Goal: Information Seeking & Learning: Understand process/instructions

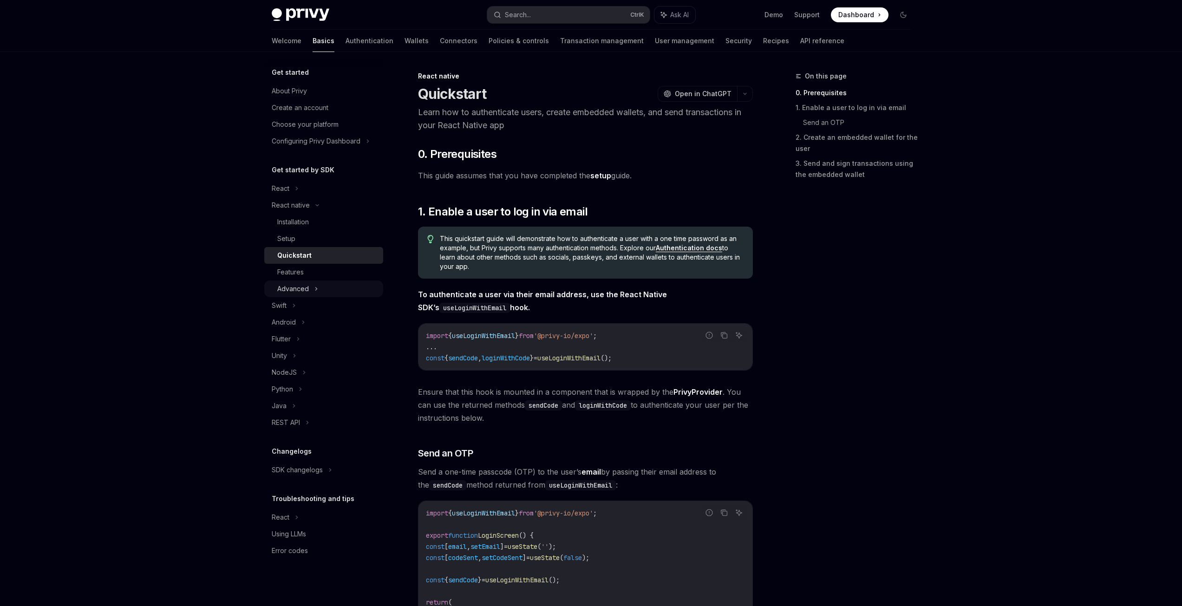
drag, startPoint x: 315, startPoint y: 270, endPoint x: 319, endPoint y: 284, distance: 14.8
click at [315, 270] on div "Features" at bounding box center [327, 272] width 100 height 11
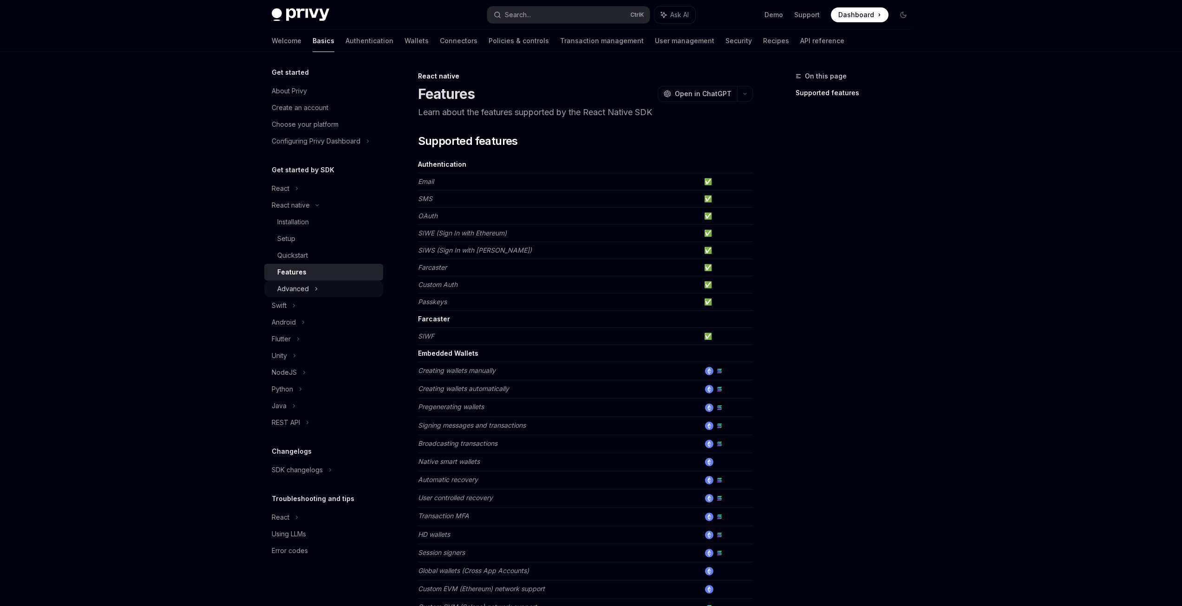
click at [316, 296] on div "Advanced" at bounding box center [323, 289] width 119 height 17
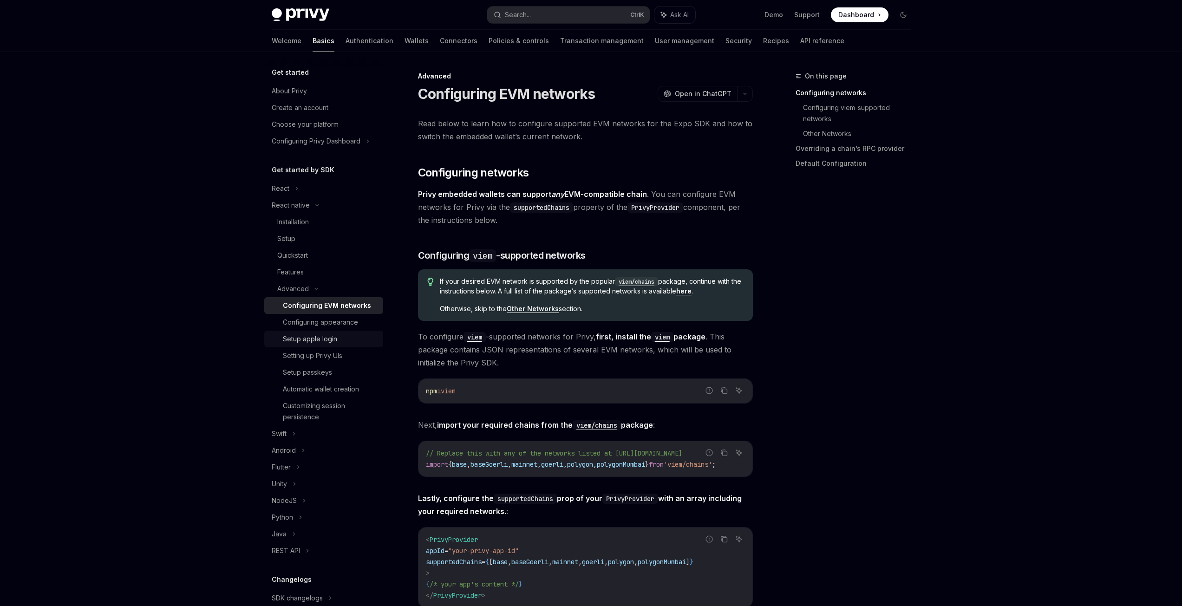
click at [335, 334] on div "Setup apple login" at bounding box center [310, 339] width 54 height 11
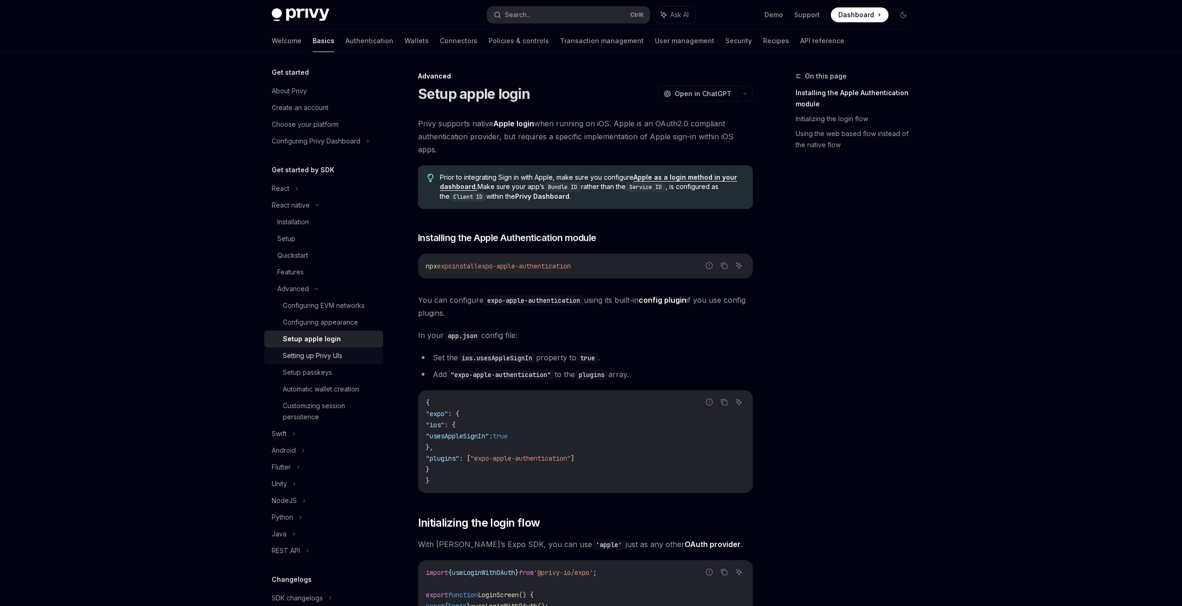
click at [324, 357] on div "Setting up Privy UIs" at bounding box center [312, 355] width 59 height 11
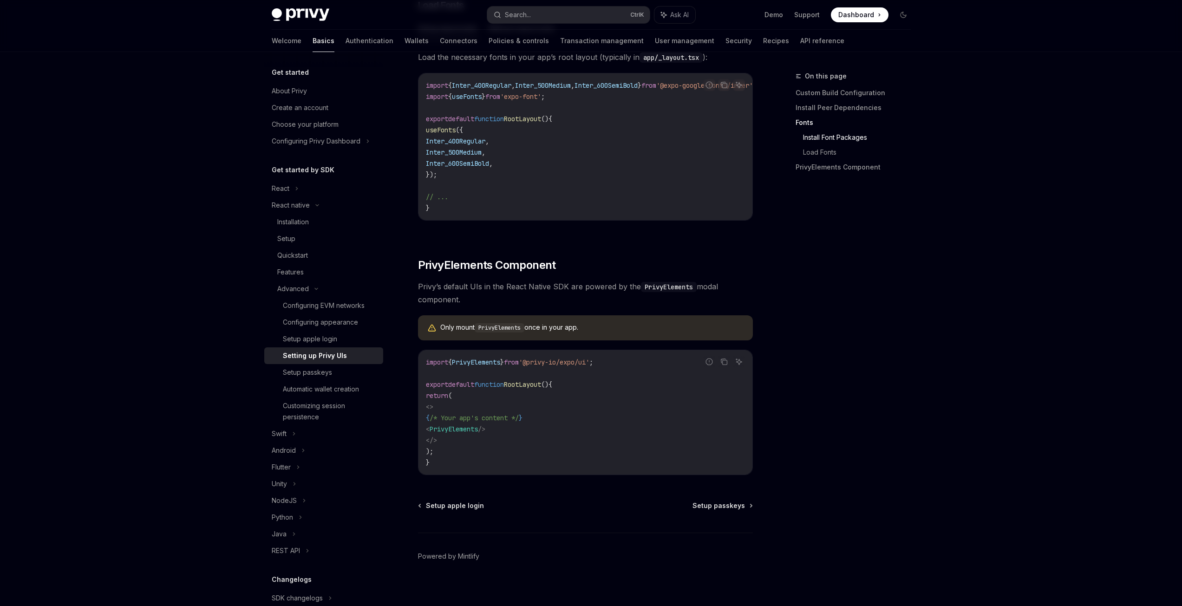
scroll to position [490, 0]
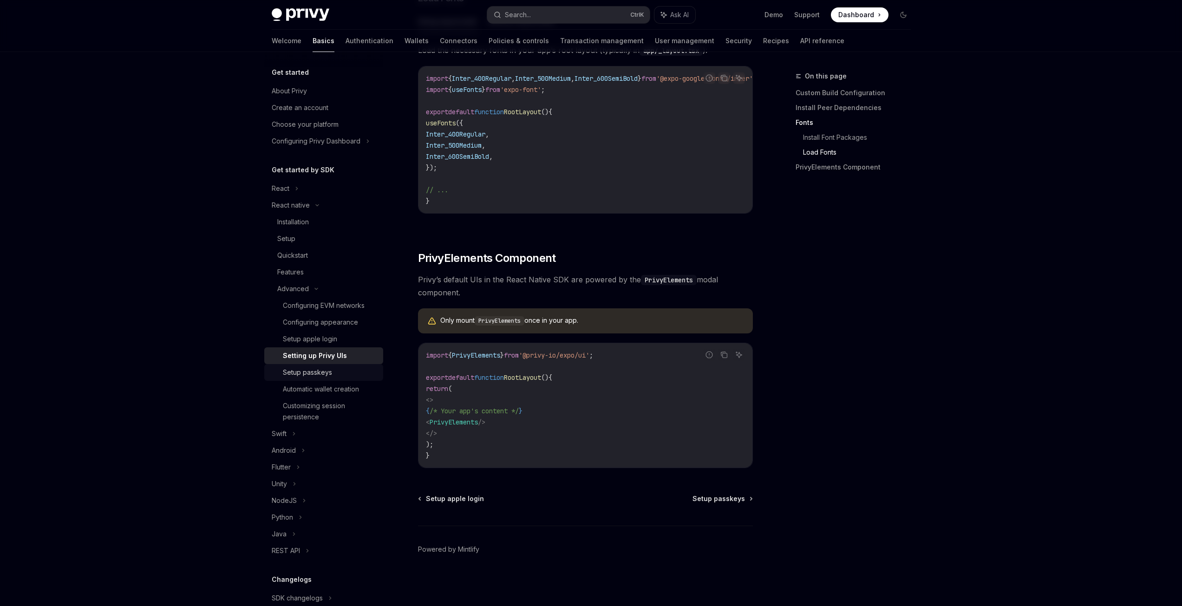
click at [324, 371] on div "Setup passkeys" at bounding box center [307, 372] width 49 height 11
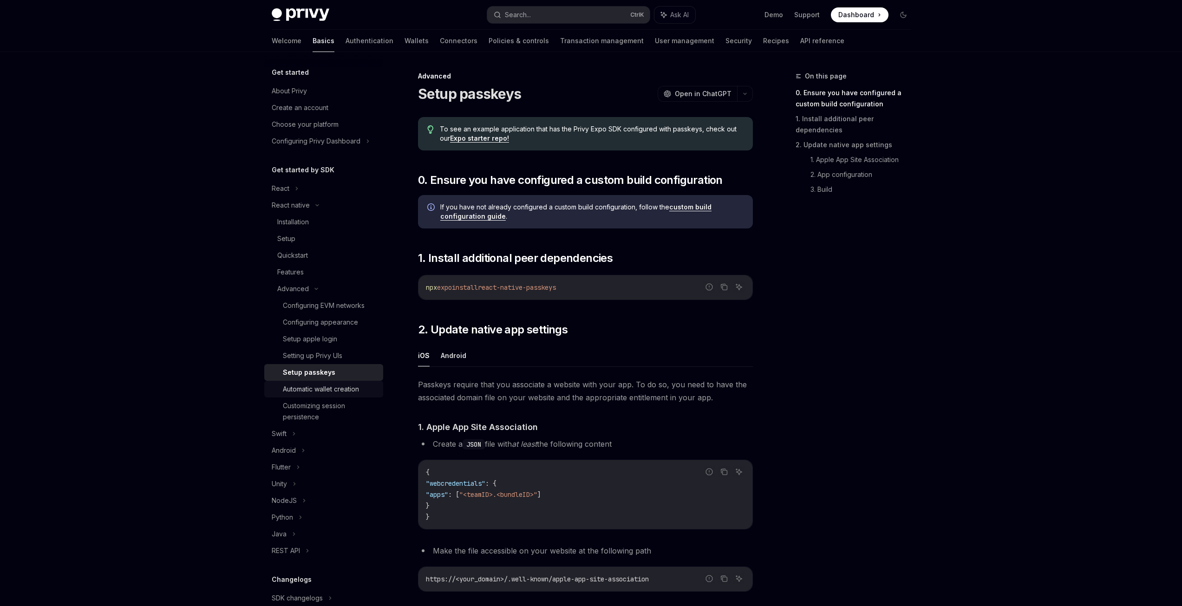
click at [321, 388] on div "Automatic wallet creation" at bounding box center [321, 389] width 76 height 11
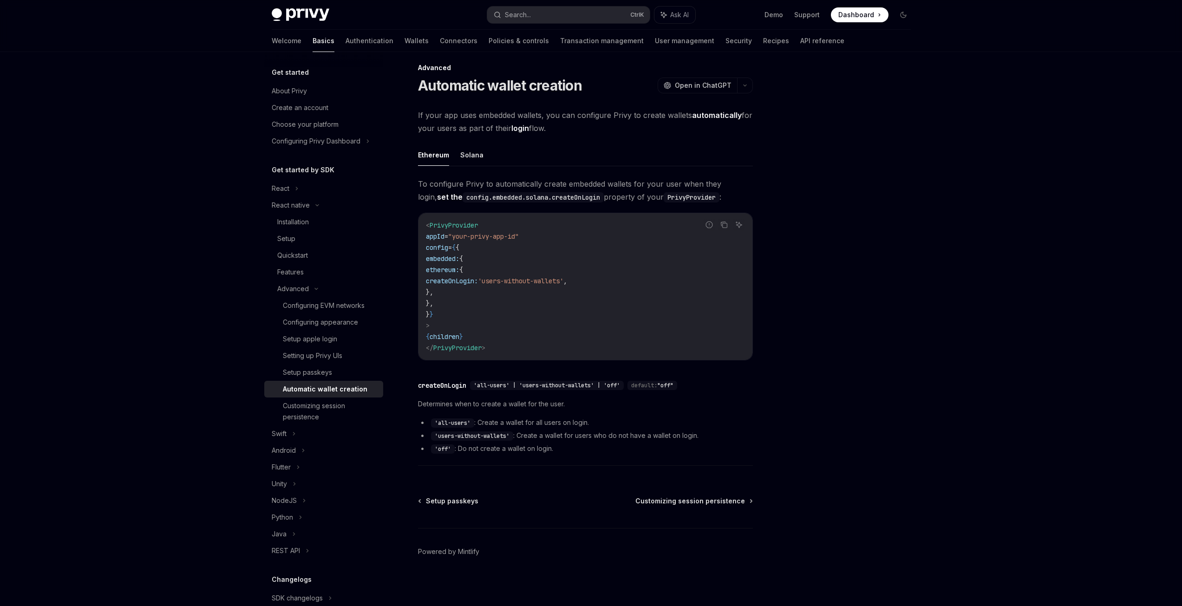
scroll to position [11, 0]
click at [283, 406] on div "Customizing session persistence" at bounding box center [330, 412] width 95 height 22
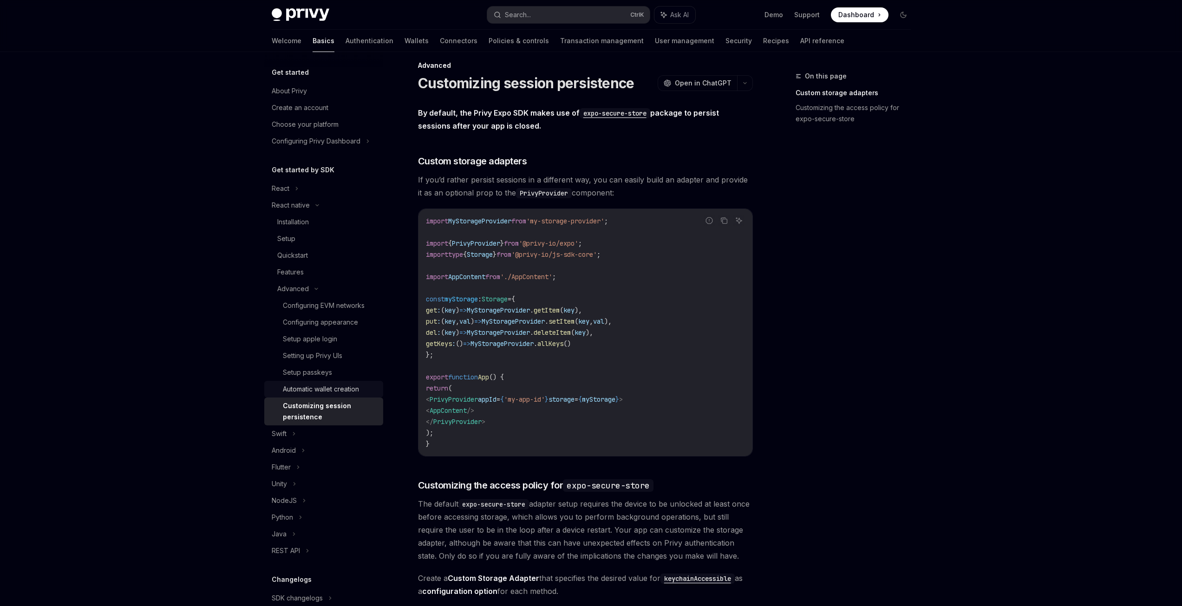
click at [298, 390] on div "Automatic wallet creation" at bounding box center [321, 389] width 76 height 11
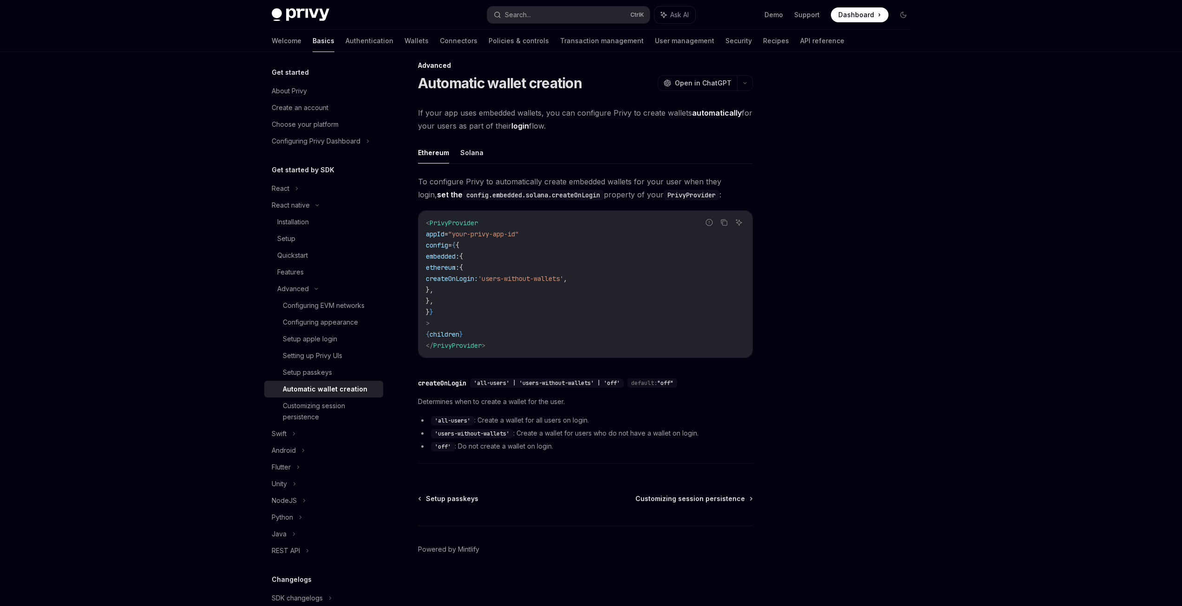
click at [156, 301] on div "Privy Docs home page Search... Ctrl K Ask AI Demo Support Dashboard Dashboard S…" at bounding box center [591, 297] width 1182 height 617
click at [184, 299] on div "Privy Docs home page Search... Ctrl K Ask AI Demo Support Dashboard Dashboard S…" at bounding box center [591, 297] width 1182 height 617
click at [405, 45] on link "Wallets" at bounding box center [417, 41] width 24 height 22
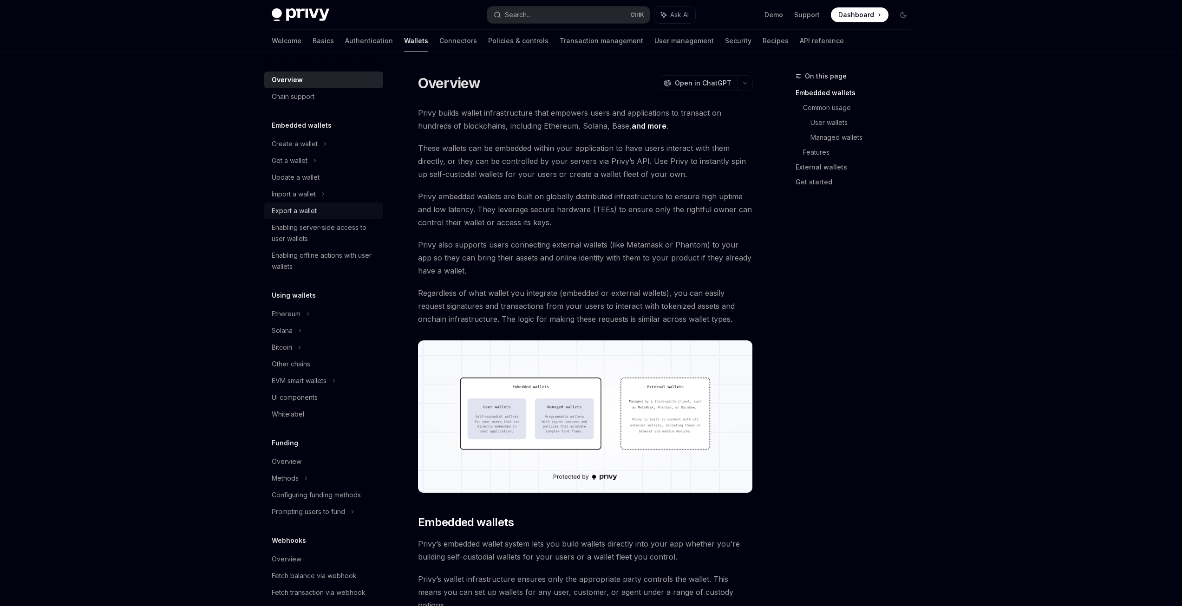
click at [348, 212] on div "Export a wallet" at bounding box center [325, 210] width 106 height 11
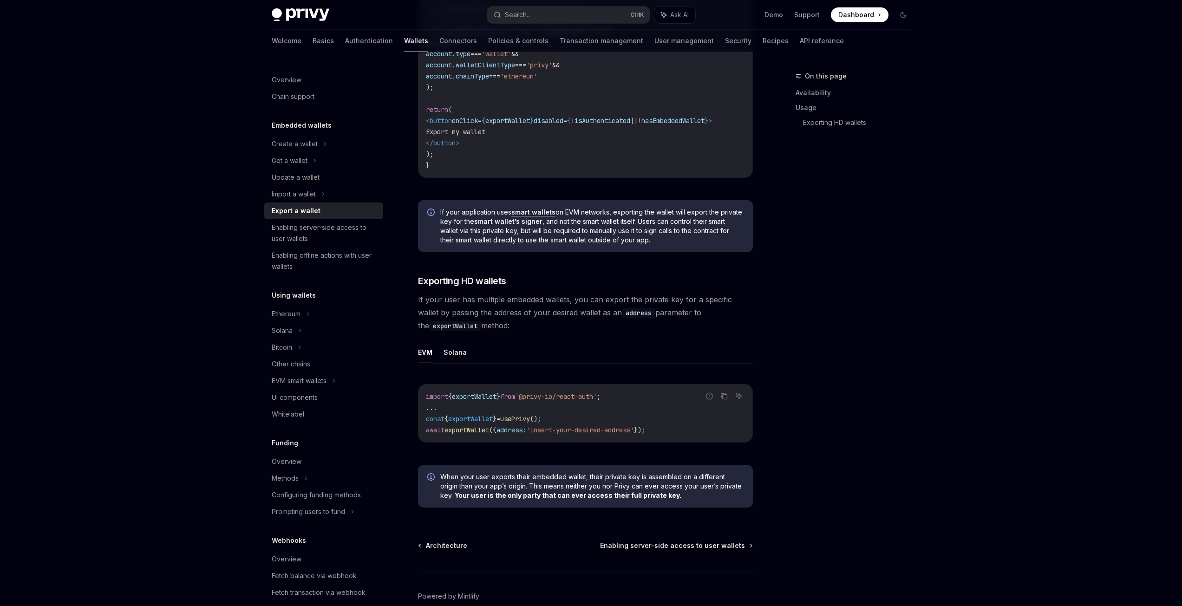
scroll to position [742, 0]
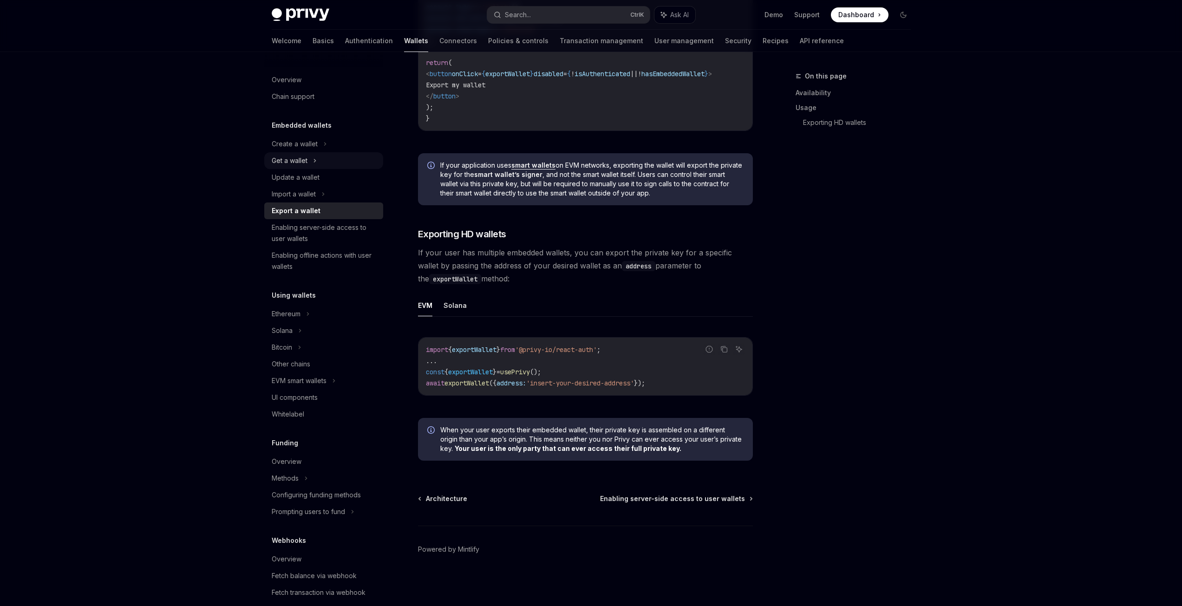
click at [310, 156] on div "Get a wallet" at bounding box center [323, 160] width 119 height 17
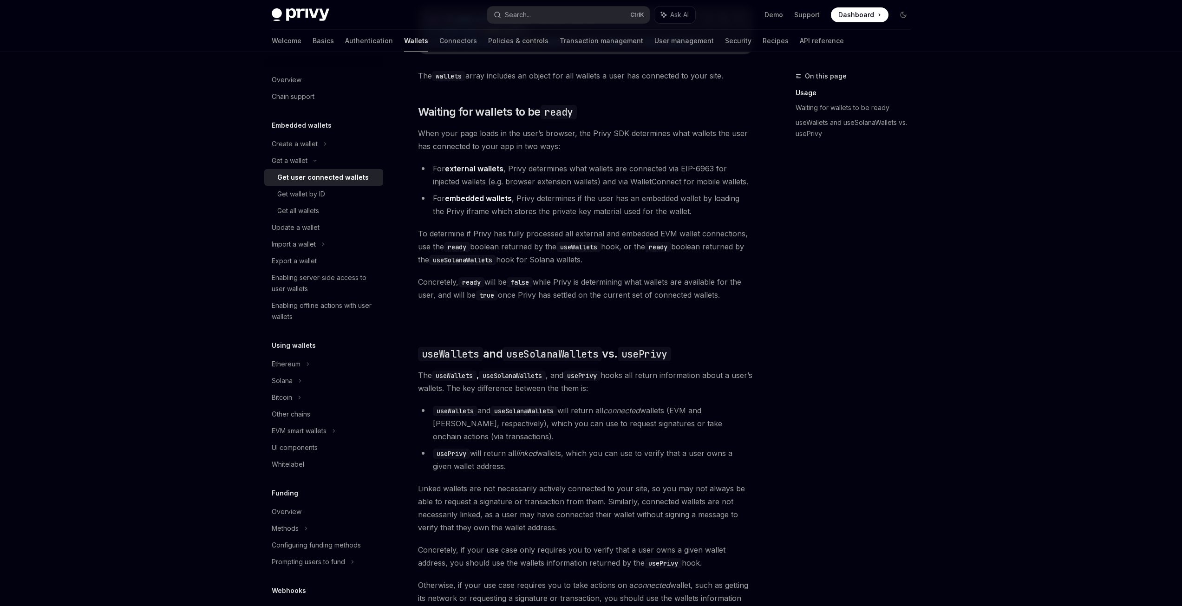
scroll to position [649, 0]
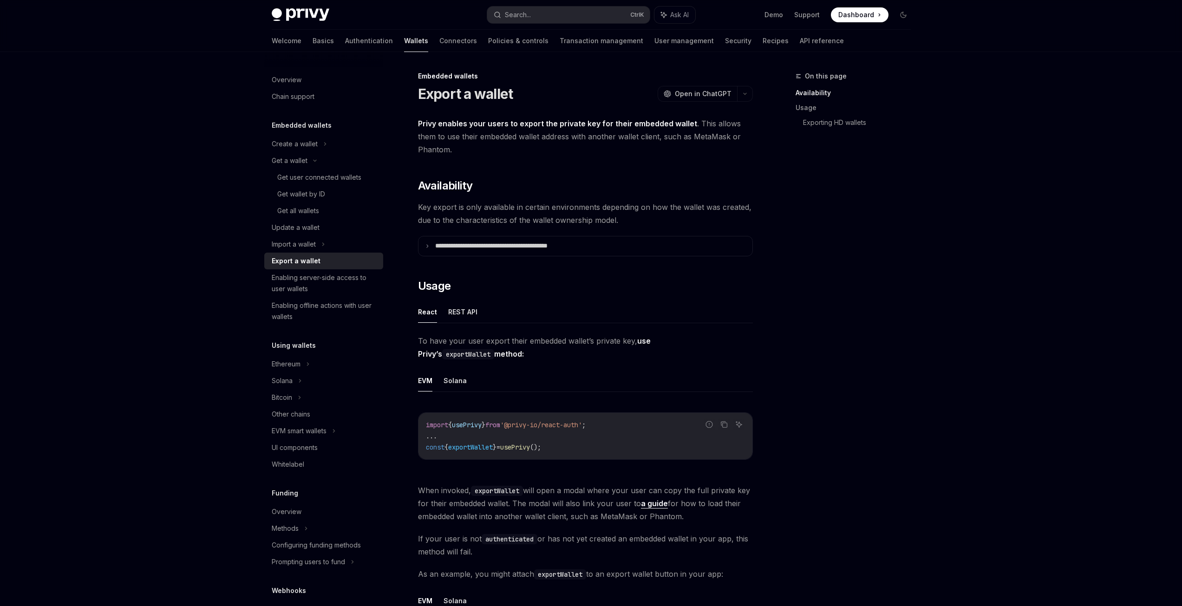
scroll to position [124, 0]
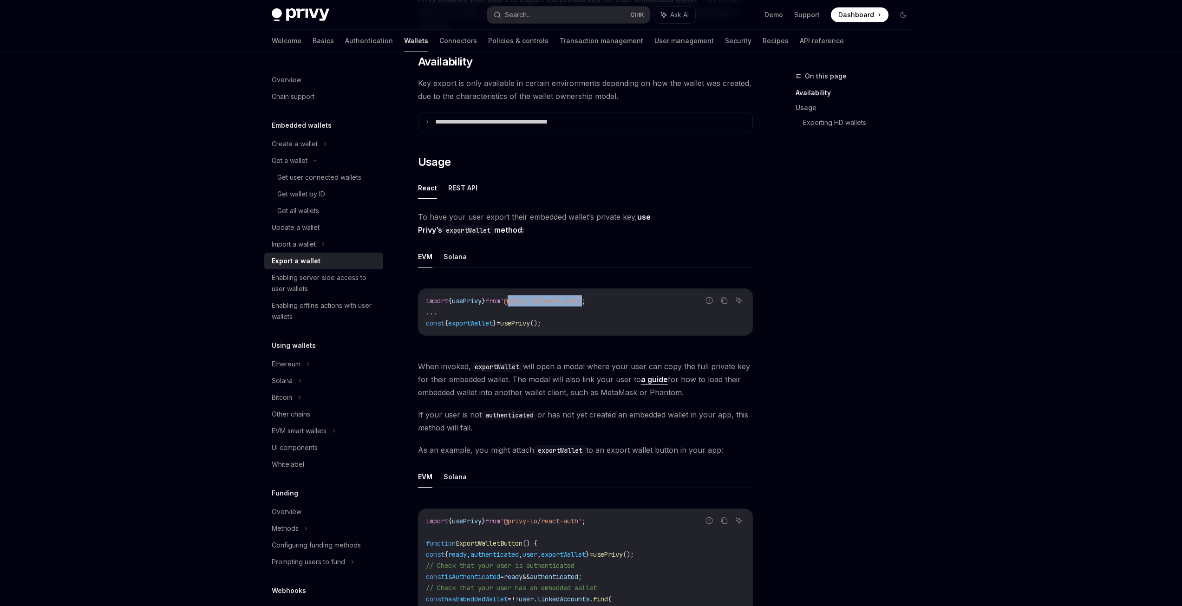
drag, startPoint x: 598, startPoint y: 302, endPoint x: 520, endPoint y: 305, distance: 77.6
click at [520, 305] on span "'@privy-io/react-auth'" at bounding box center [541, 301] width 82 height 8
copy span "@privy-io/react-auth"
click at [602, 316] on code "import { usePrivy } from '@privy-io/react-auth' ; ... const { exportWallet } = …" at bounding box center [585, 312] width 319 height 33
drag, startPoint x: 578, startPoint y: 324, endPoint x: 408, endPoint y: 304, distance: 170.3
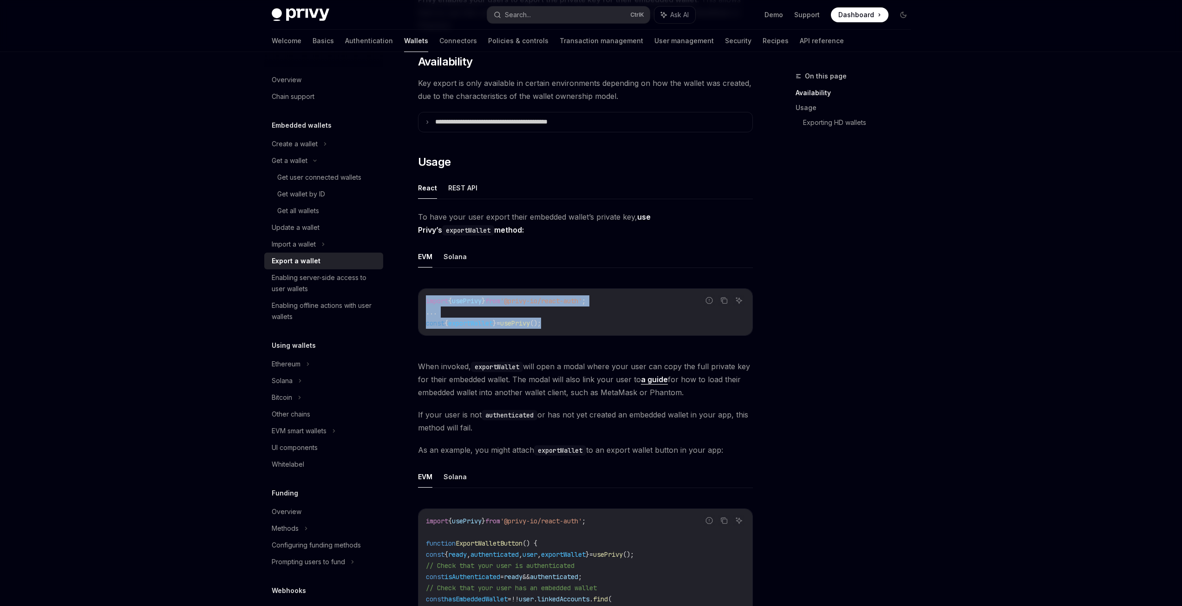
click at [408, 304] on div "**********" at bounding box center [498, 584] width 513 height 1274
copy code "import { usePrivy } from '@privy-io/react-auth' ; ... const { exportWallet } = …"
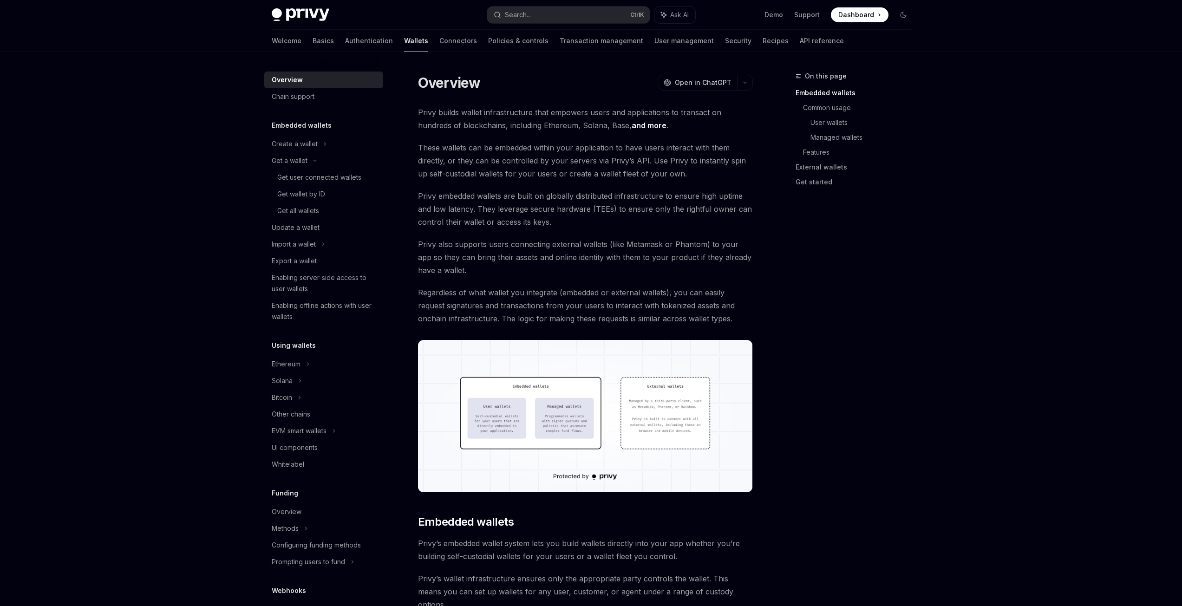
scroll to position [11, 0]
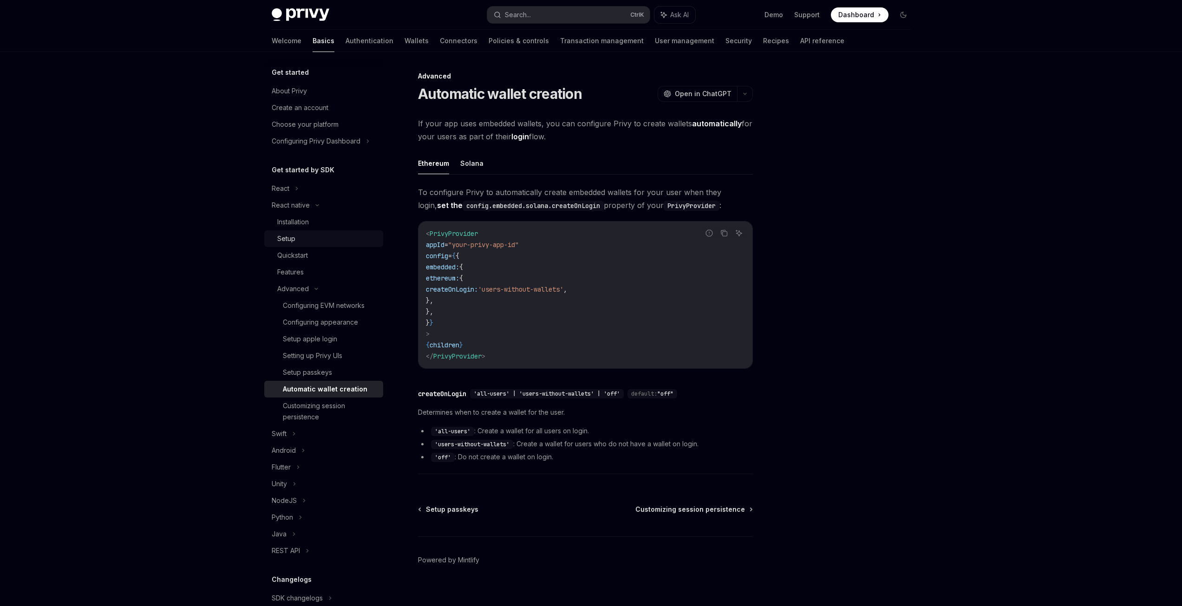
click at [294, 237] on div "Setup" at bounding box center [286, 238] width 18 height 11
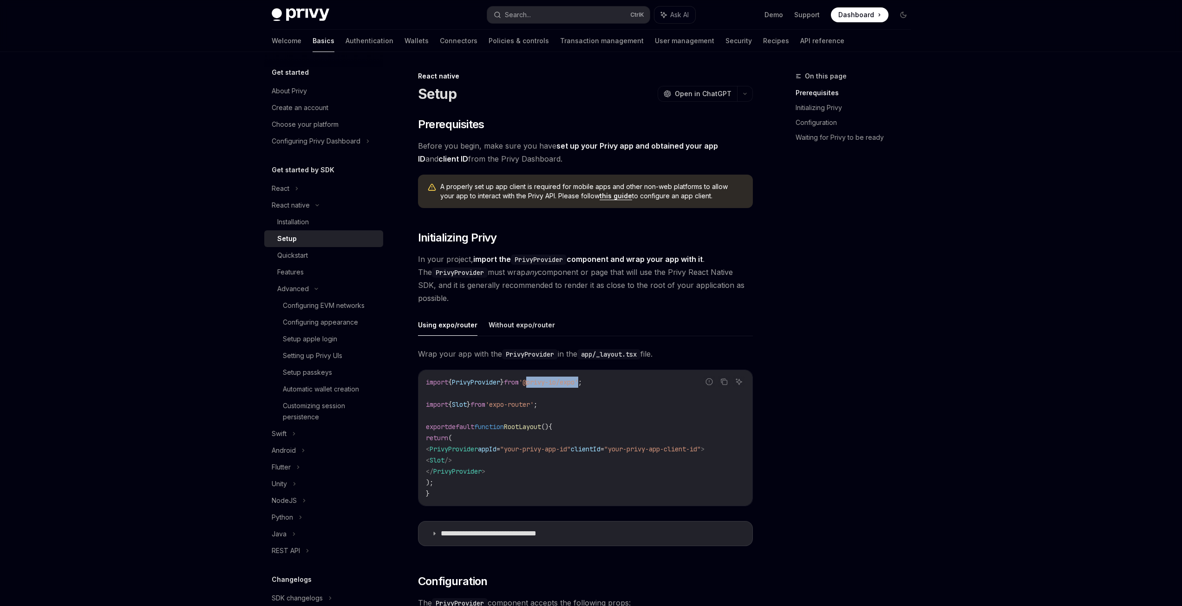
drag, startPoint x: 592, startPoint y: 383, endPoint x: 538, endPoint y: 384, distance: 54.4
click at [538, 384] on span "'@privy-io/expo'" at bounding box center [548, 382] width 59 height 8
copy span "@privy-io/expo"
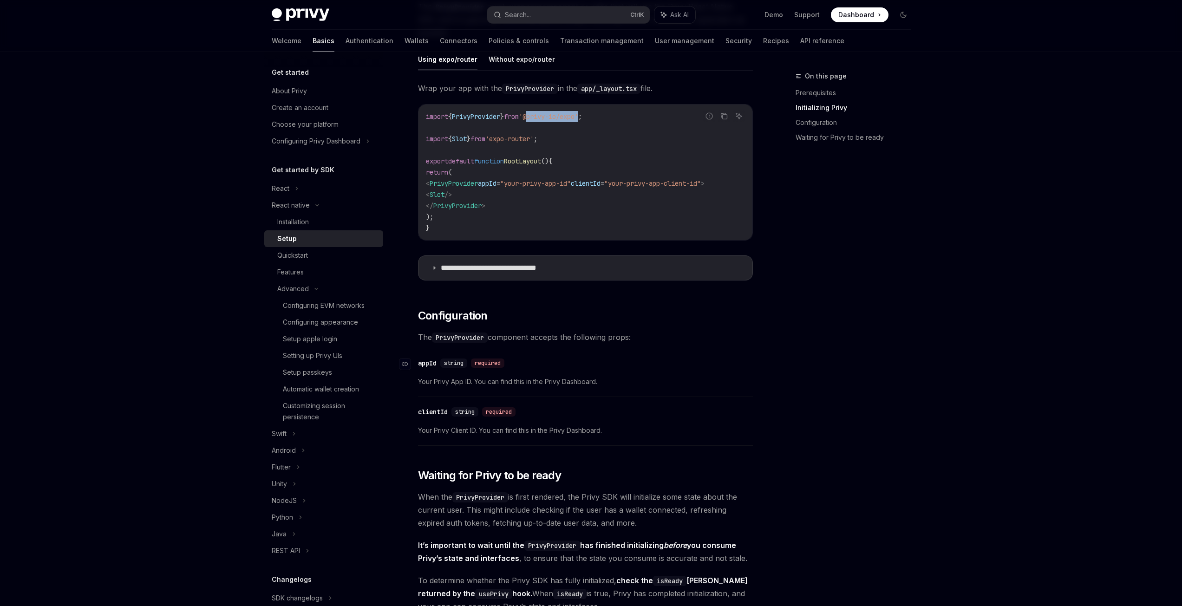
scroll to position [248, 0]
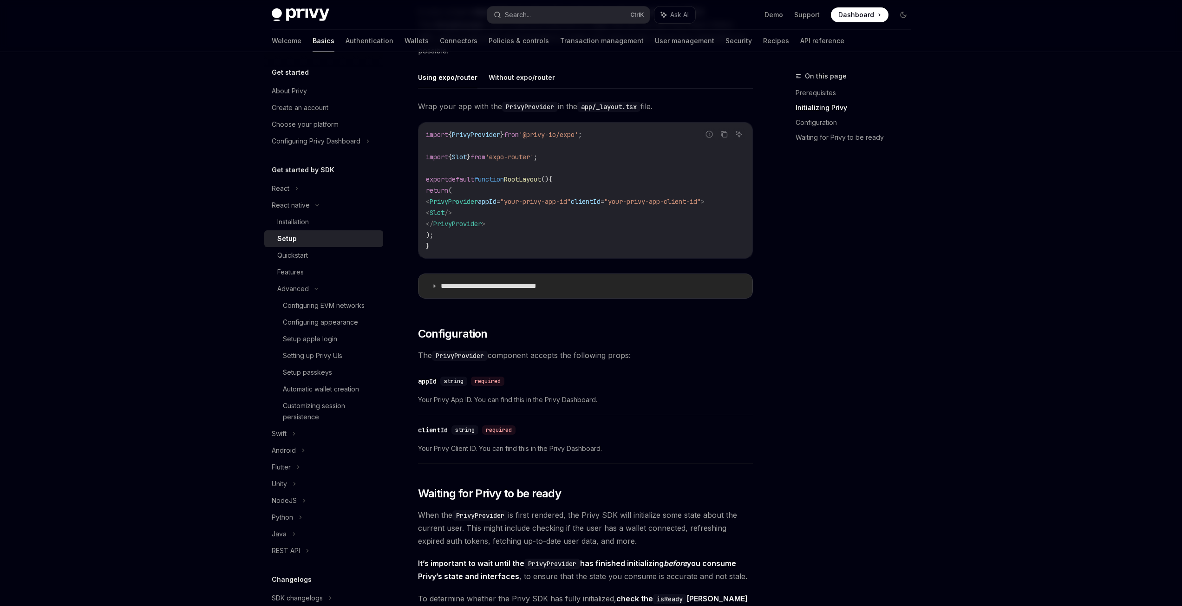
click at [506, 291] on p "**********" at bounding box center [503, 286] width 125 height 9
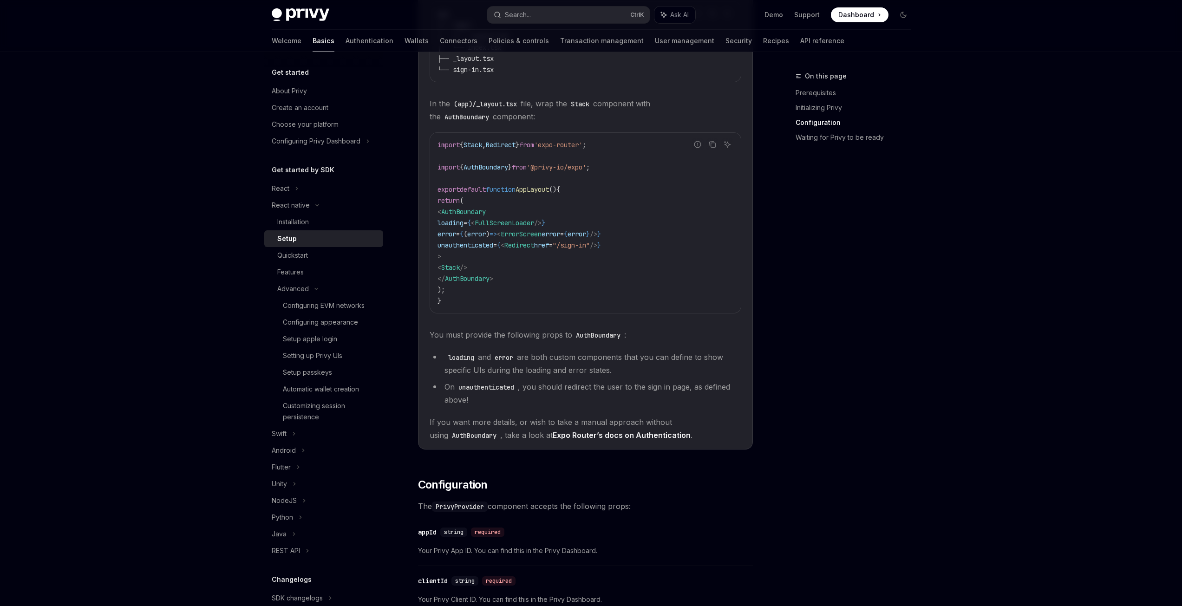
scroll to position [743, 0]
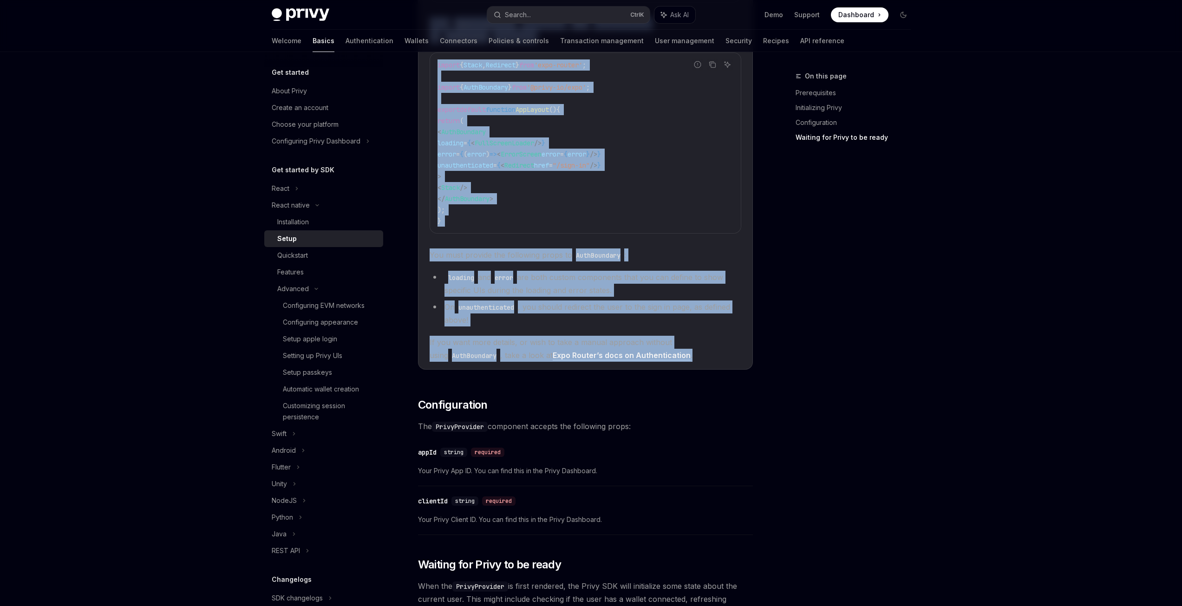
drag, startPoint x: 416, startPoint y: 106, endPoint x: 699, endPoint y: 367, distance: 384.7
click at [699, 367] on div "React native Setup OpenAI Open in ChatGPT OpenAI Open in ChatGPT ​ Prerequisite…" at bounding box center [498, 209] width 513 height 1765
copy div "**********"
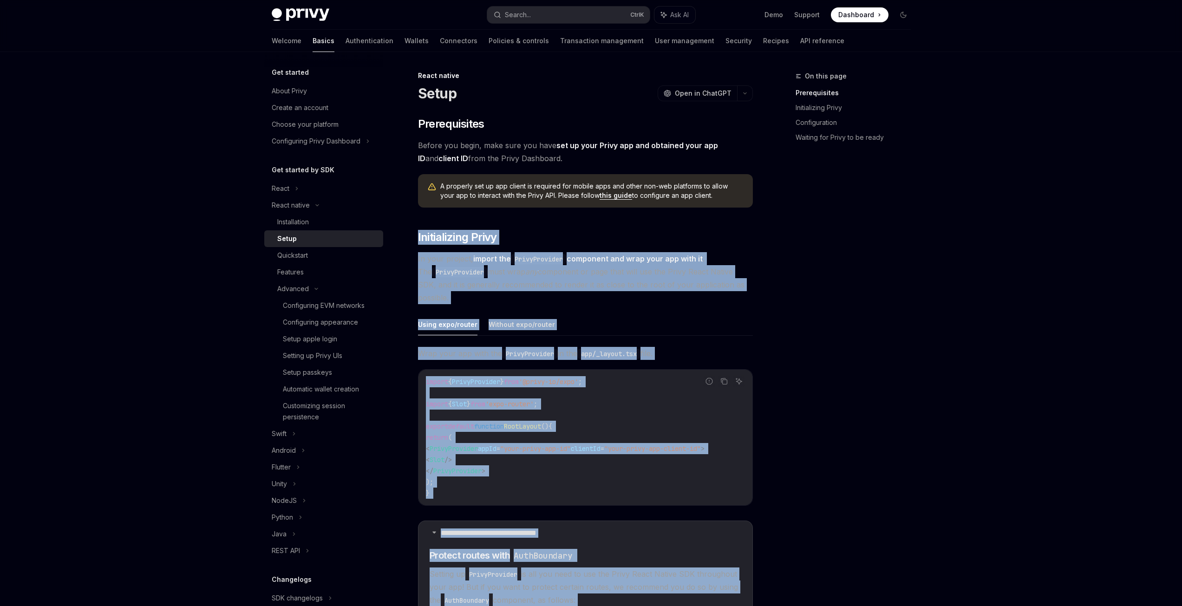
scroll to position [0, 0]
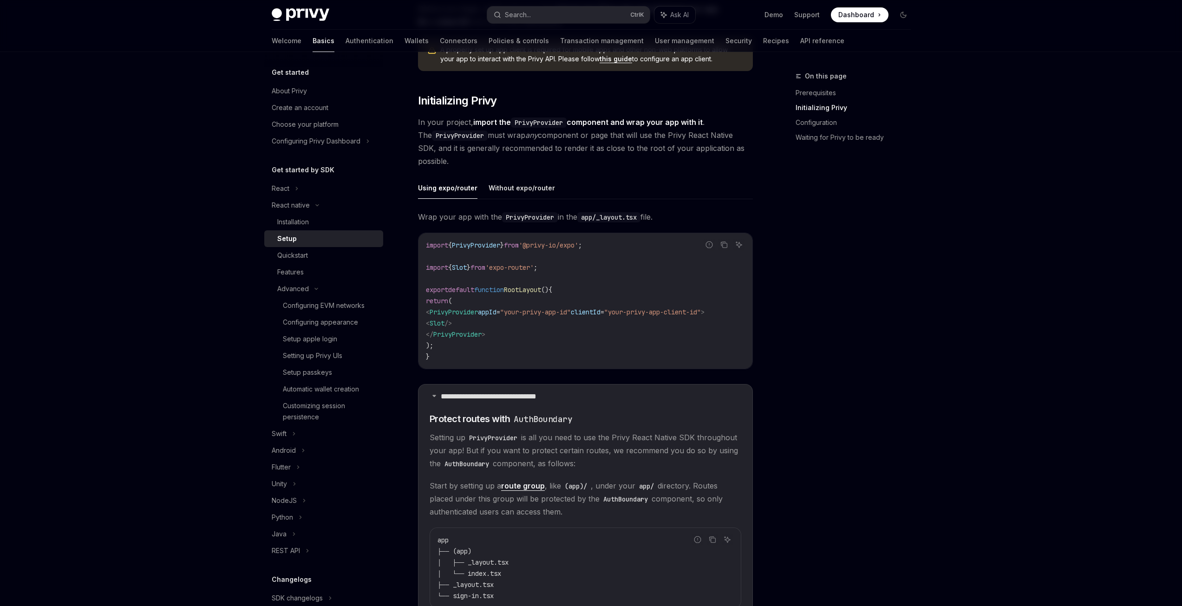
scroll to position [124, 0]
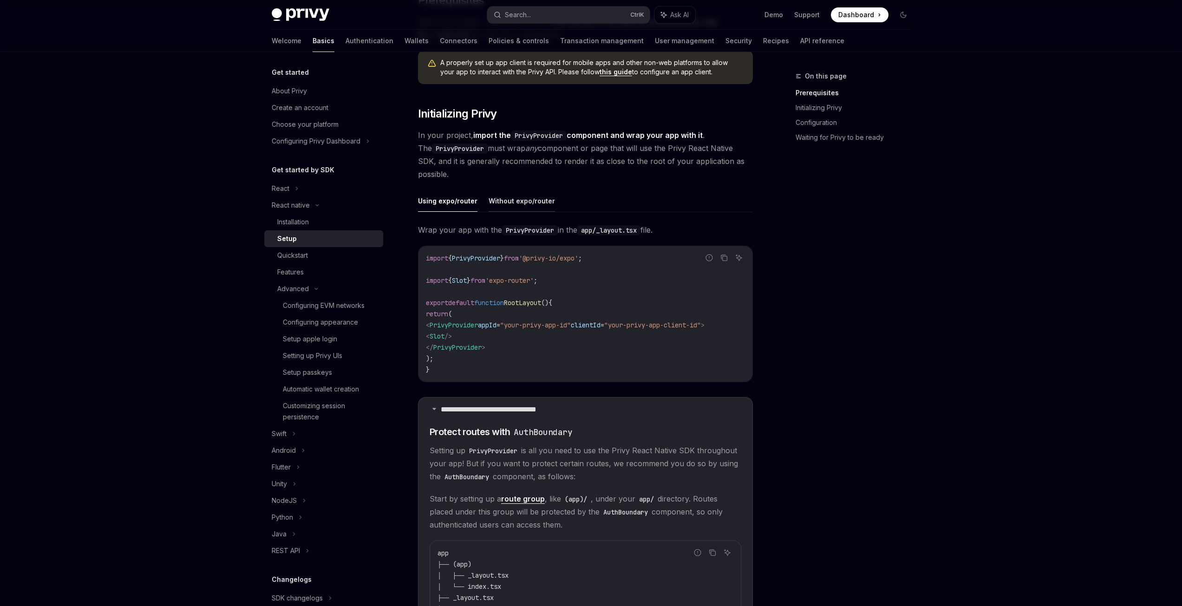
click at [529, 206] on button "Without expo/router" at bounding box center [522, 201] width 66 height 22
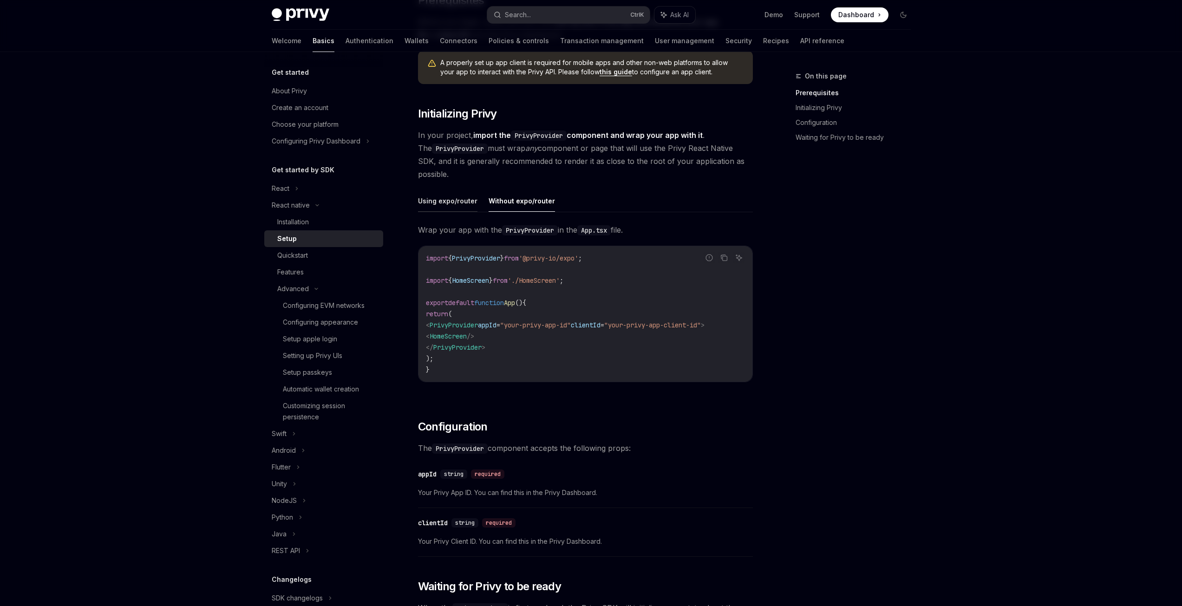
click at [447, 196] on button "Using expo/router" at bounding box center [447, 201] width 59 height 22
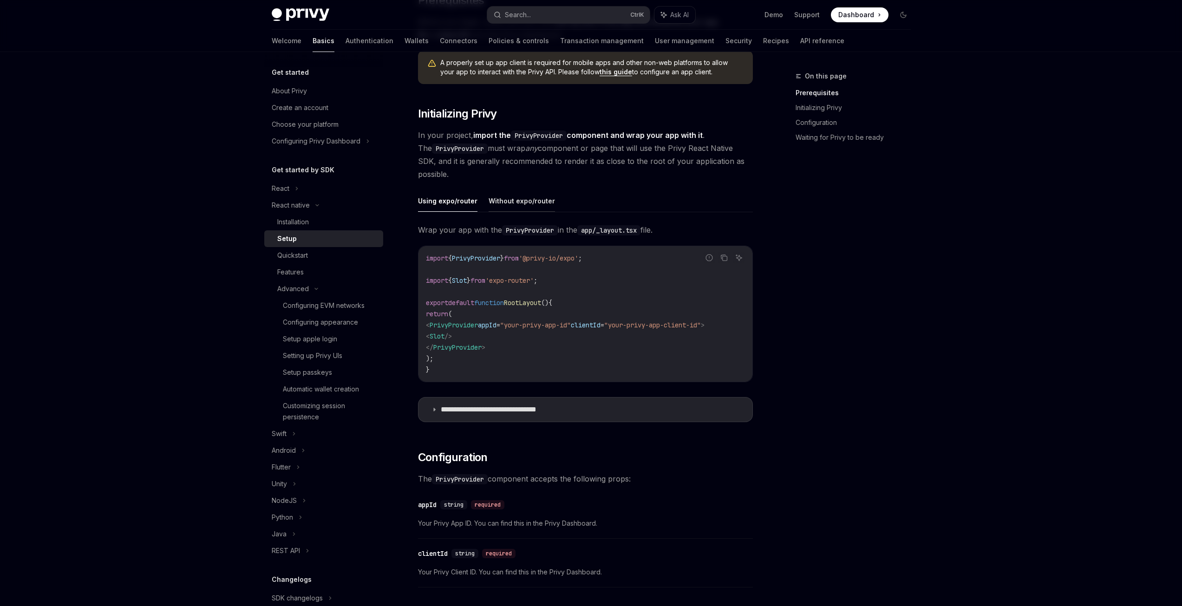
click at [506, 195] on button "Without expo/router" at bounding box center [522, 201] width 66 height 22
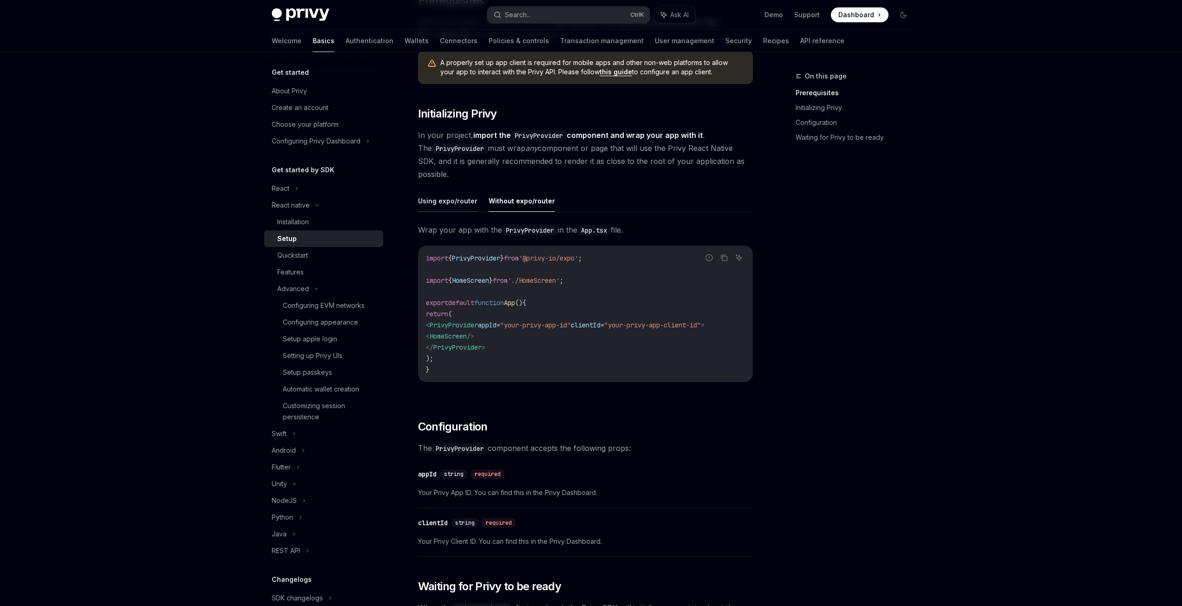
click at [449, 195] on button "Using expo/router" at bounding box center [447, 201] width 59 height 22
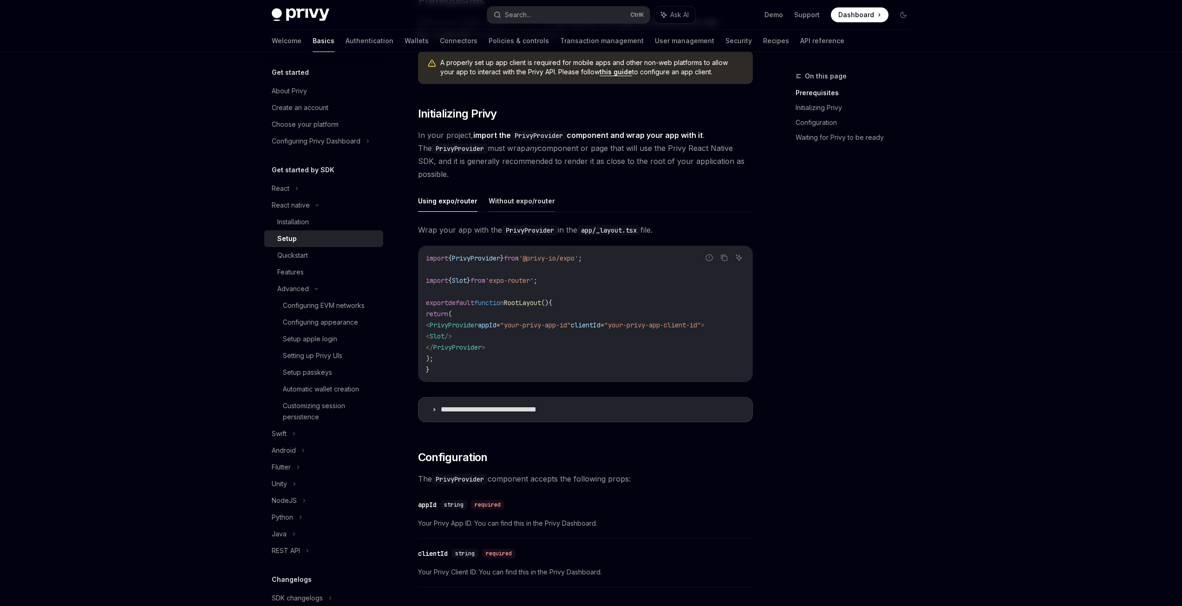
click at [520, 194] on button "Without expo/router" at bounding box center [522, 201] width 66 height 22
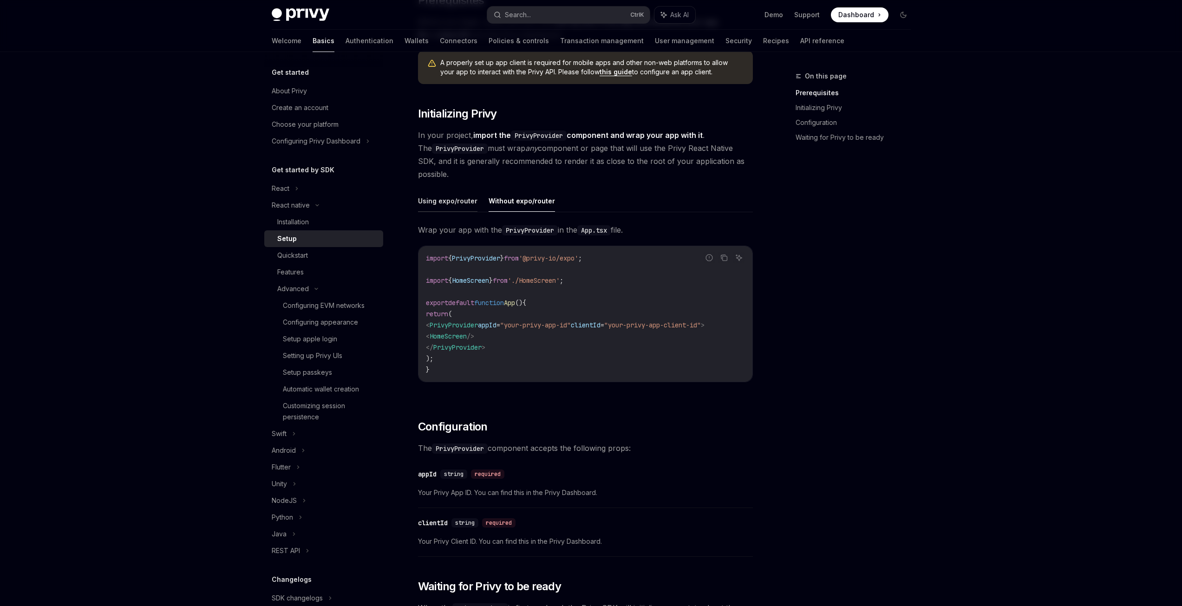
click at [444, 193] on button "Using expo/router" at bounding box center [447, 201] width 59 height 22
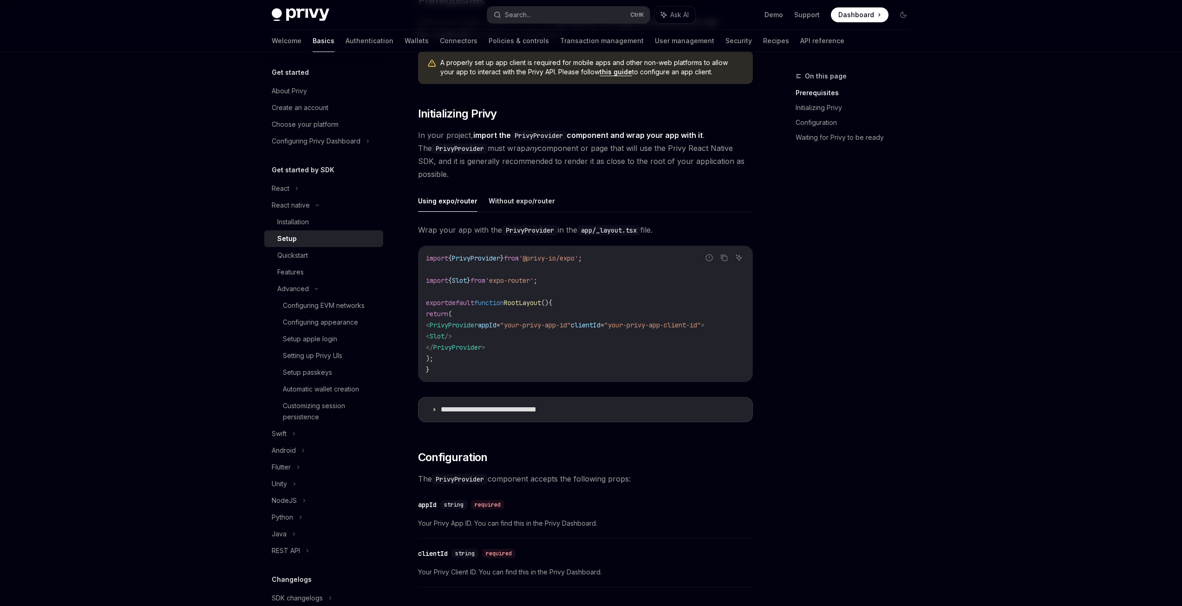
click at [453, 197] on button "Using expo/router" at bounding box center [447, 201] width 59 height 22
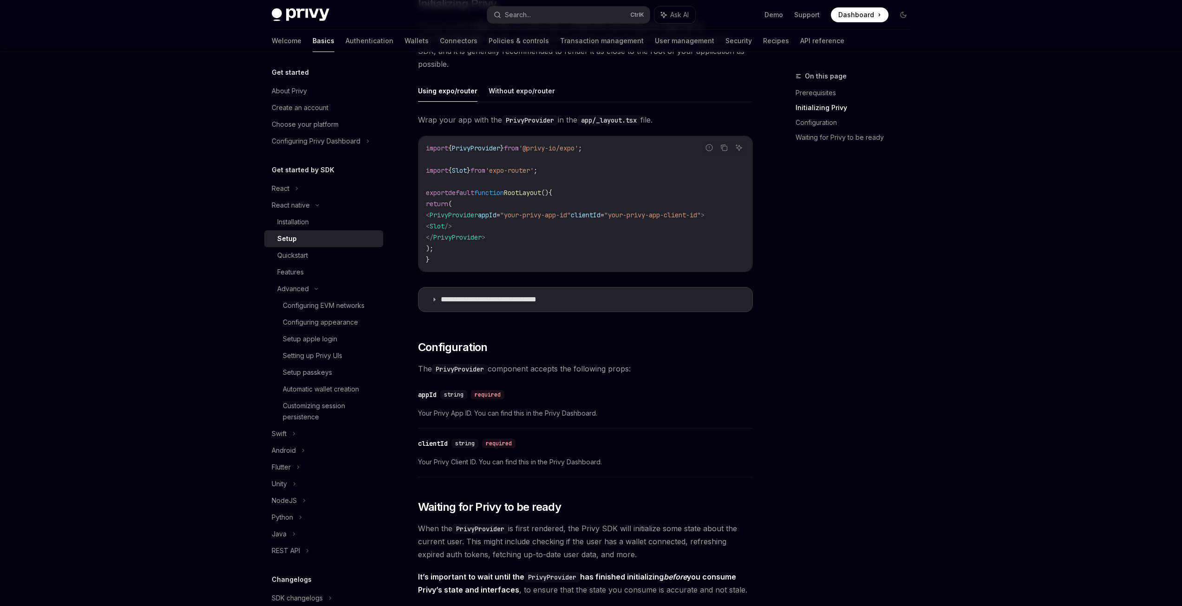
scroll to position [248, 0]
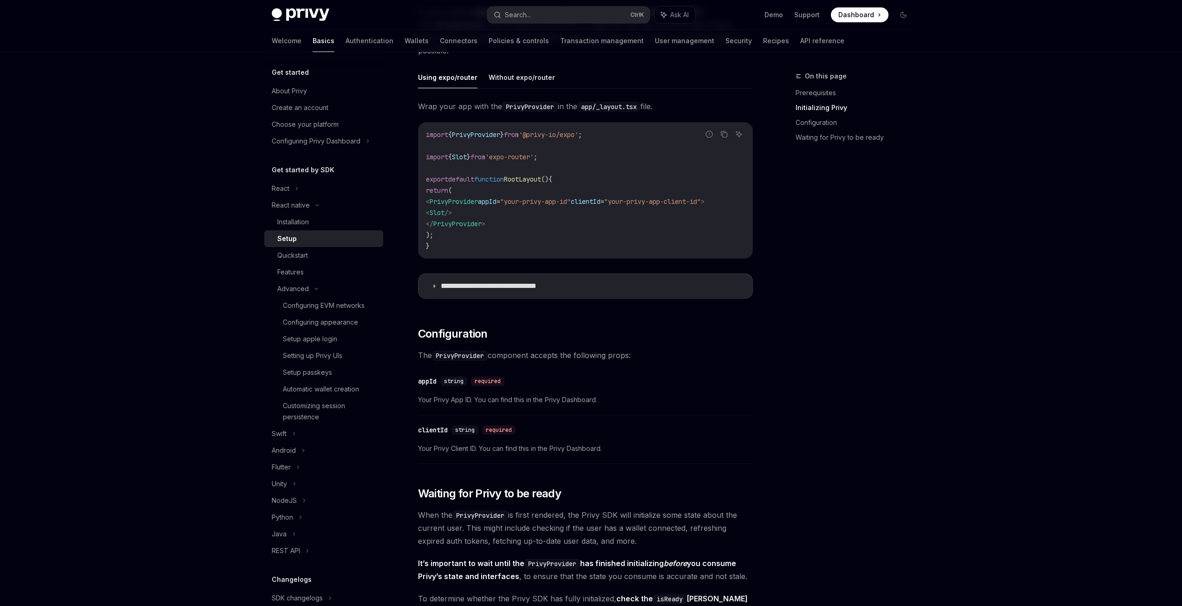
click at [457, 81] on button "Using expo/router" at bounding box center [447, 77] width 59 height 22
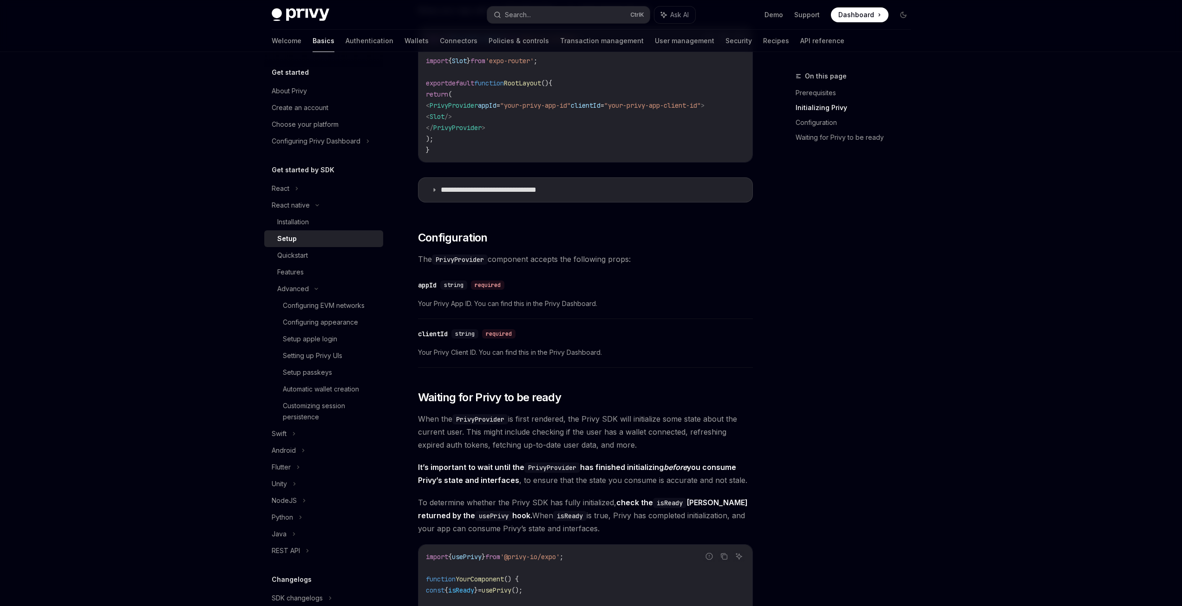
scroll to position [372, 0]
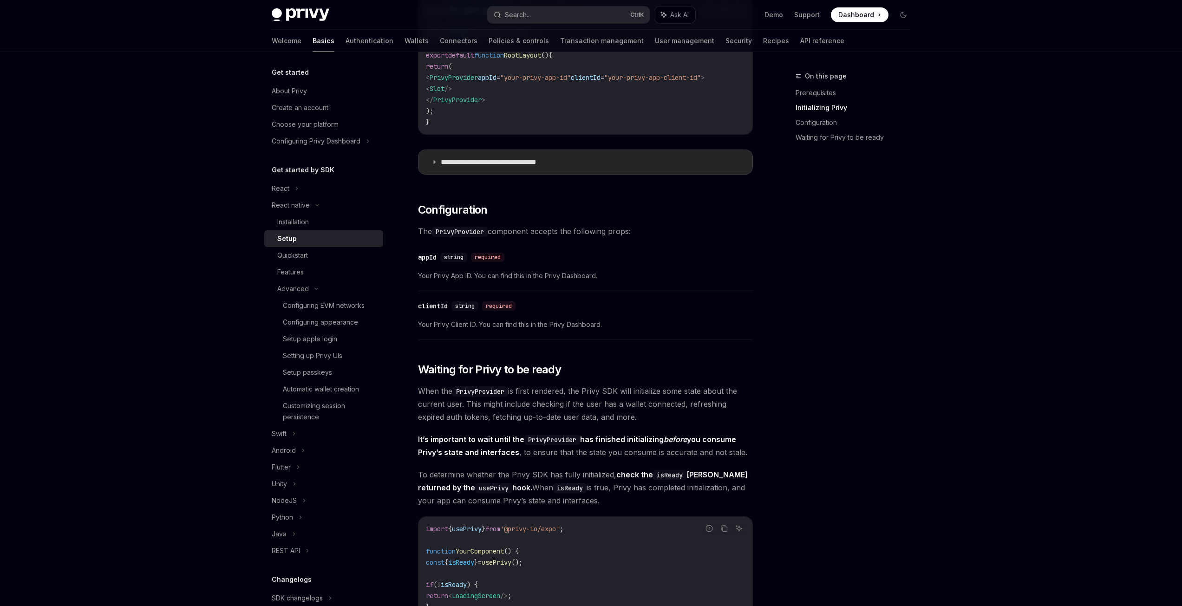
click at [491, 163] on p "**********" at bounding box center [503, 162] width 125 height 9
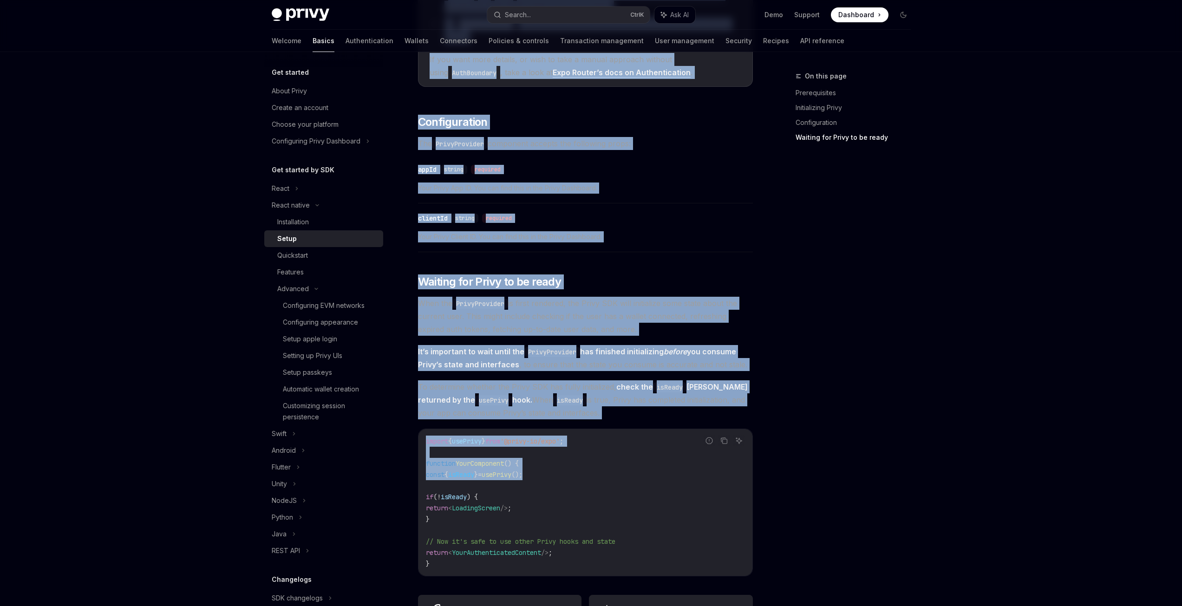
scroll to position [1233, 0]
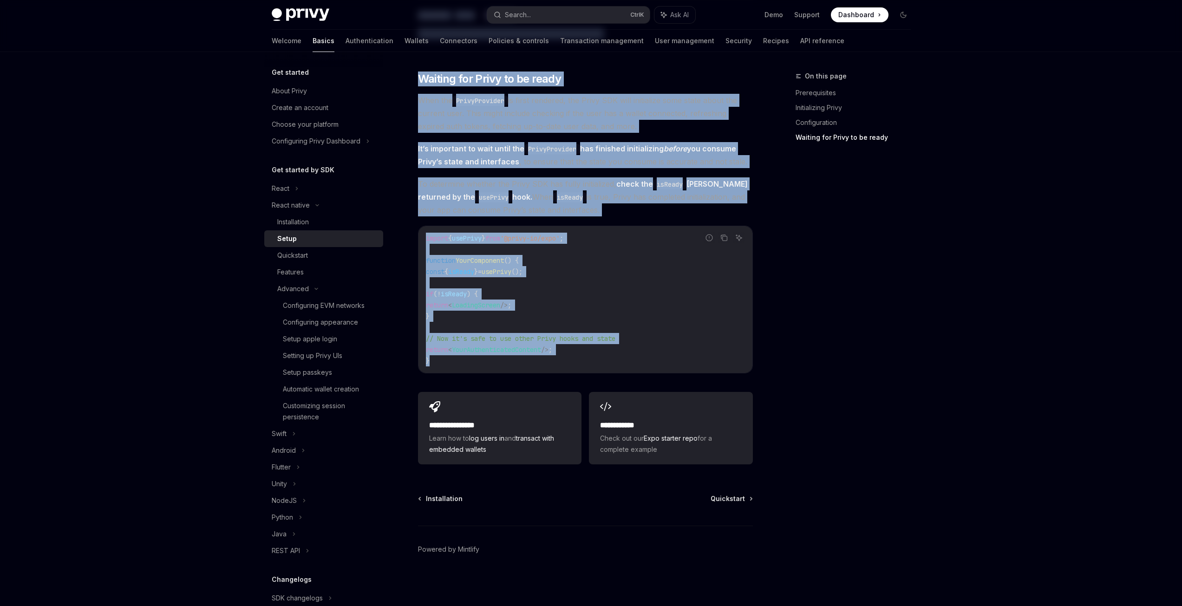
drag, startPoint x: 408, startPoint y: 99, endPoint x: 748, endPoint y: 366, distance: 432.8
copy div "**********"
click at [299, 256] on div "Quickstart" at bounding box center [292, 255] width 31 height 11
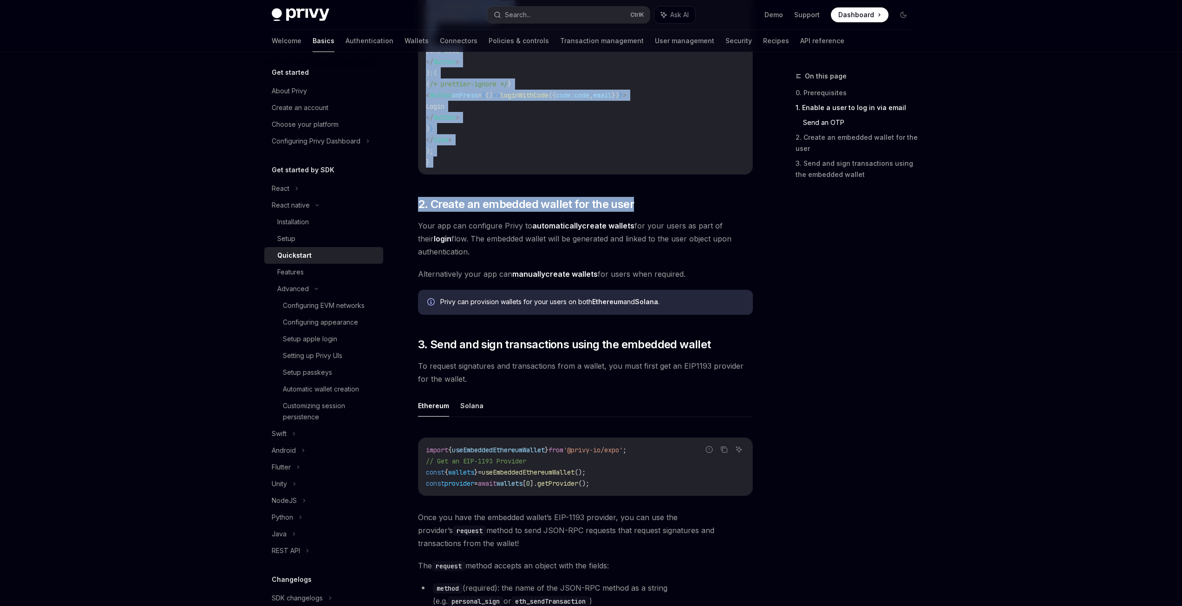
scroll to position [713, 0]
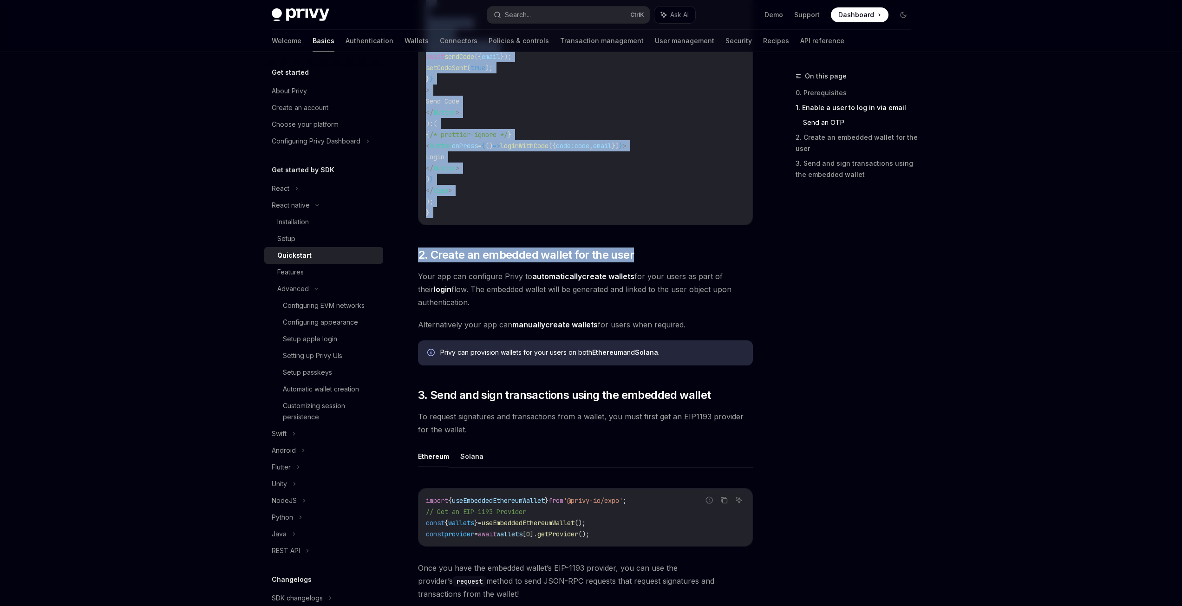
drag, startPoint x: 416, startPoint y: 89, endPoint x: 703, endPoint y: 303, distance: 357.5
click at [703, 303] on div "React native Quickstart OpenAI Open in ChatGPT Learn how to authenticate users,…" at bounding box center [498, 229] width 513 height 1745
copy div "Quickstart OpenAI Open in ChatGPT Learn how to authenticate users, create embed…"
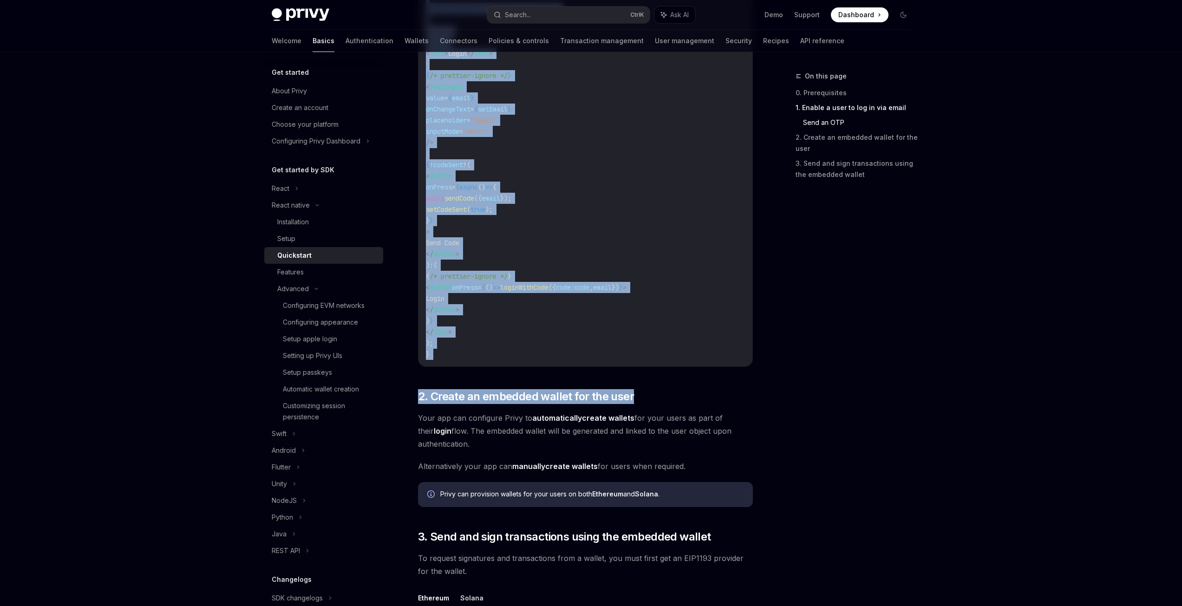
scroll to position [590, 0]
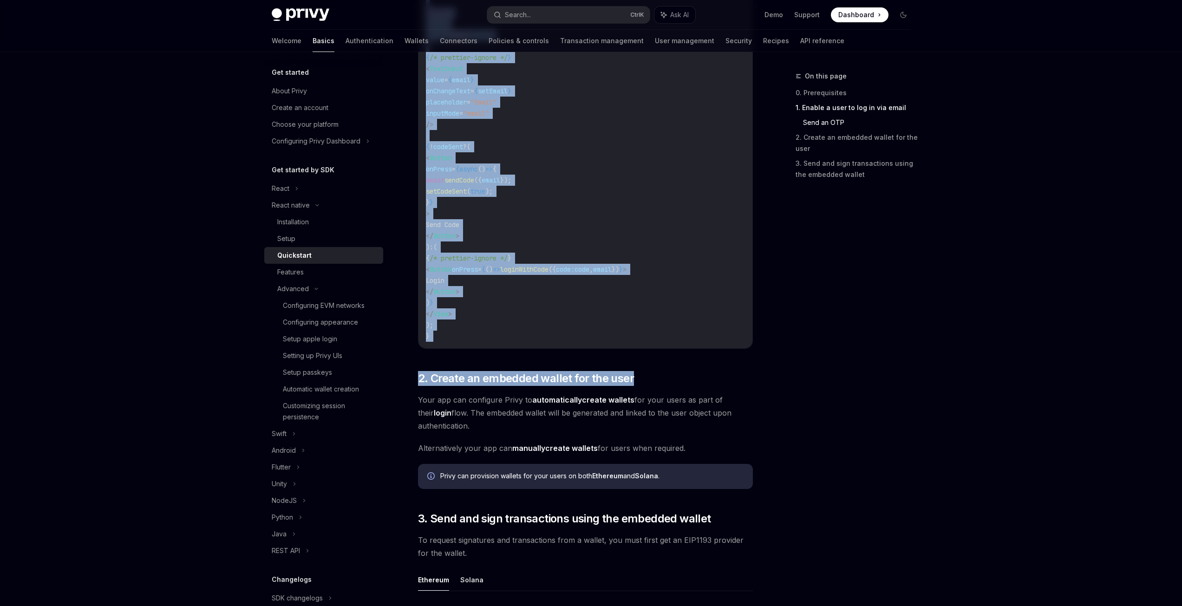
click at [578, 401] on strong "automatically" at bounding box center [557, 399] width 50 height 9
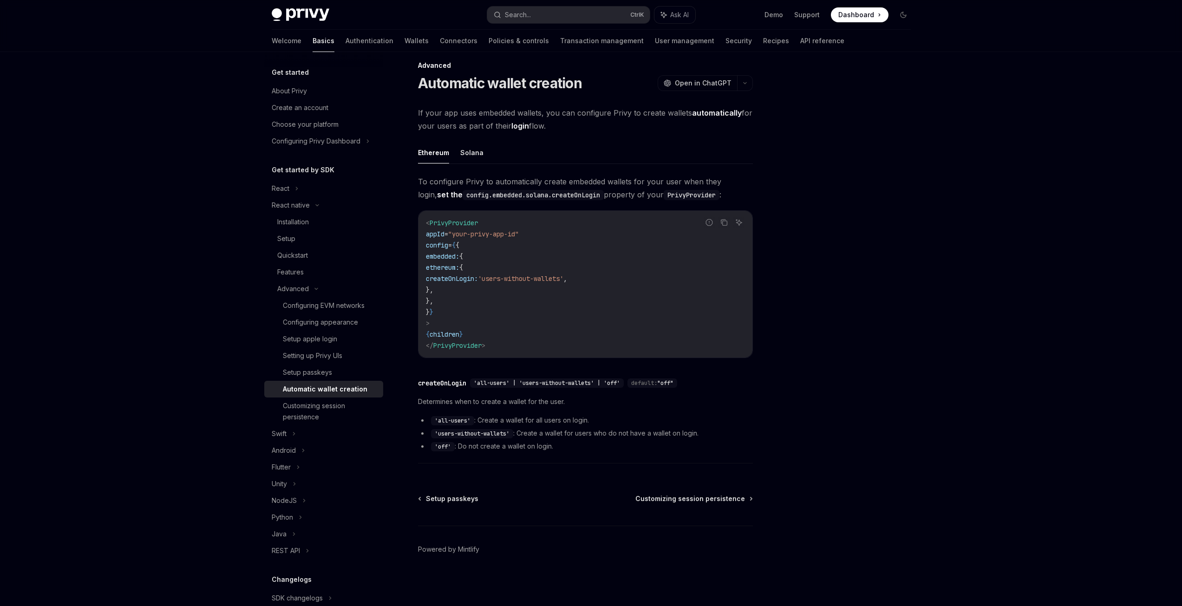
scroll to position [11, 0]
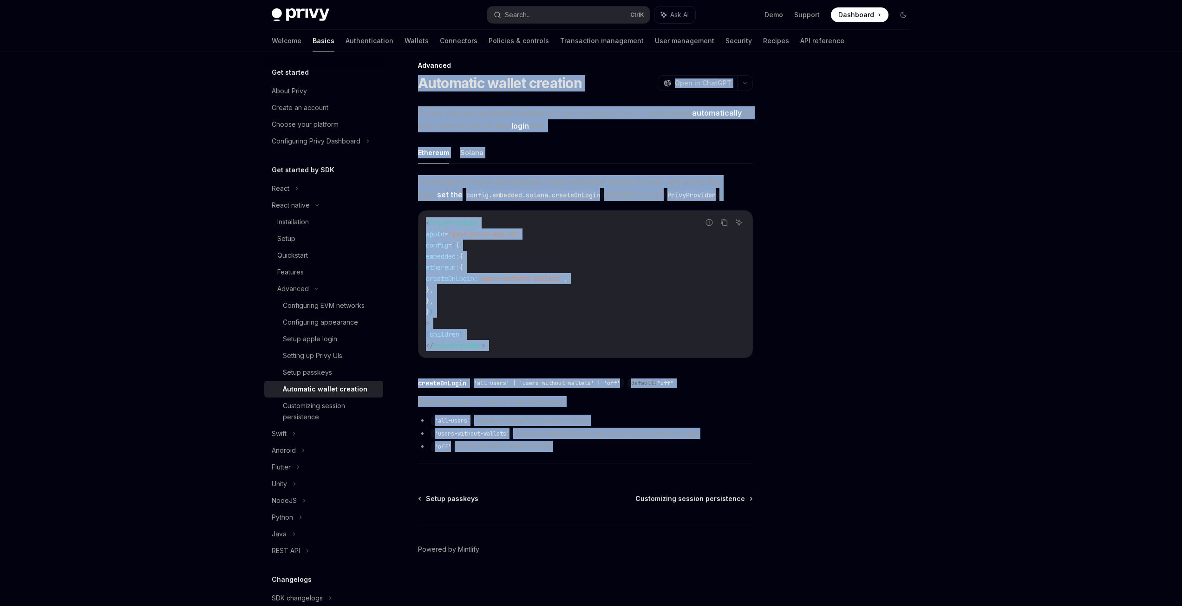
drag, startPoint x: 415, startPoint y: 71, endPoint x: 640, endPoint y: 441, distance: 433.9
click at [640, 441] on div "Advanced Automatic wallet creation OpenAI Open in ChatGPT OpenAI Open in ChatGP…" at bounding box center [498, 333] width 513 height 546
copy div "Automatic wallet creation OpenAI Open in ChatGPT OpenAI Open in ChatGPT If your…"
click at [604, 252] on code "< PrivyProvider appId = "your-privy-app-id" config = { { embedded: { ethereum: …" at bounding box center [585, 284] width 319 height 134
click at [299, 239] on div "Setup" at bounding box center [327, 238] width 100 height 11
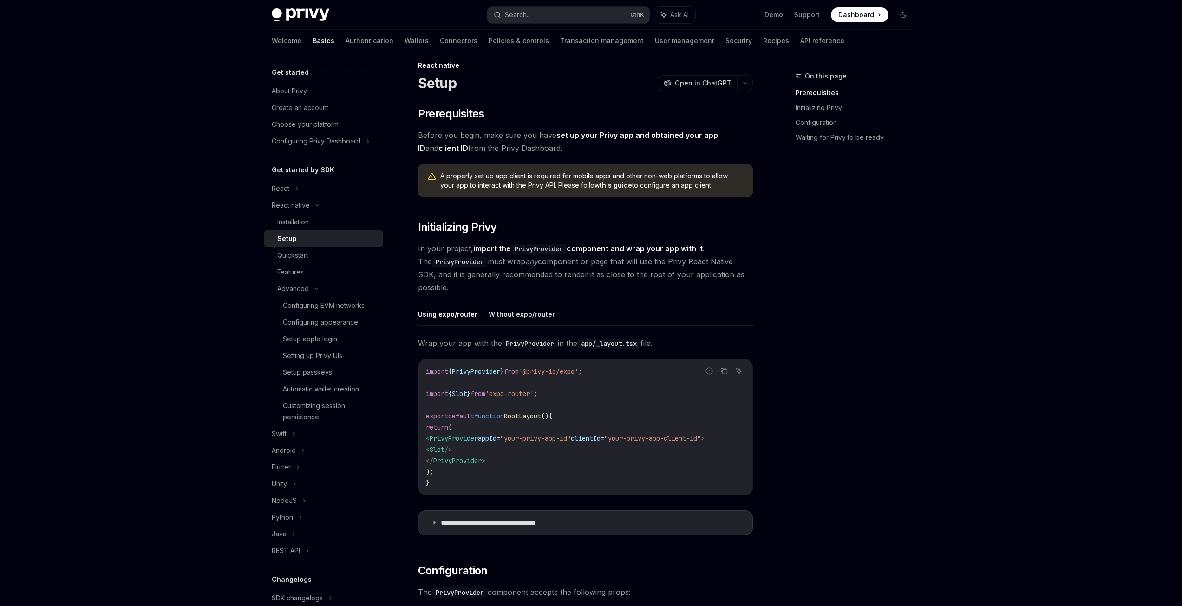
click at [497, 435] on span "appId" at bounding box center [487, 438] width 19 height 8
click at [543, 466] on code "import { PrivyProvider } from '@privy-io/expo' ; import { Slot } from 'expo-rou…" at bounding box center [585, 427] width 319 height 123
drag, startPoint x: 508, startPoint y: 461, endPoint x: 442, endPoint y: 441, distance: 68.9
click at [442, 441] on code "import { PrivyProvider } from '@privy-io/expo' ; import { Slot } from 'expo-rou…" at bounding box center [585, 427] width 319 height 123
copy code "< PrivyProvider appId = "your-privy-app-id" clientId = "your-privy-app-client-i…"
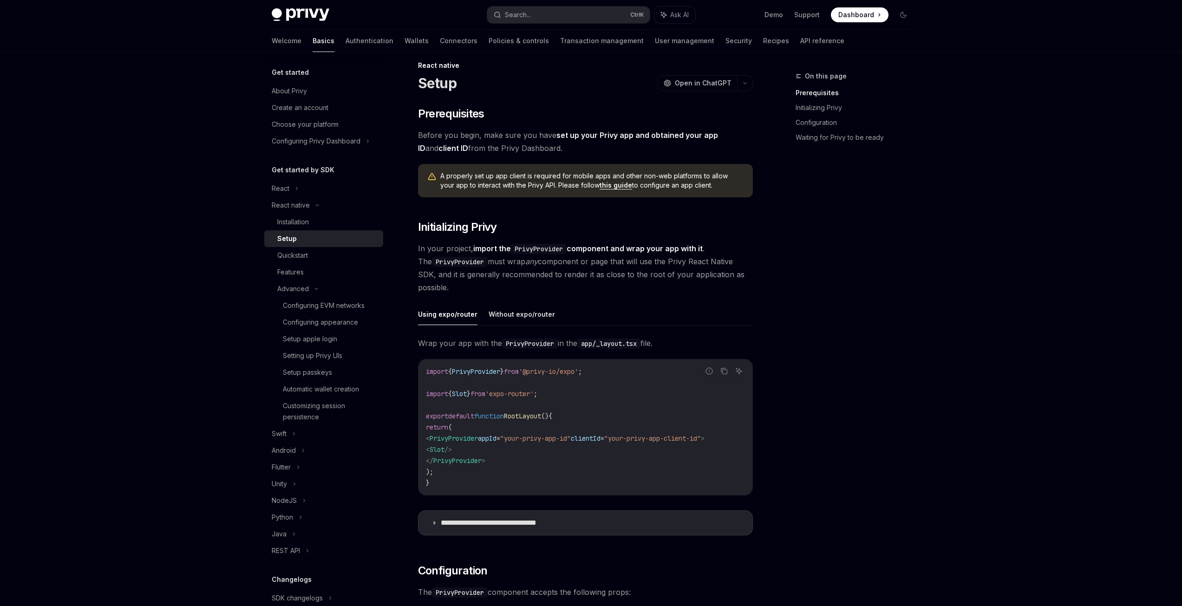
click at [566, 395] on code "import { PrivyProvider } from '@privy-io/expo' ; import { Slot } from 'expo-rou…" at bounding box center [585, 427] width 319 height 123
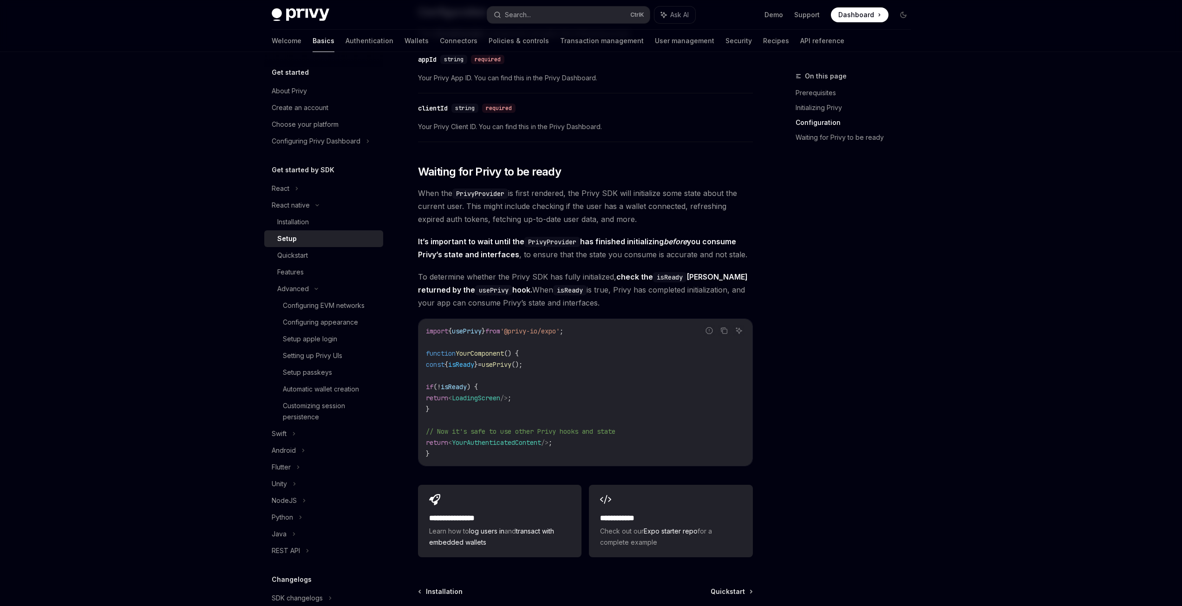
scroll to position [542, 0]
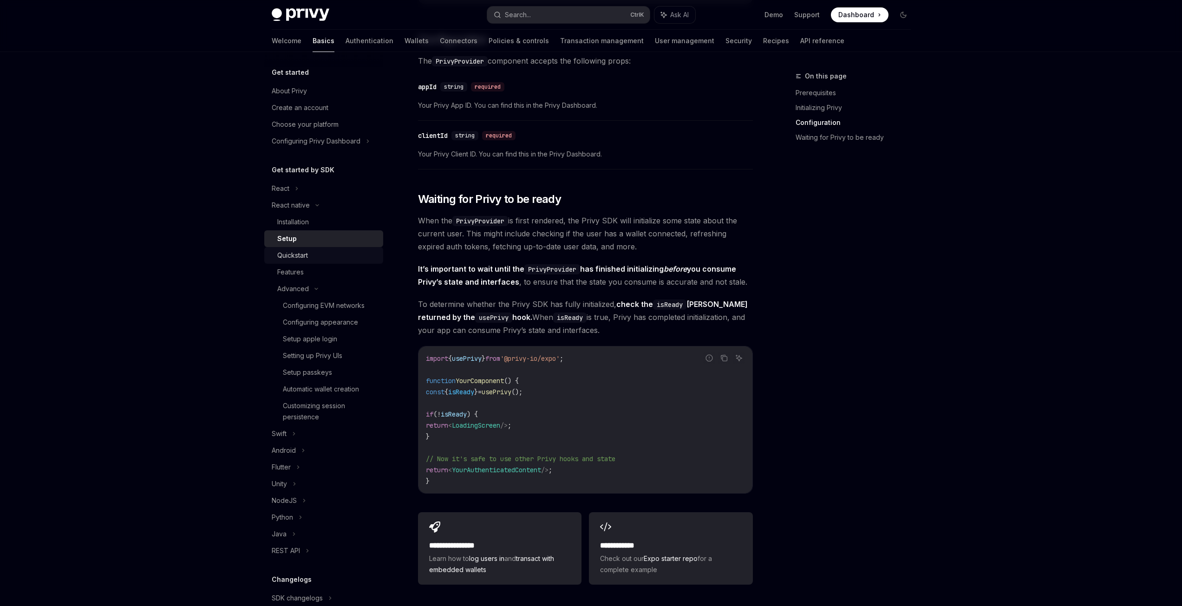
click at [297, 257] on div "Quickstart" at bounding box center [292, 255] width 31 height 11
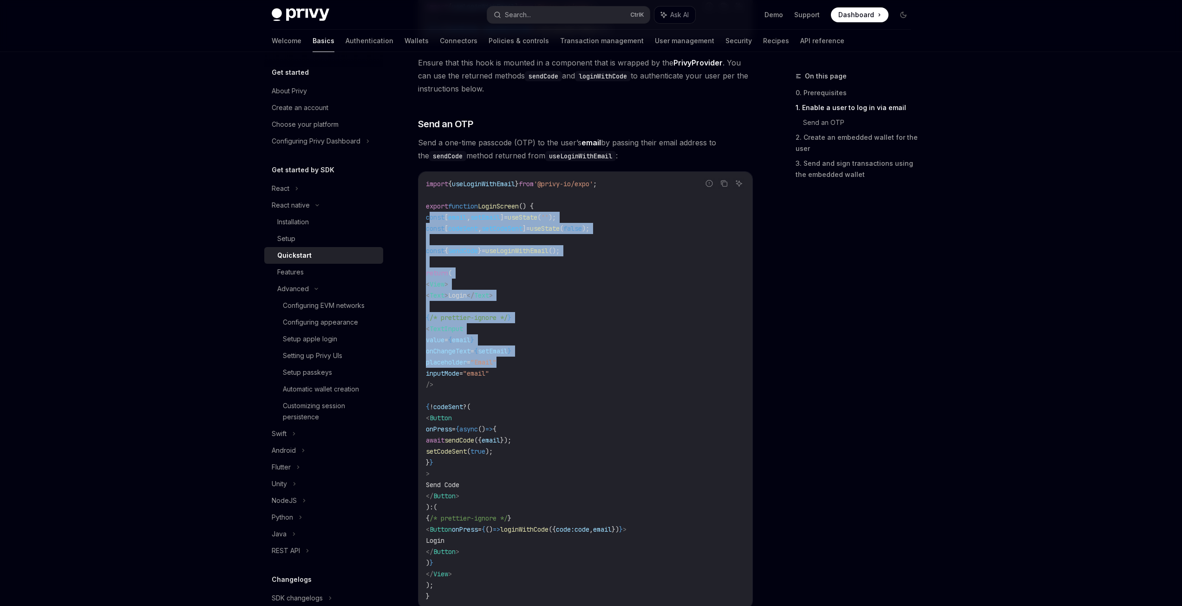
scroll to position [372, 0]
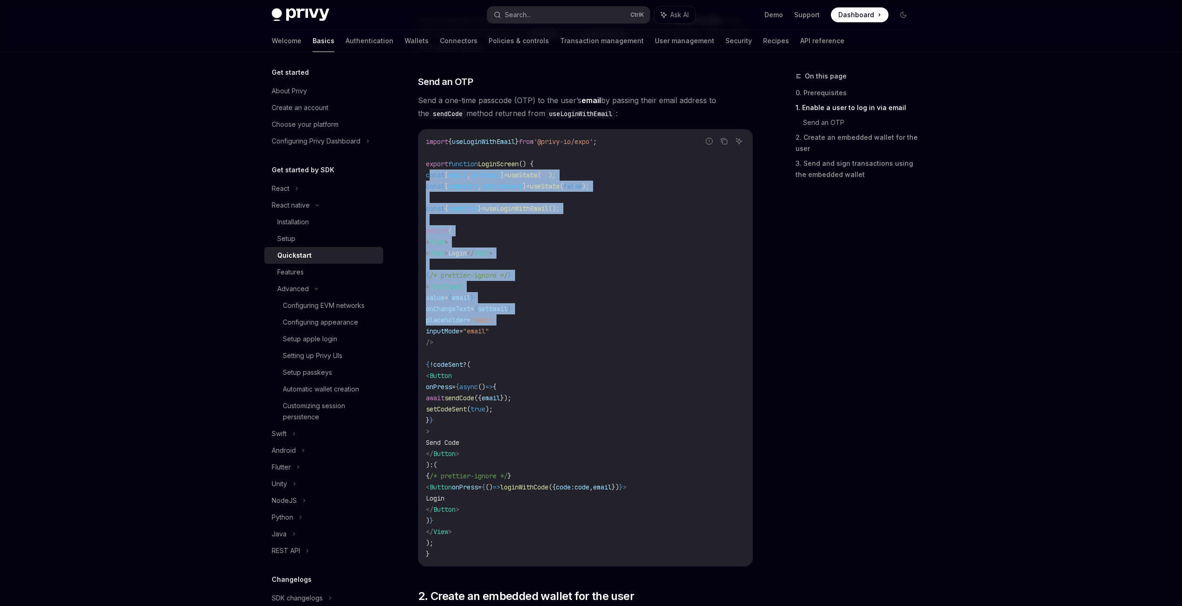
drag, startPoint x: 432, startPoint y: 301, endPoint x: 574, endPoint y: 541, distance: 279.4
click at [574, 541] on code "import { useLoginWithEmail } from '@privy-io/expo' ; export function LoginScree…" at bounding box center [585, 348] width 319 height 424
copy code "const [ email , setEmail ] = useState ( '' ); const [ codeSent , setCodeSent ] …"
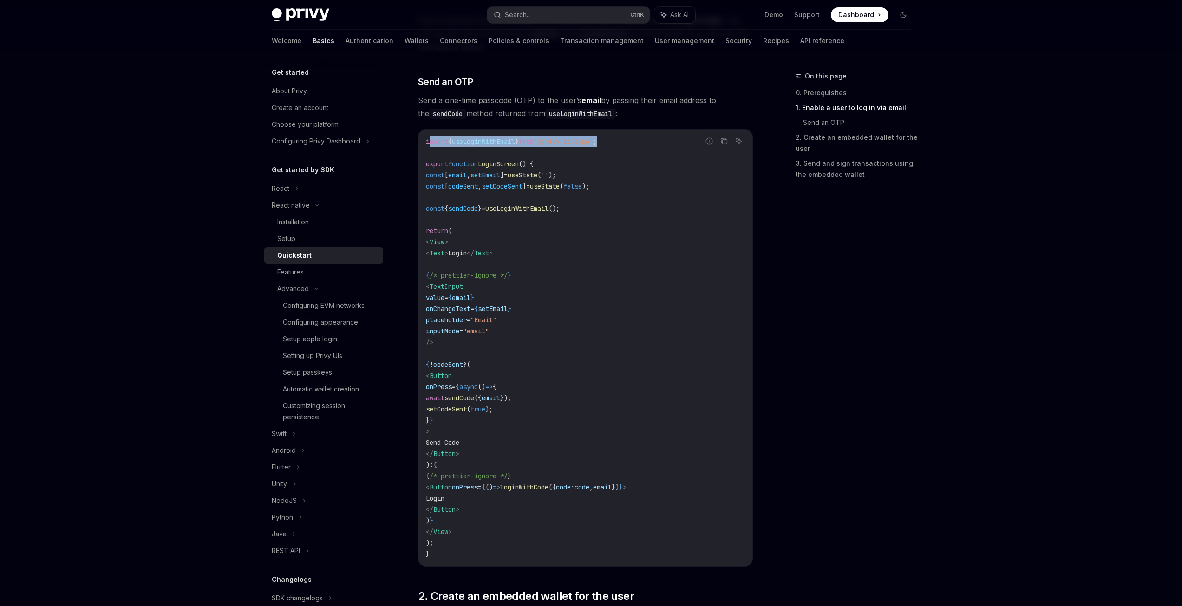
drag, startPoint x: 624, startPoint y: 143, endPoint x: 428, endPoint y: 139, distance: 196.6
click at [428, 139] on code "import { useLoginWithEmail } from '@privy-io/expo' ; export function LoginScree…" at bounding box center [585, 348] width 319 height 424
click at [452, 140] on span "{" at bounding box center [450, 142] width 4 height 8
drag, startPoint x: 427, startPoint y: 141, endPoint x: 637, endPoint y: 142, distance: 210.9
click at [637, 142] on code "import { useLoginWithEmail } from '@privy-io/expo' ; export function LoginScree…" at bounding box center [585, 348] width 319 height 424
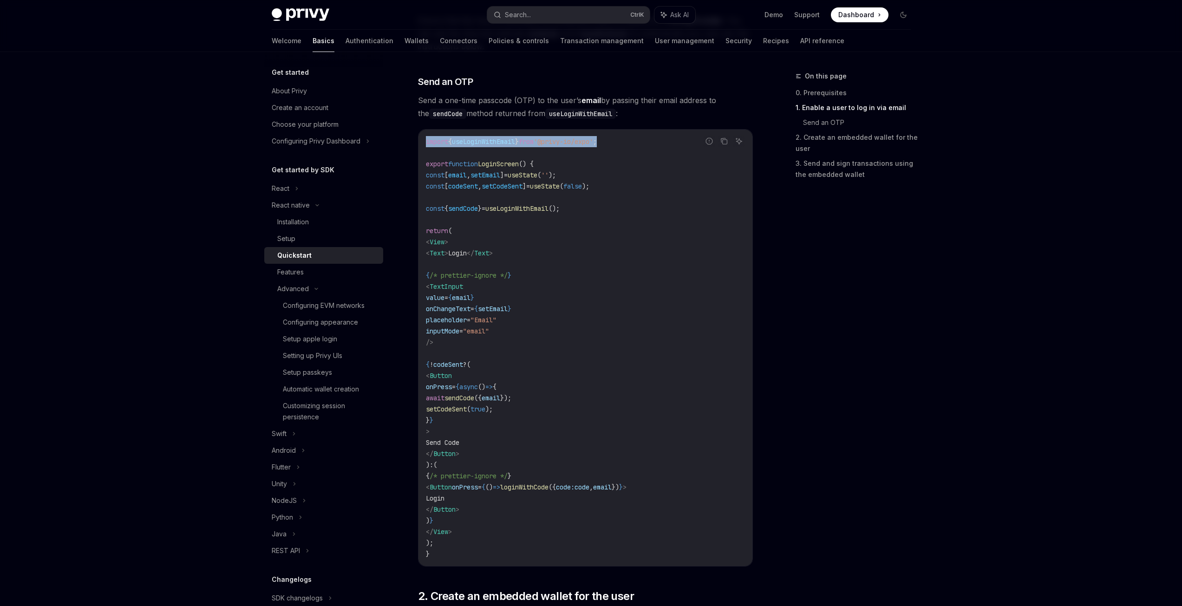
copy span "import { useLoginWithEmail } from '@privy-io/expo' ;"
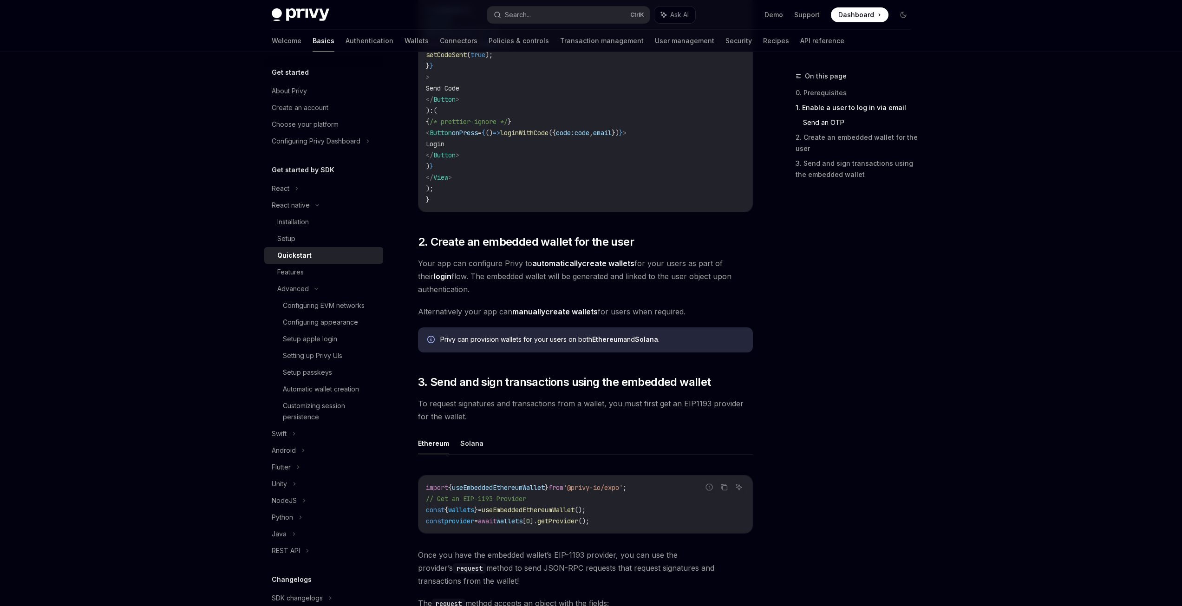
scroll to position [743, 0]
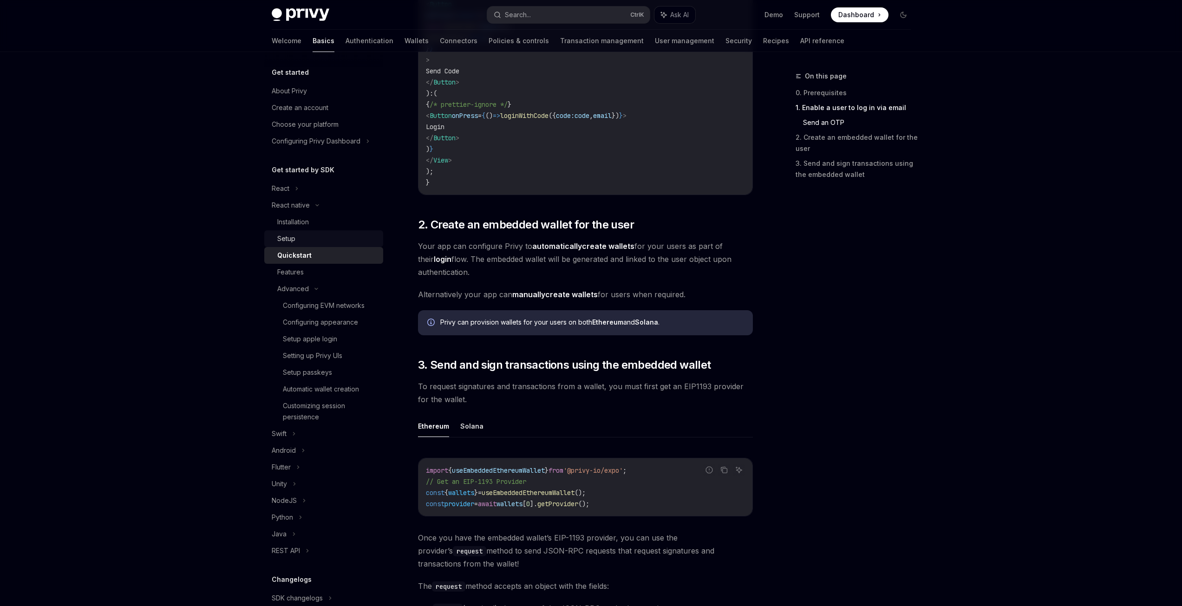
click at [309, 238] on div "Setup" at bounding box center [327, 238] width 100 height 11
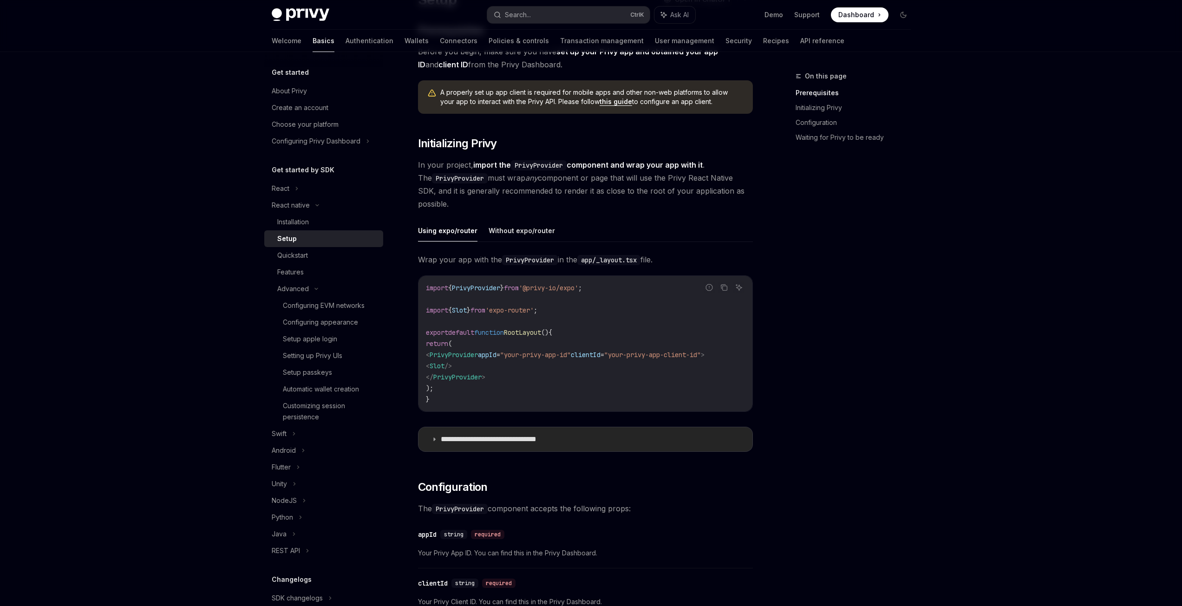
scroll to position [124, 0]
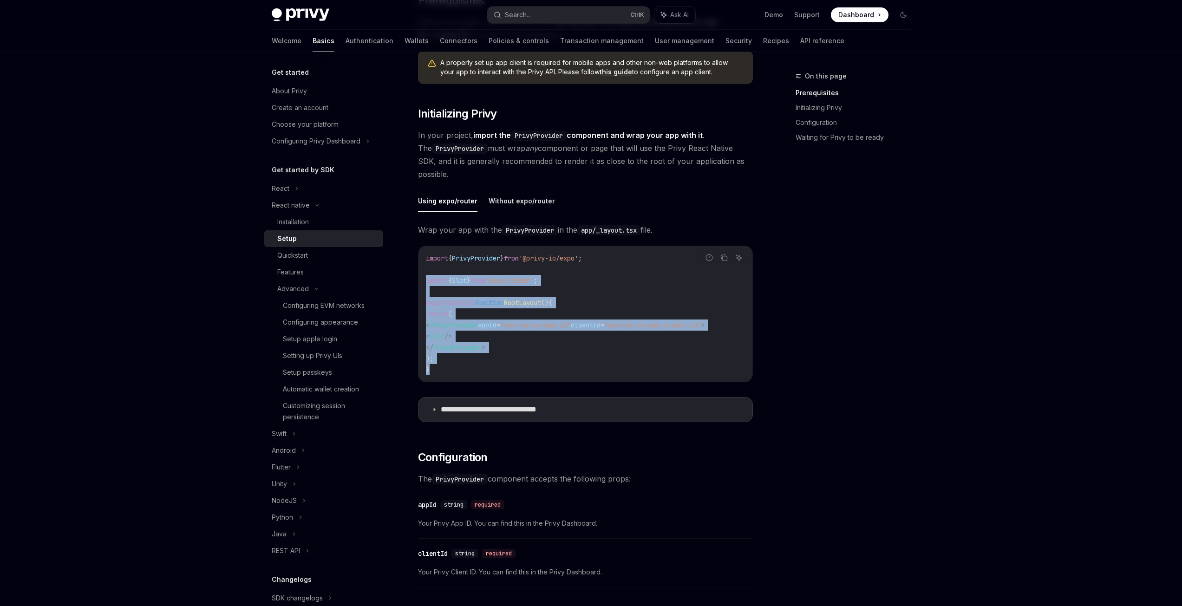
drag, startPoint x: 433, startPoint y: 373, endPoint x: 424, endPoint y: 282, distance: 91.5
click at [424, 282] on div "import { PrivyProvider } from '@privy-io/expo' ; import { Slot } from 'expo-rou…" at bounding box center [586, 314] width 334 height 136
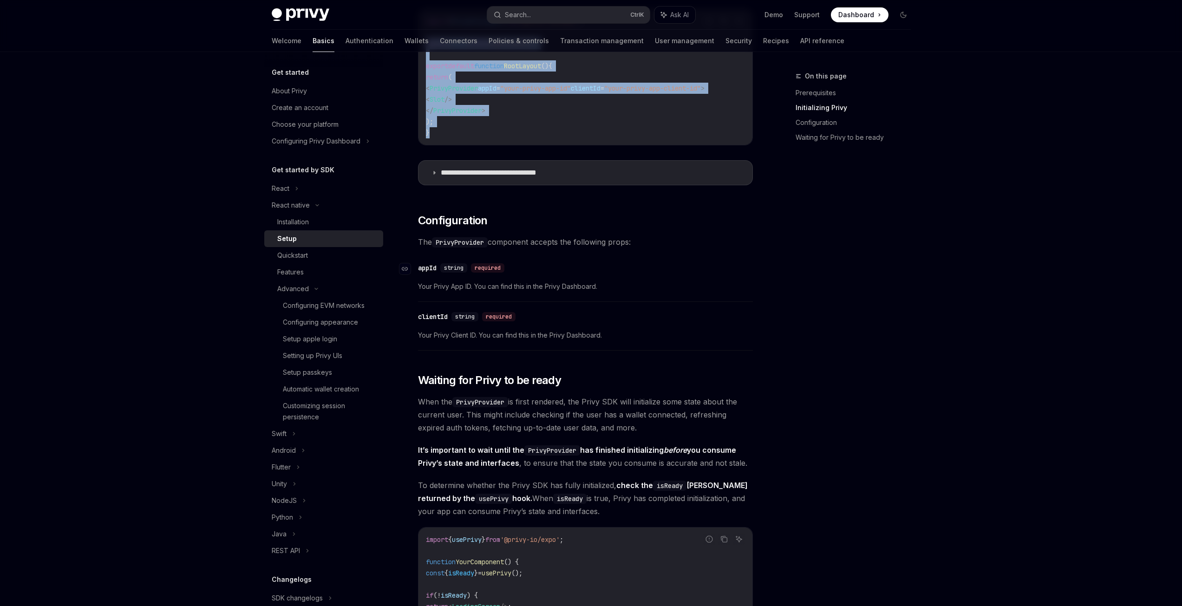
scroll to position [620, 0]
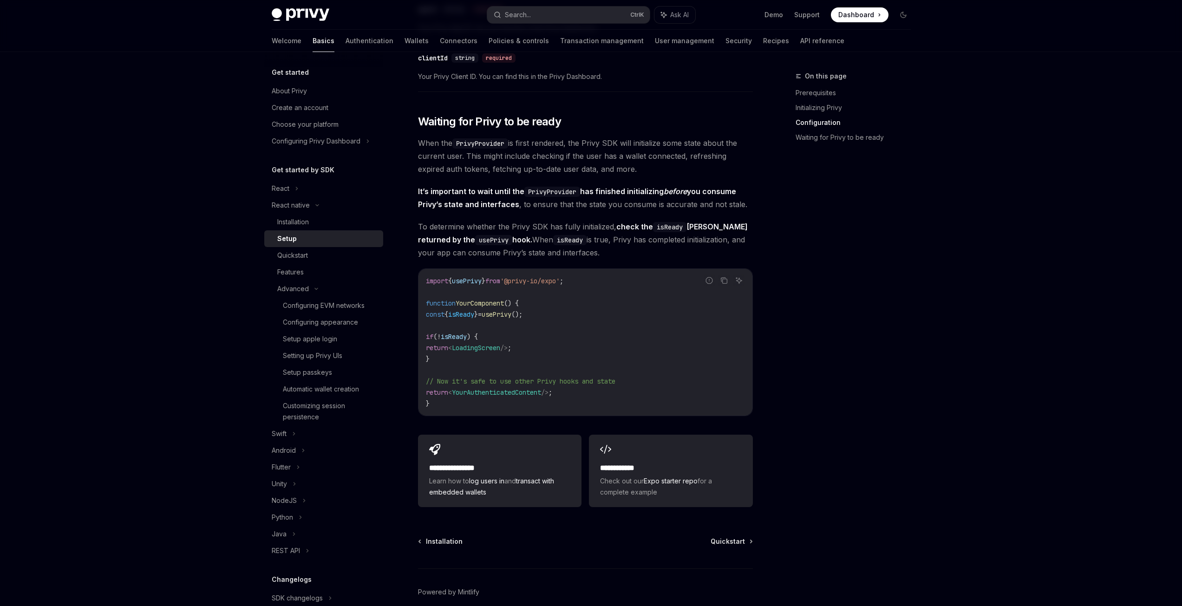
click at [471, 386] on span "// Now it's safe to use other Privy hooks and state" at bounding box center [521, 381] width 190 height 8
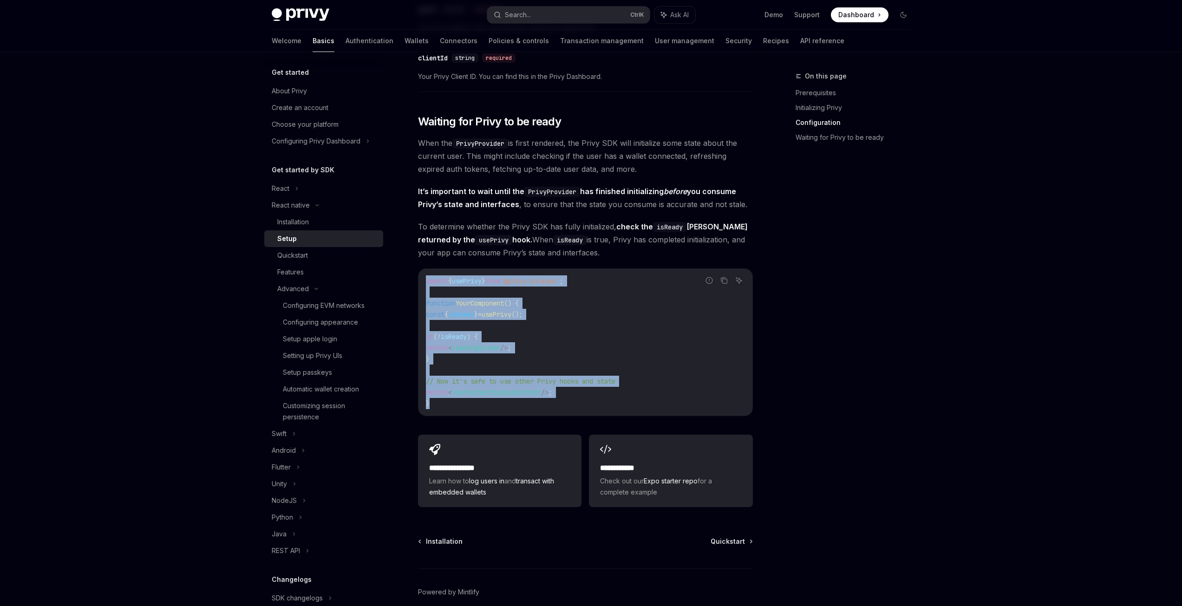
drag, startPoint x: 441, startPoint y: 407, endPoint x: 418, endPoint y: 290, distance: 119.3
click at [419, 290] on div "import { usePrivy } from '@privy-io/expo' ; function YourComponent () { const {…" at bounding box center [586, 342] width 334 height 147
drag, startPoint x: 617, startPoint y: 403, endPoint x: 573, endPoint y: 376, distance: 51.9
click at [617, 403] on code "import { usePrivy } from '@privy-io/expo' ; function YourComponent () { const {…" at bounding box center [585, 343] width 319 height 134
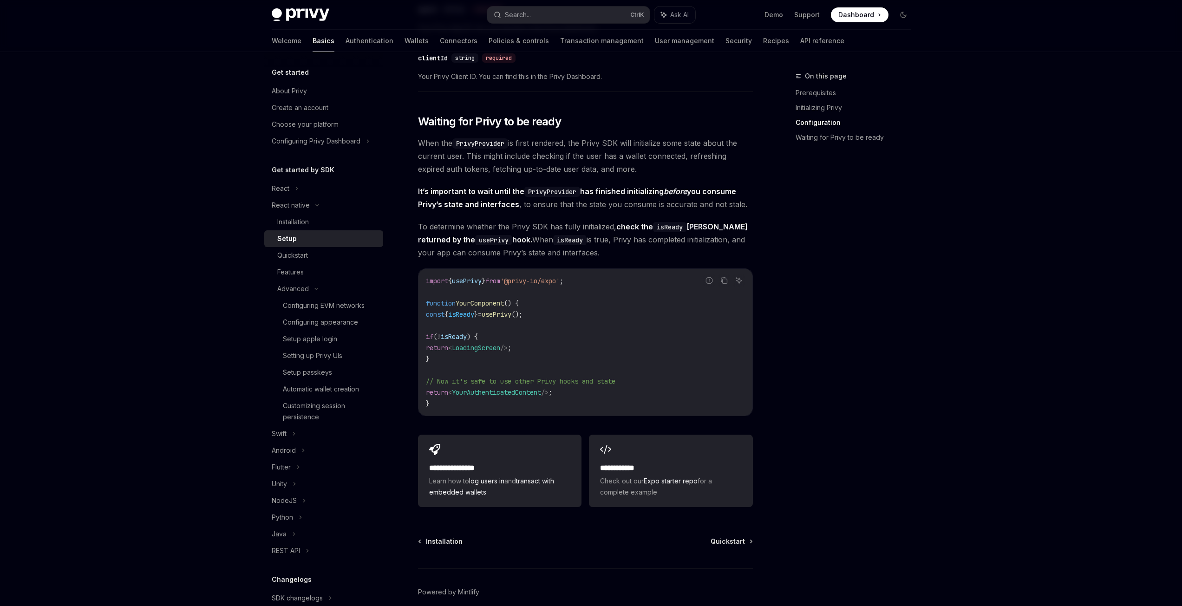
click at [498, 349] on span "LoadingScreen" at bounding box center [476, 348] width 48 height 8
click at [319, 215] on link "Installation" at bounding box center [323, 222] width 119 height 17
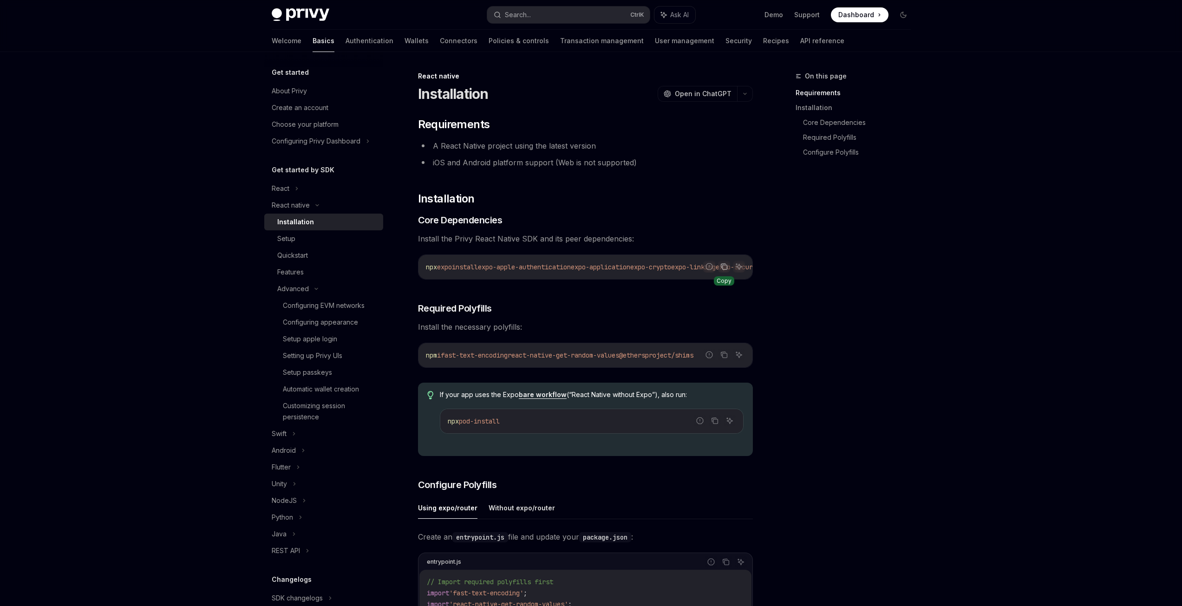
click at [725, 265] on icon "Copy the contents from the code block" at bounding box center [724, 267] width 5 height 5
click at [725, 358] on icon "Copy the contents from the code block" at bounding box center [724, 354] width 7 height 7
click at [716, 420] on button "Copy the contents from the code block" at bounding box center [715, 421] width 12 height 12
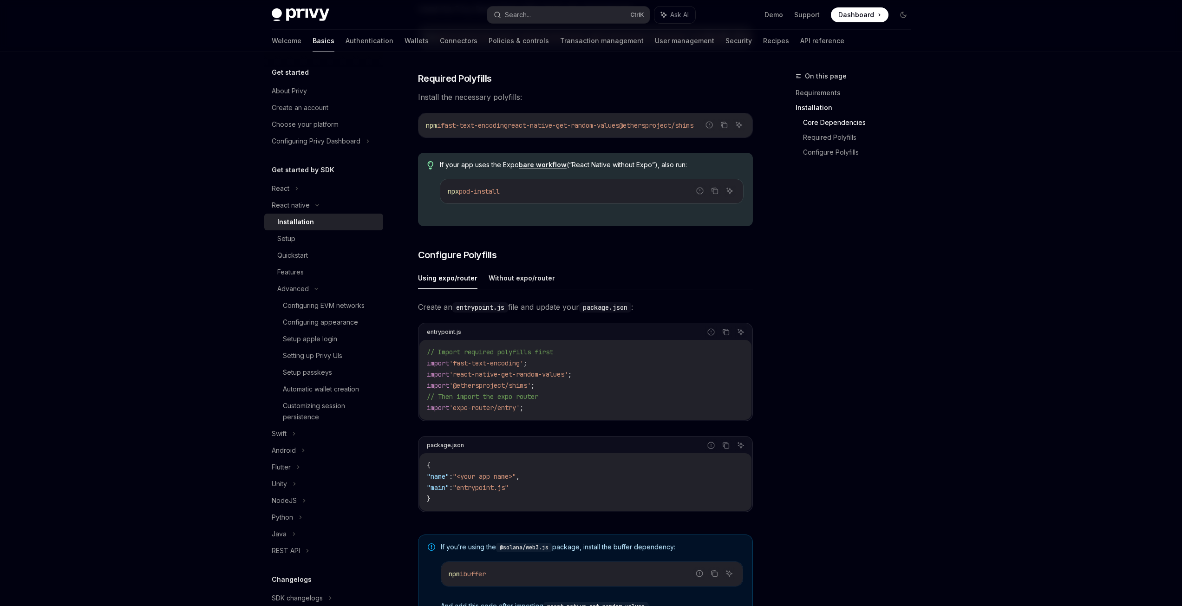
scroll to position [248, 0]
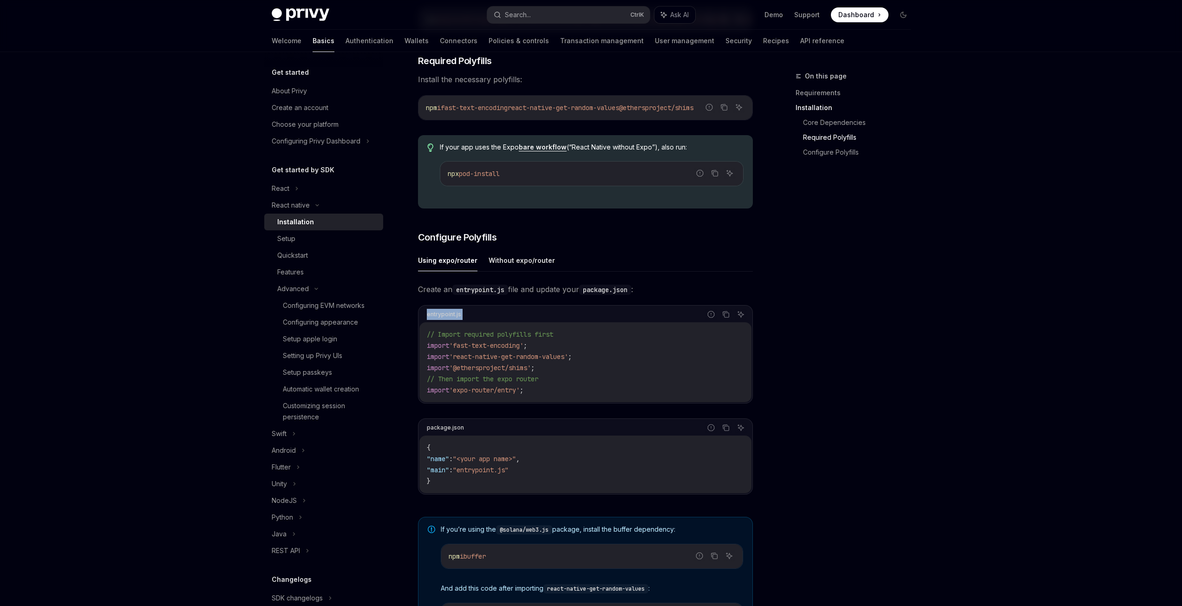
drag, startPoint x: 475, startPoint y: 317, endPoint x: 426, endPoint y: 320, distance: 49.3
click at [426, 320] on div "entrypoint.js Report incorrect code Copy Ask AI" at bounding box center [586, 315] width 332 height 16
click at [725, 316] on icon "Copy the contents from the code block" at bounding box center [725, 314] width 7 height 7
drag, startPoint x: 467, startPoint y: 471, endPoint x: 433, endPoint y: 475, distance: 34.6
click at [433, 475] on code "{ "name" : "<your app name>" , "main" : "entrypoint.js" }" at bounding box center [585, 464] width 317 height 45
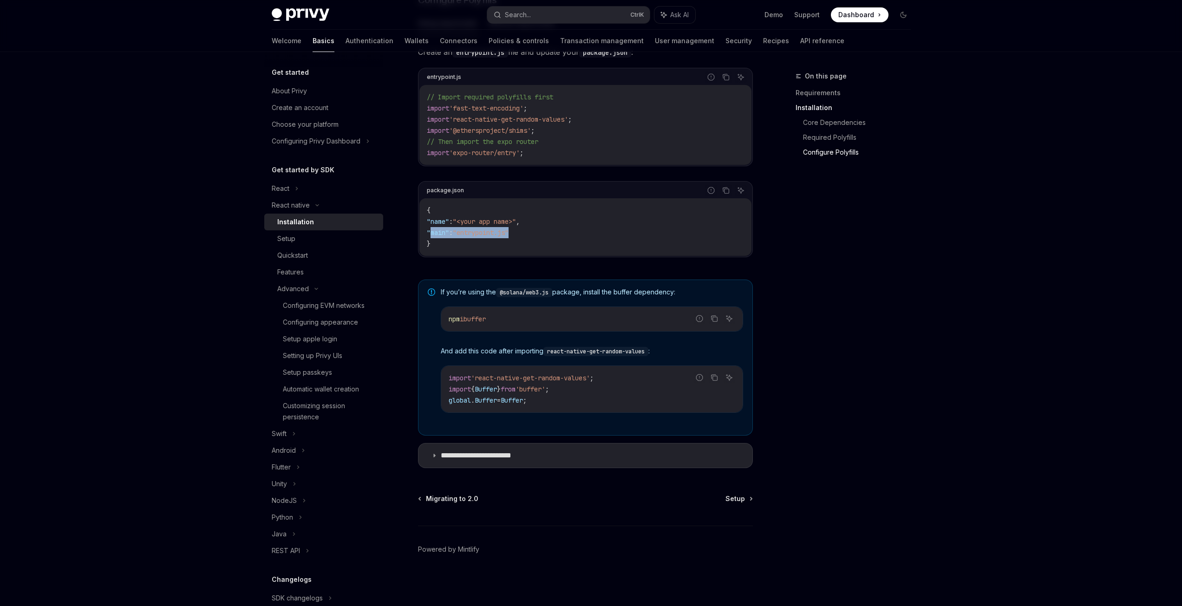
scroll to position [489, 0]
drag, startPoint x: 506, startPoint y: 320, endPoint x: 448, endPoint y: 320, distance: 57.2
click at [449, 320] on code "npm i buffer" at bounding box center [592, 319] width 287 height 11
click at [506, 453] on p "**********" at bounding box center [486, 455] width 90 height 9
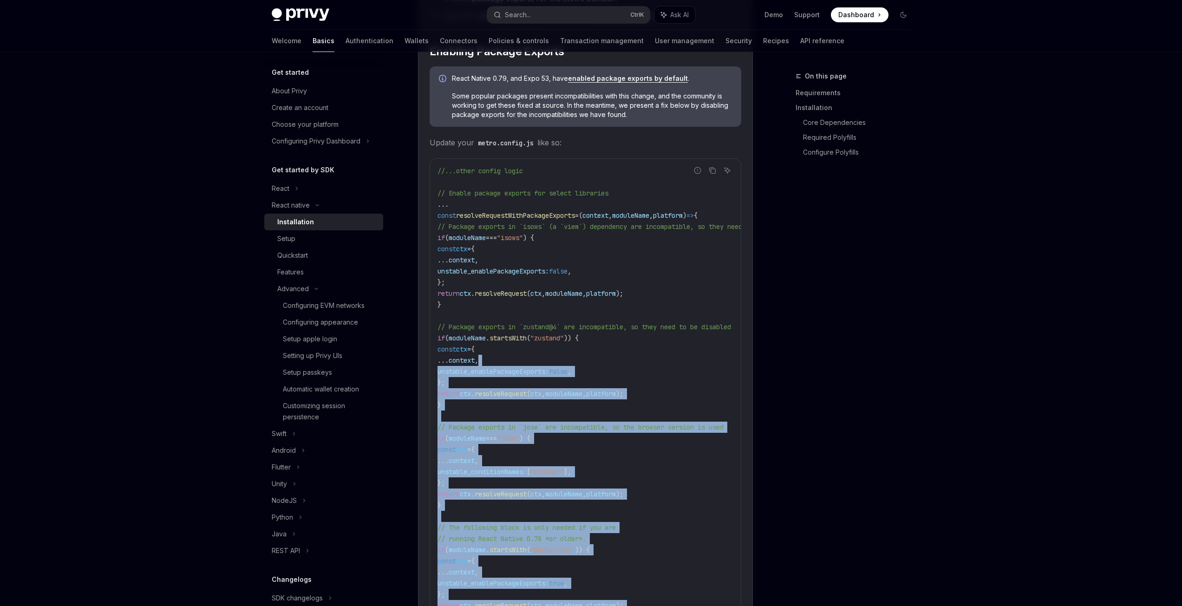
scroll to position [985, 0]
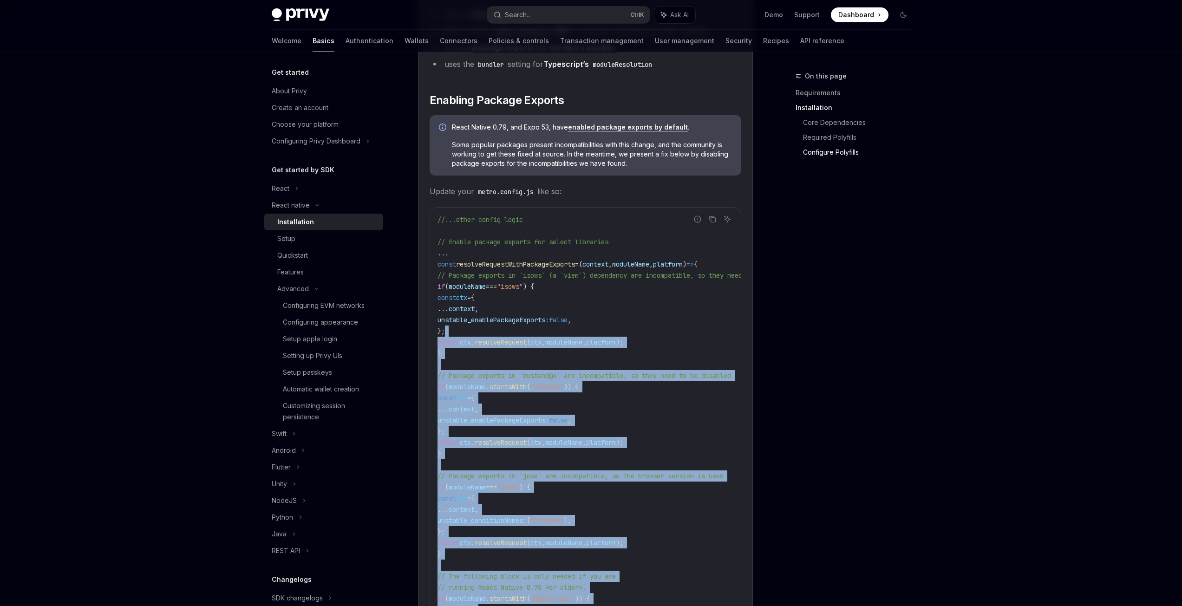
drag, startPoint x: 551, startPoint y: 510, endPoint x: 506, endPoint y: 339, distance: 177.2
click at [506, 339] on code "//...other config logic // Enable package exports for select libraries ... cons…" at bounding box center [629, 487] width 383 height 546
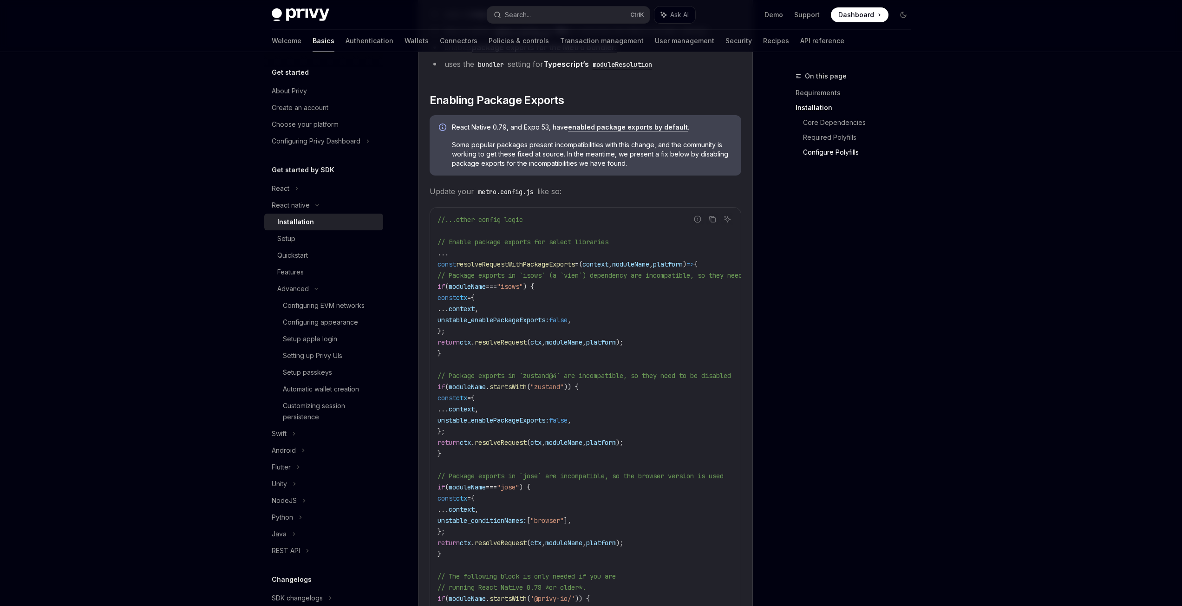
click at [578, 315] on code "//...other config logic // Enable package exports for select libraries ... cons…" at bounding box center [629, 487] width 383 height 546
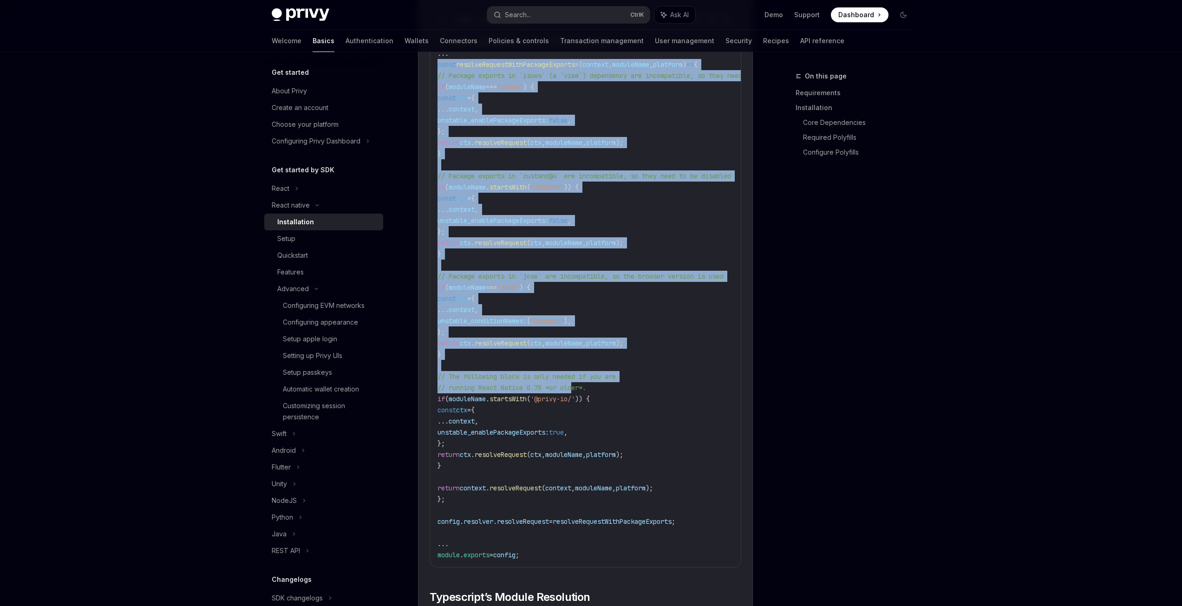
scroll to position [1232, 0]
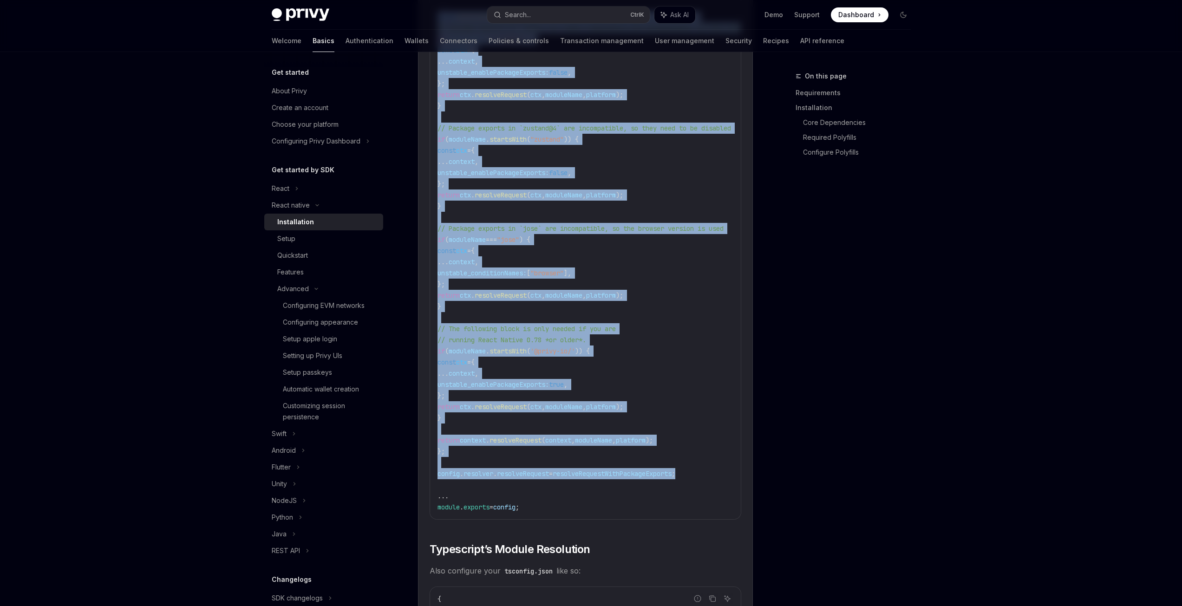
drag, startPoint x: 438, startPoint y: 266, endPoint x: 696, endPoint y: 473, distance: 331.5
click at [696, 473] on code "//...other config logic // Enable package exports for select libraries ... cons…" at bounding box center [629, 240] width 383 height 546
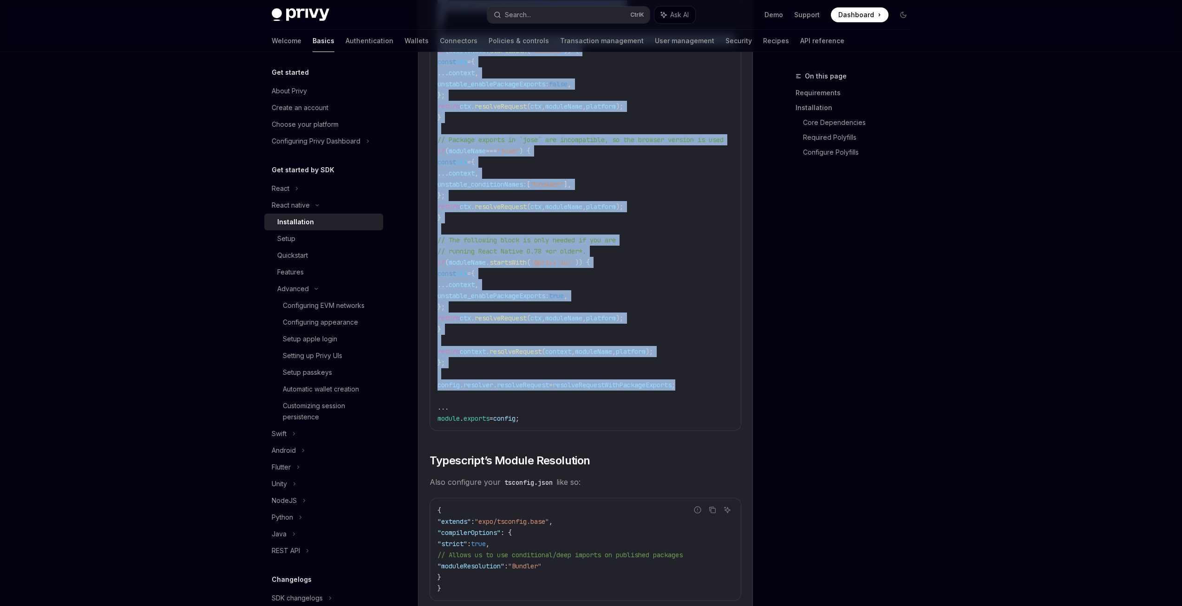
scroll to position [1356, 0]
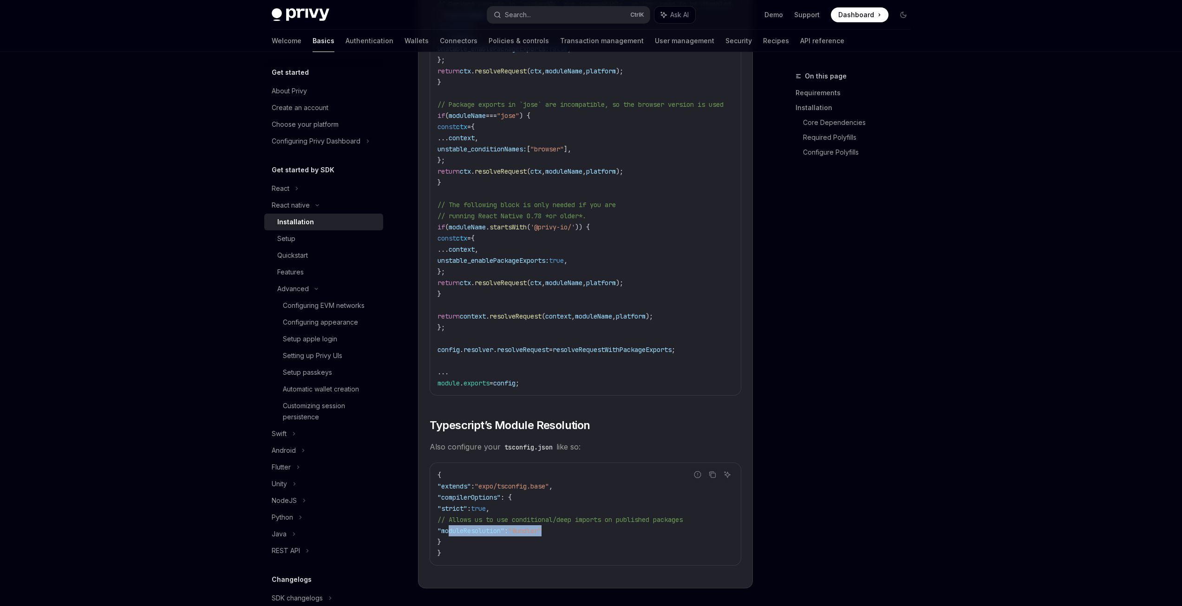
drag, startPoint x: 579, startPoint y: 537, endPoint x: 451, endPoint y: 536, distance: 128.2
click at [451, 536] on code "{ "extends" : "expo/tsconfig.base" , "compilerOptions" : { "strict" : true , //…" at bounding box center [586, 514] width 296 height 89
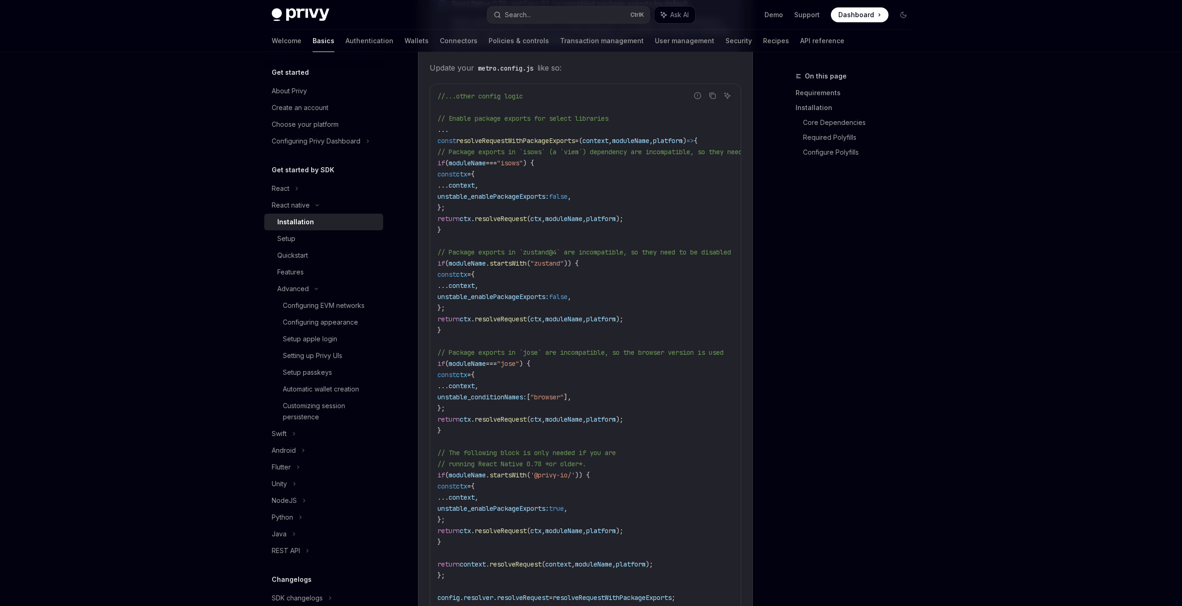
scroll to position [985, 0]
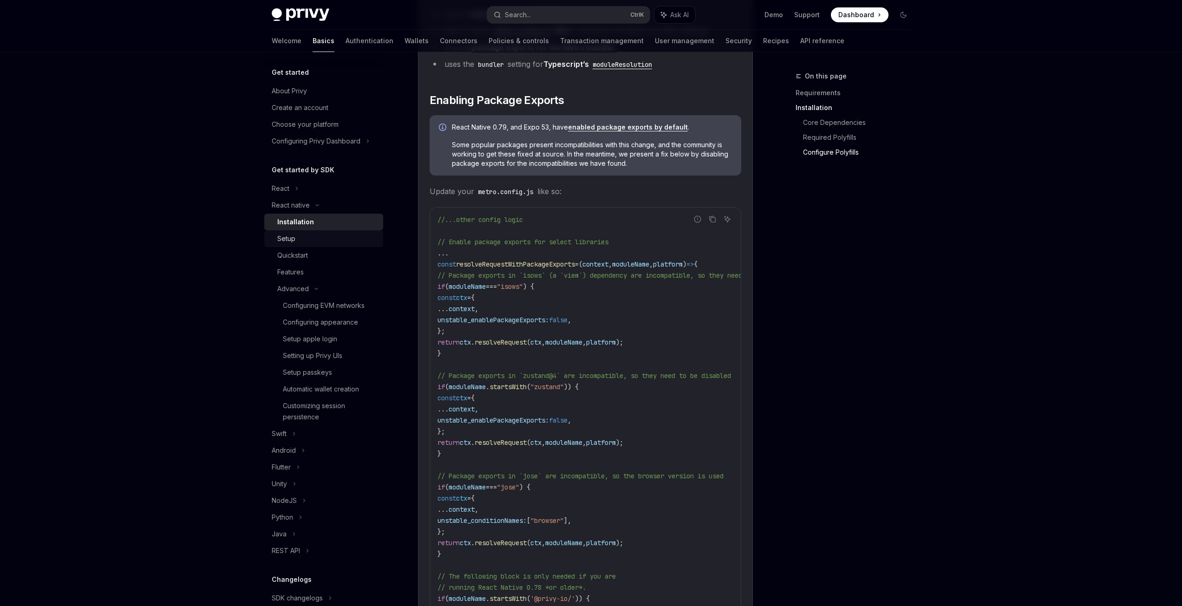
click at [303, 241] on div "Setup" at bounding box center [327, 238] width 100 height 11
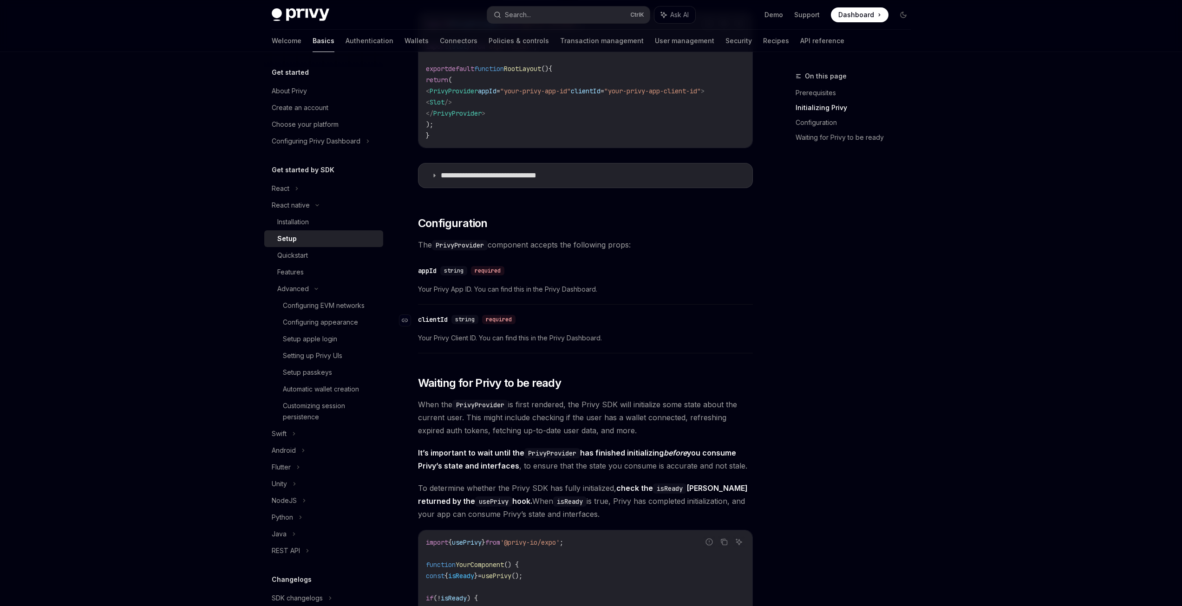
scroll to position [372, 0]
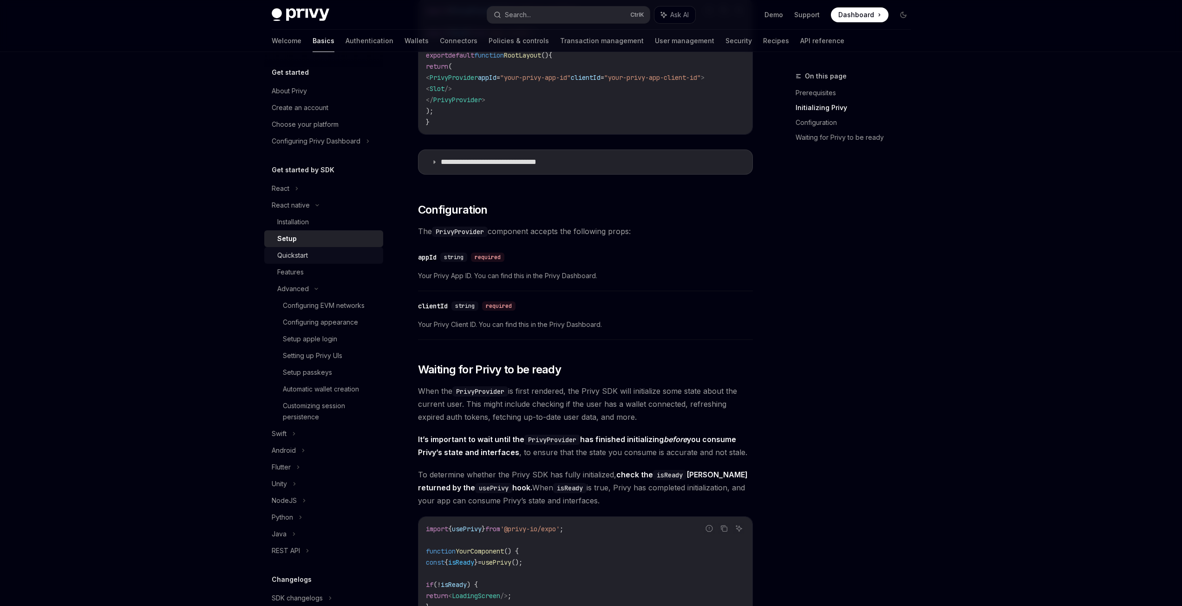
click at [323, 261] on div "Quickstart" at bounding box center [327, 255] width 100 height 11
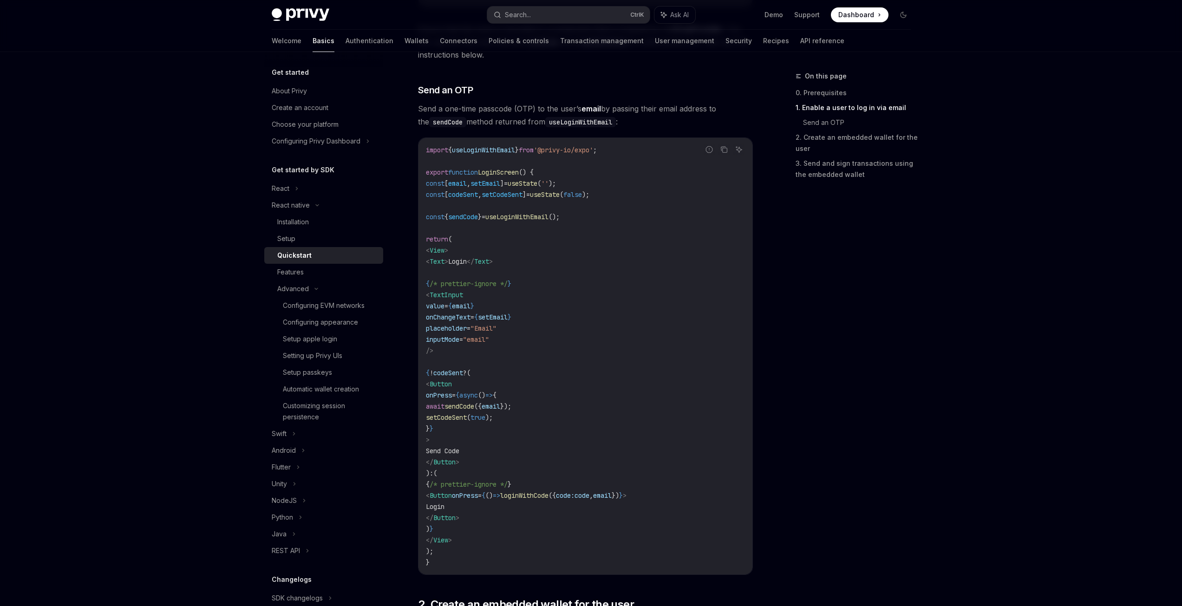
scroll to position [372, 0]
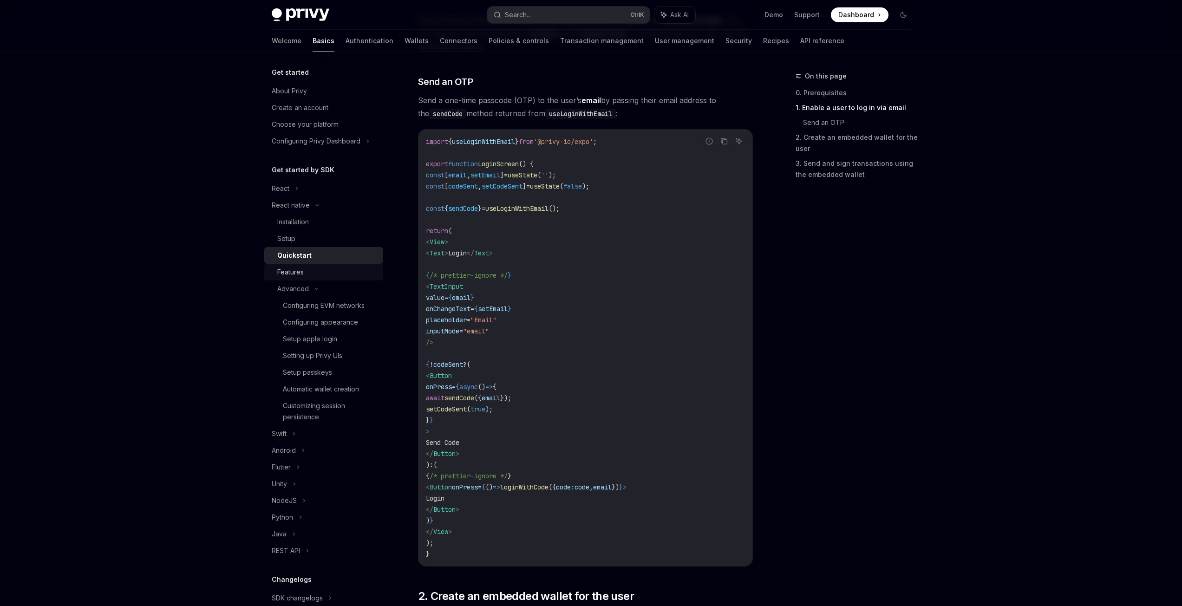
click at [337, 270] on div "Features" at bounding box center [327, 272] width 100 height 11
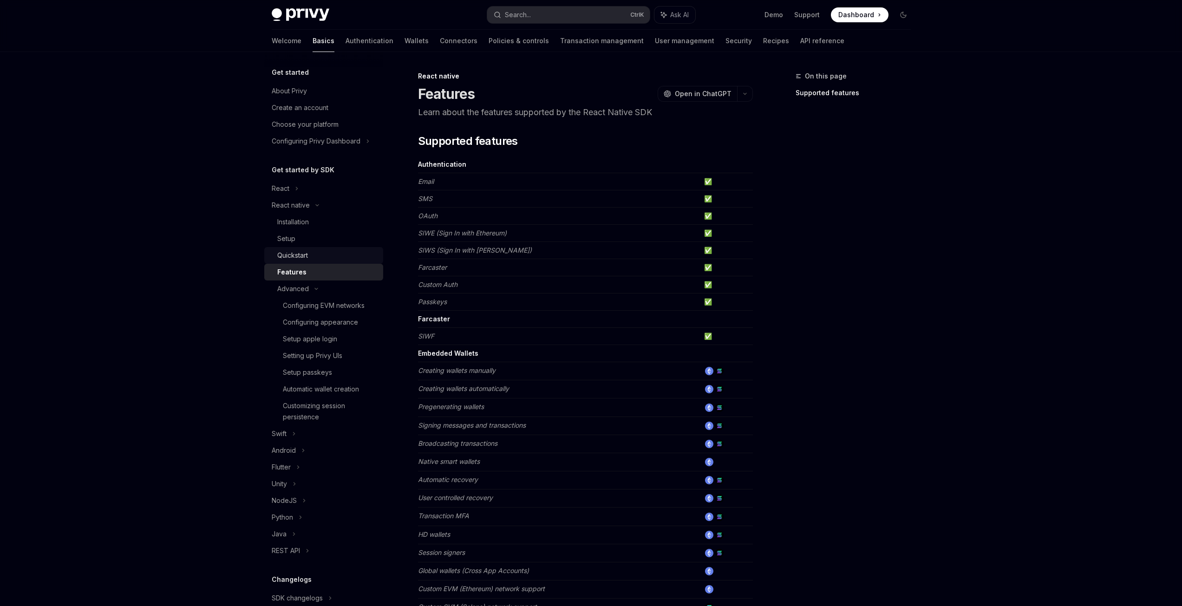
click at [321, 257] on div "Quickstart" at bounding box center [327, 255] width 100 height 11
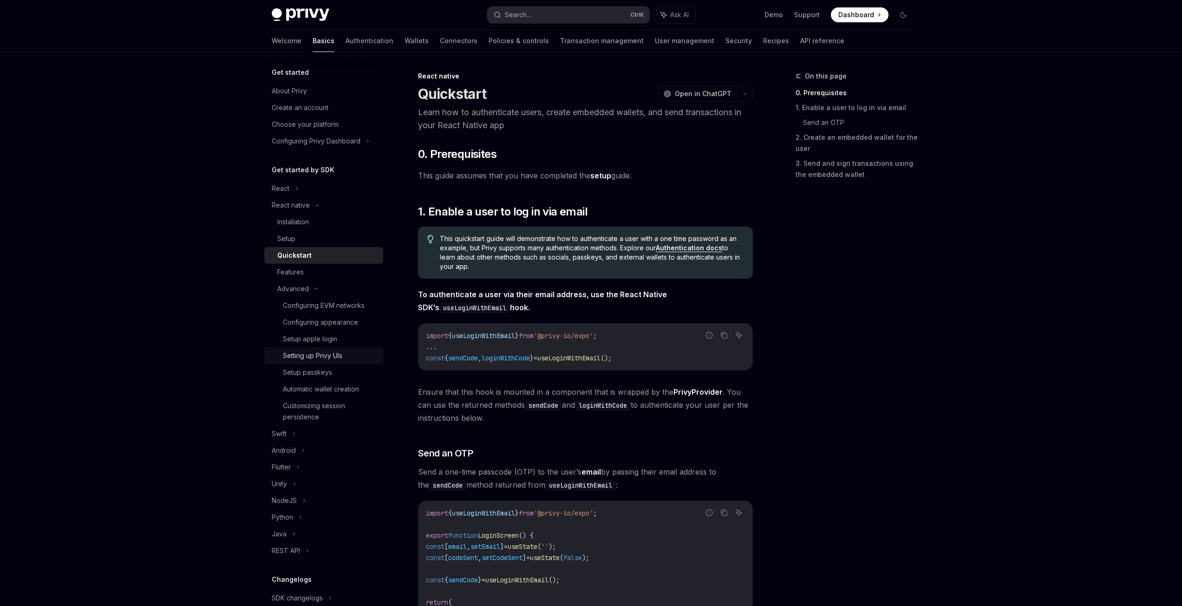
click at [347, 357] on div "Setting up Privy UIs" at bounding box center [330, 355] width 95 height 11
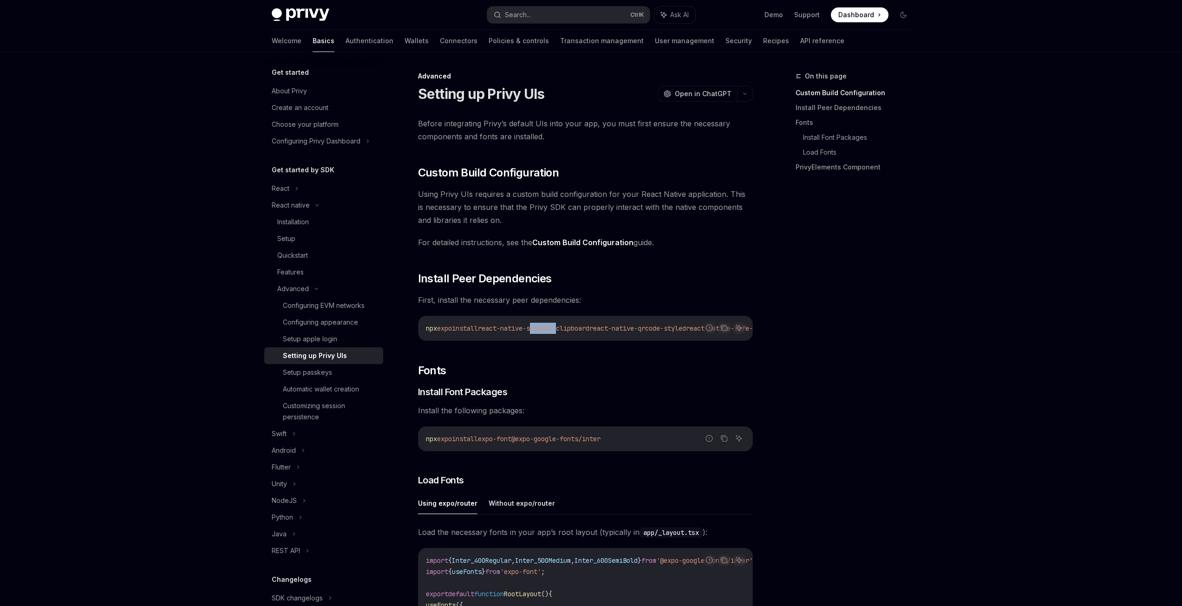
drag, startPoint x: 544, startPoint y: 336, endPoint x: 576, endPoint y: 339, distance: 31.7
click at [576, 339] on div "npx expo install react-native-svg expo-clipboard react-native-qrcode-styled rea…" at bounding box center [586, 328] width 334 height 24
click at [567, 354] on div "Before integrating Privy’s default UIs into your app, you must first ensure the…" at bounding box center [585, 534] width 335 height 834
drag, startPoint x: 575, startPoint y: 339, endPoint x: 633, endPoint y: 339, distance: 58.5
click at [633, 339] on div "npx expo install react-native-svg expo-clipboard react-native-qrcode-styled rea…" at bounding box center [586, 328] width 334 height 24
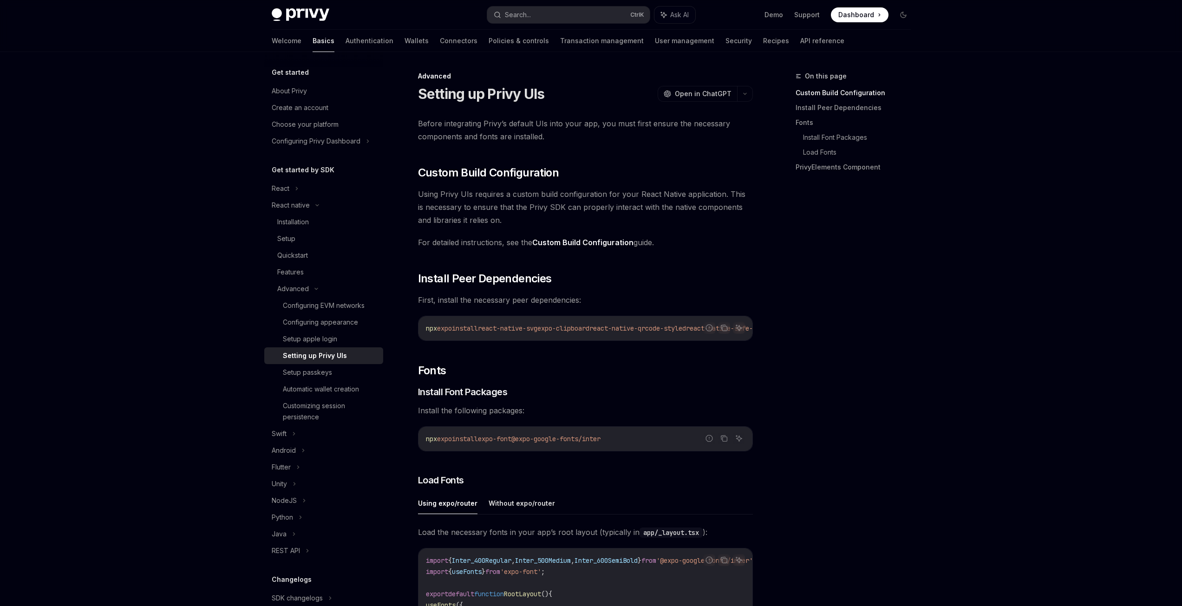
click at [617, 351] on div "Before integrating Privy’s default UIs into your app, you must first ensure the…" at bounding box center [585, 534] width 335 height 834
click at [722, 329] on icon "Copy the contents from the code block" at bounding box center [724, 327] width 7 height 7
click at [721, 442] on icon "Copy the contents from the code block" at bounding box center [724, 438] width 7 height 7
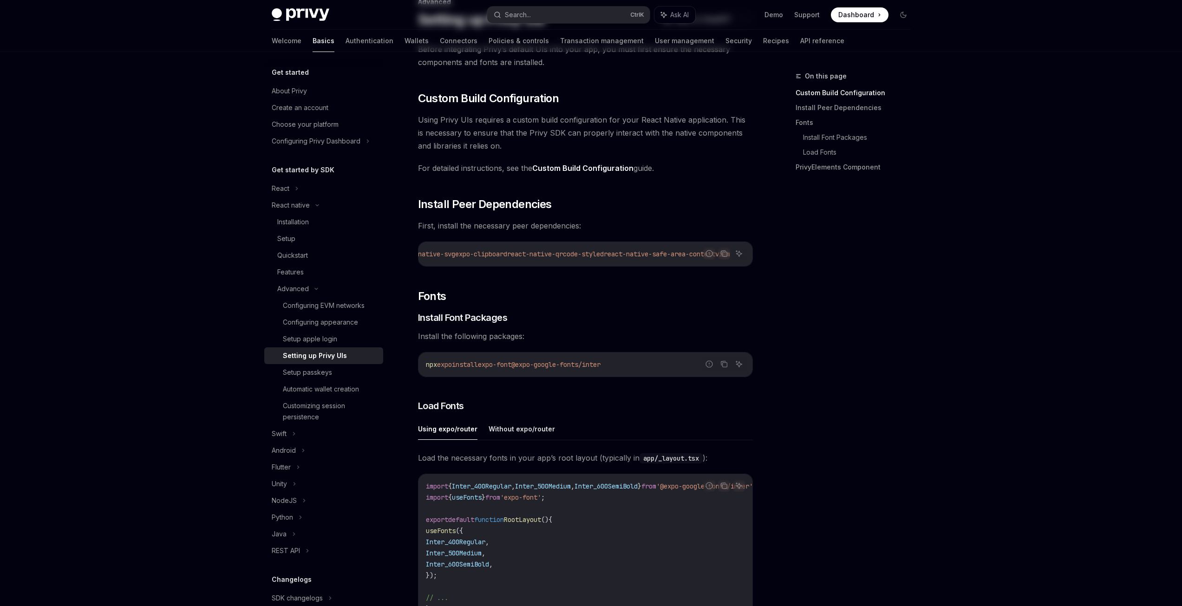
scroll to position [124, 0]
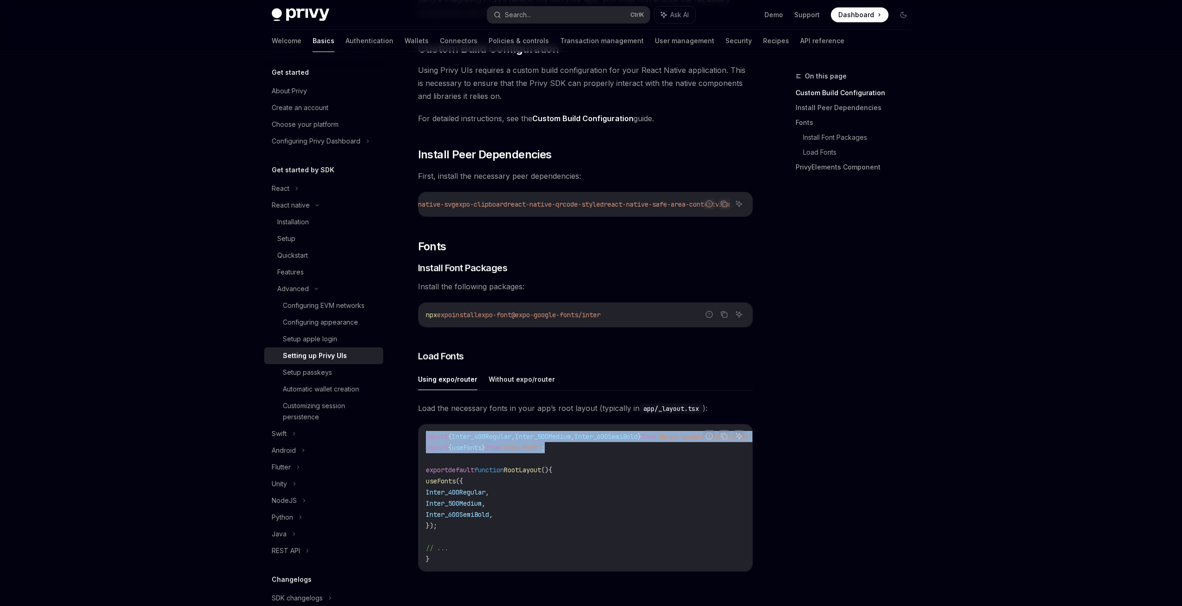
drag, startPoint x: 567, startPoint y: 449, endPoint x: 424, endPoint y: 441, distance: 143.3
click at [424, 441] on div "import { Inter_400Regular , Inter_500Medium , Inter_600SemiBold } from '@expo-g…" at bounding box center [586, 498] width 334 height 147
click at [482, 505] on span "Inter_500Medium" at bounding box center [454, 503] width 56 height 8
drag, startPoint x: 447, startPoint y: 532, endPoint x: 433, endPoint y: 487, distance: 46.5
click at [433, 487] on code "import { Inter_400Regular , Inter_500Medium , Inter_600SemiBold } from '@expo-g…" at bounding box center [602, 498] width 353 height 134
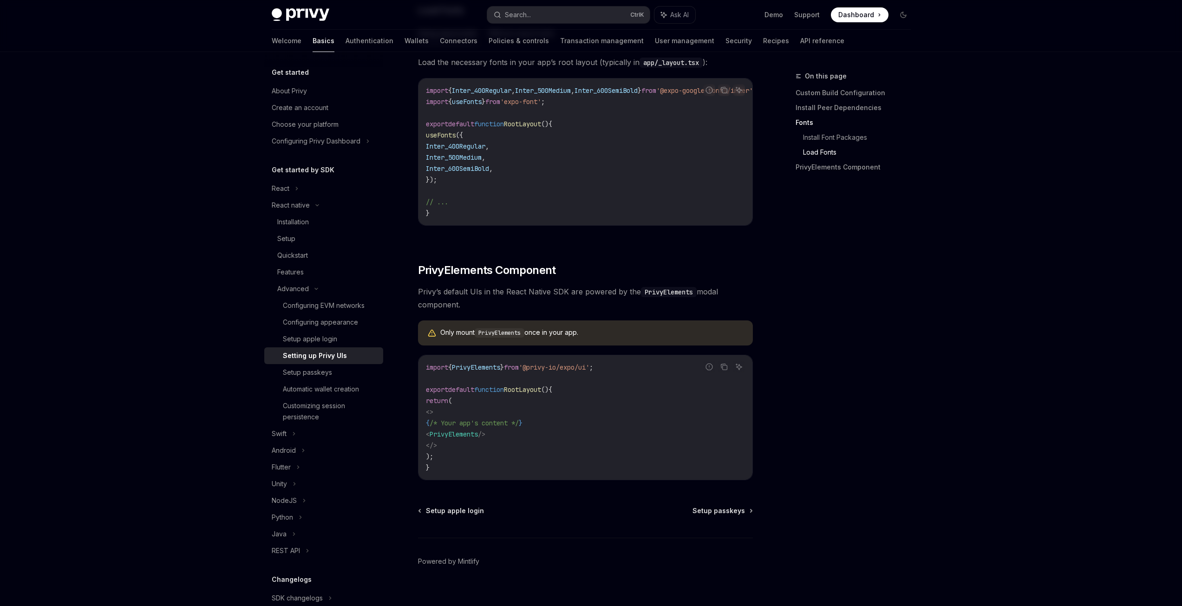
scroll to position [490, 0]
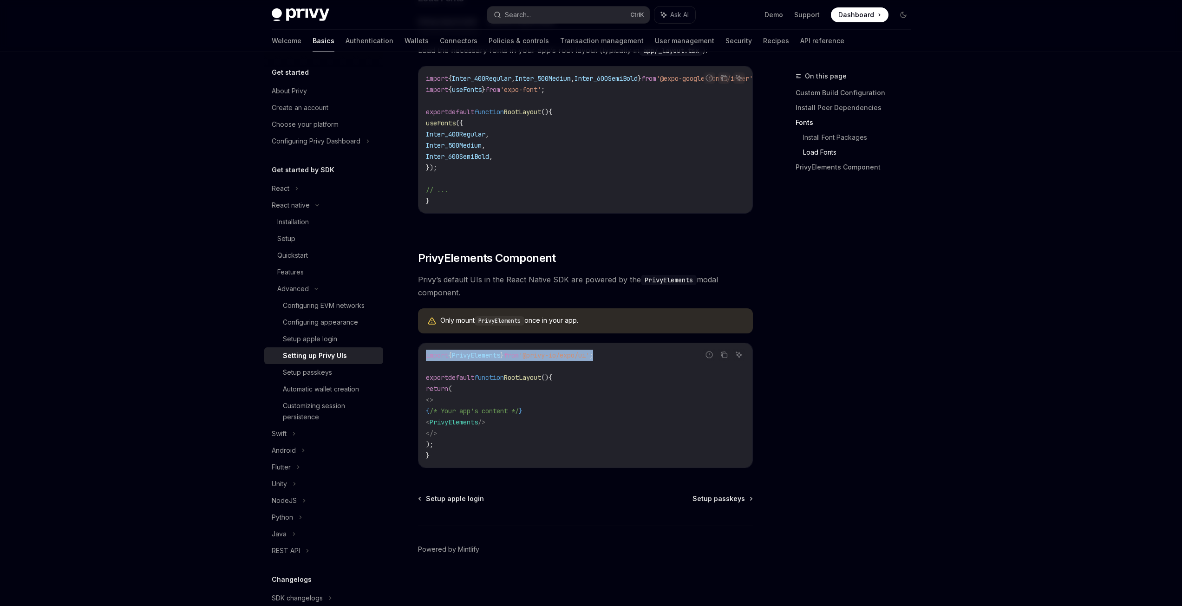
drag, startPoint x: 623, startPoint y: 355, endPoint x: 425, endPoint y: 356, distance: 197.5
click at [425, 356] on div "import { PrivyElements } from '@privy-io/expo/ui' ; export default function Roo…" at bounding box center [586, 405] width 334 height 125
drag, startPoint x: 518, startPoint y: 421, endPoint x: 451, endPoint y: 423, distance: 66.5
click at [451, 423] on code "import { PrivyElements } from '@privy-io/expo/ui' ; export default function Roo…" at bounding box center [585, 406] width 319 height 112
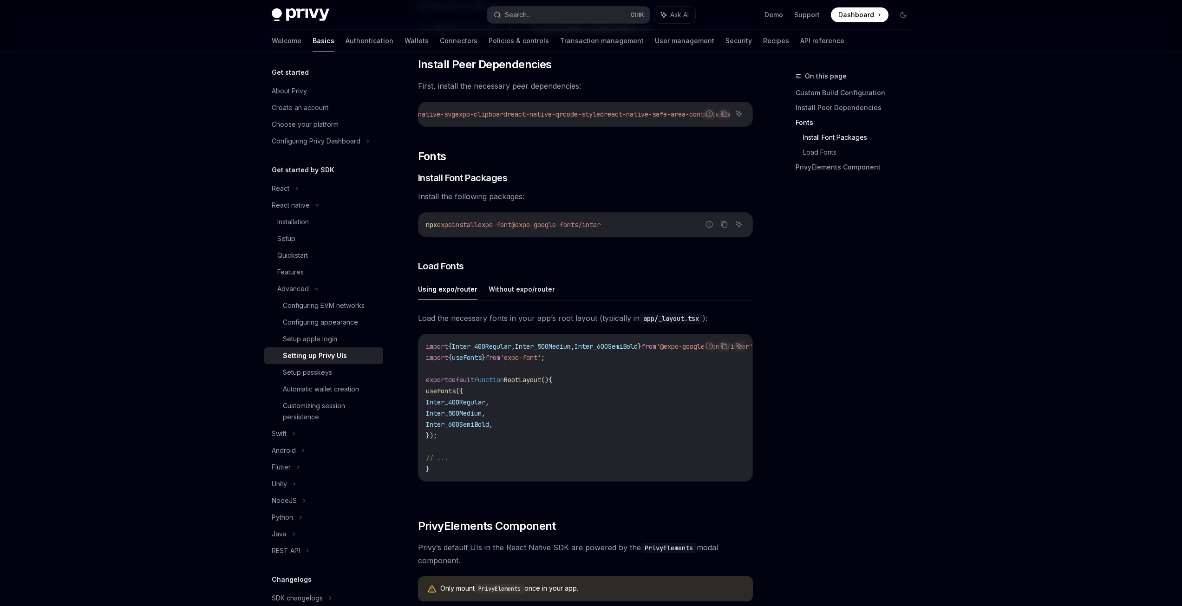
scroll to position [0, 0]
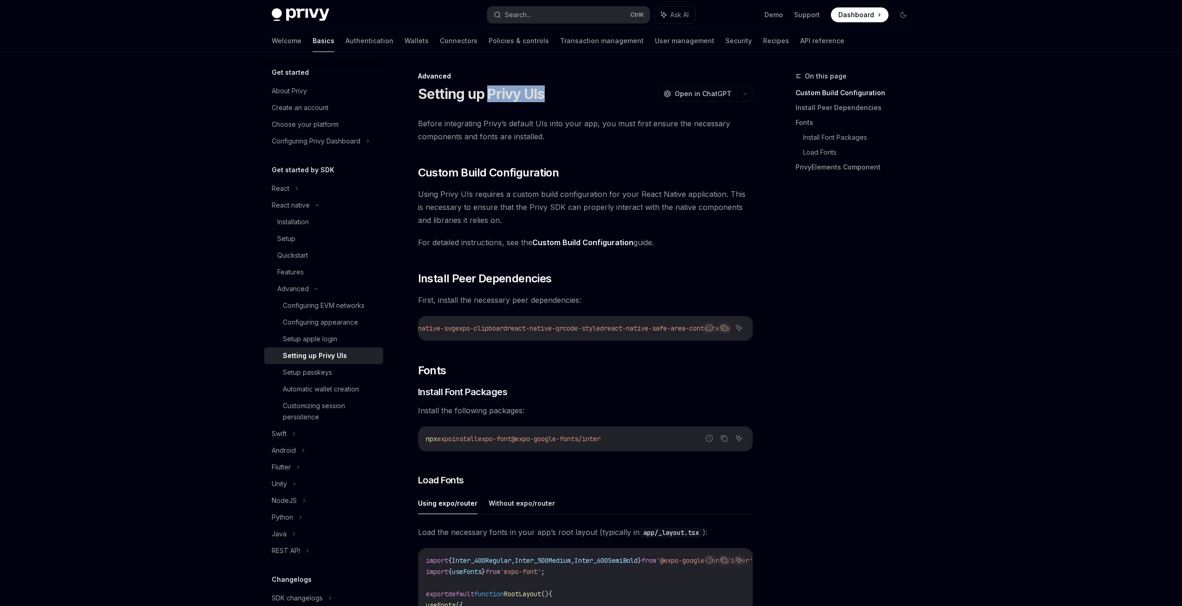
drag, startPoint x: 490, startPoint y: 94, endPoint x: 548, endPoint y: 94, distance: 58.1
click at [548, 94] on div "Setting up Privy UIs OpenAI Open in ChatGPT" at bounding box center [585, 93] width 335 height 17
click at [319, 376] on div "Setup passkeys" at bounding box center [307, 372] width 49 height 11
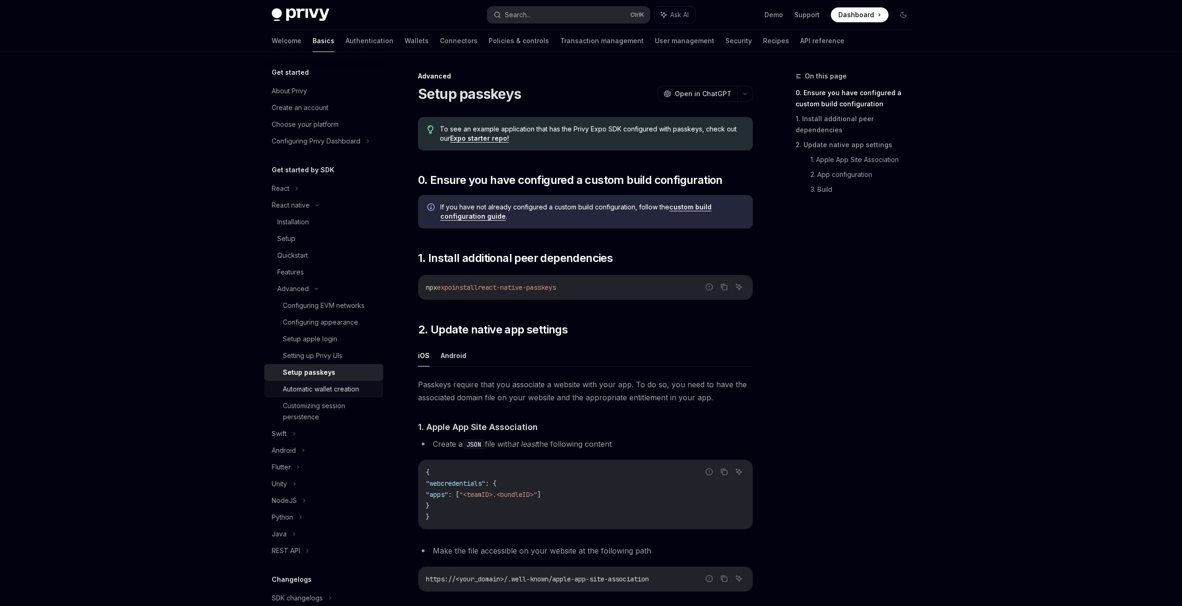
click at [326, 389] on div "Automatic wallet creation" at bounding box center [321, 389] width 76 height 11
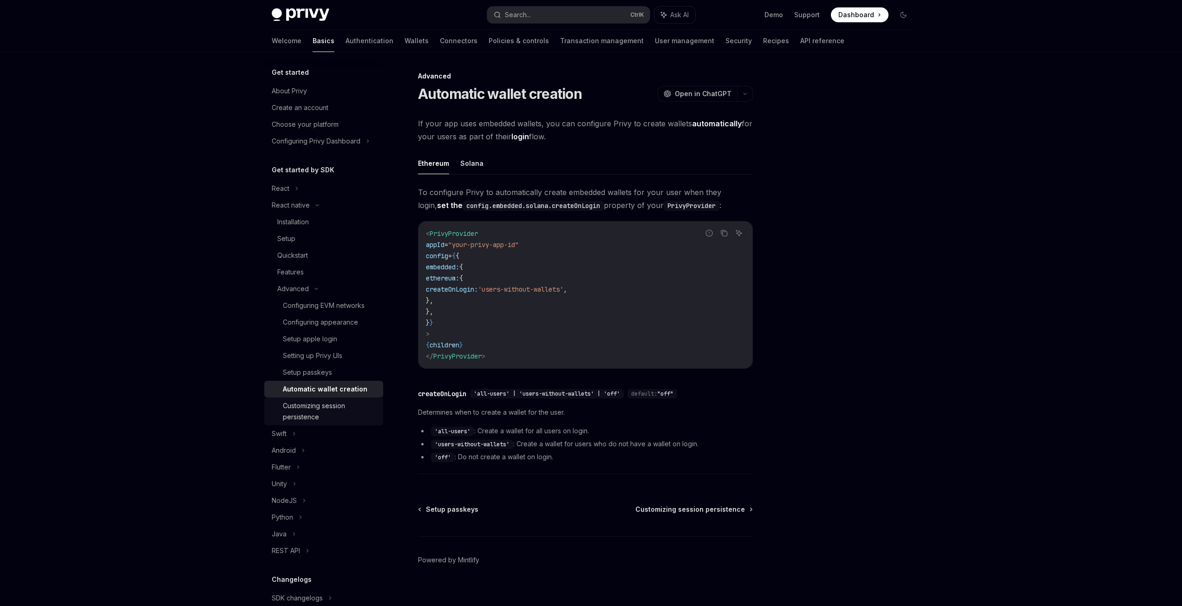
click at [322, 412] on div "Customizing session persistence" at bounding box center [330, 412] width 95 height 22
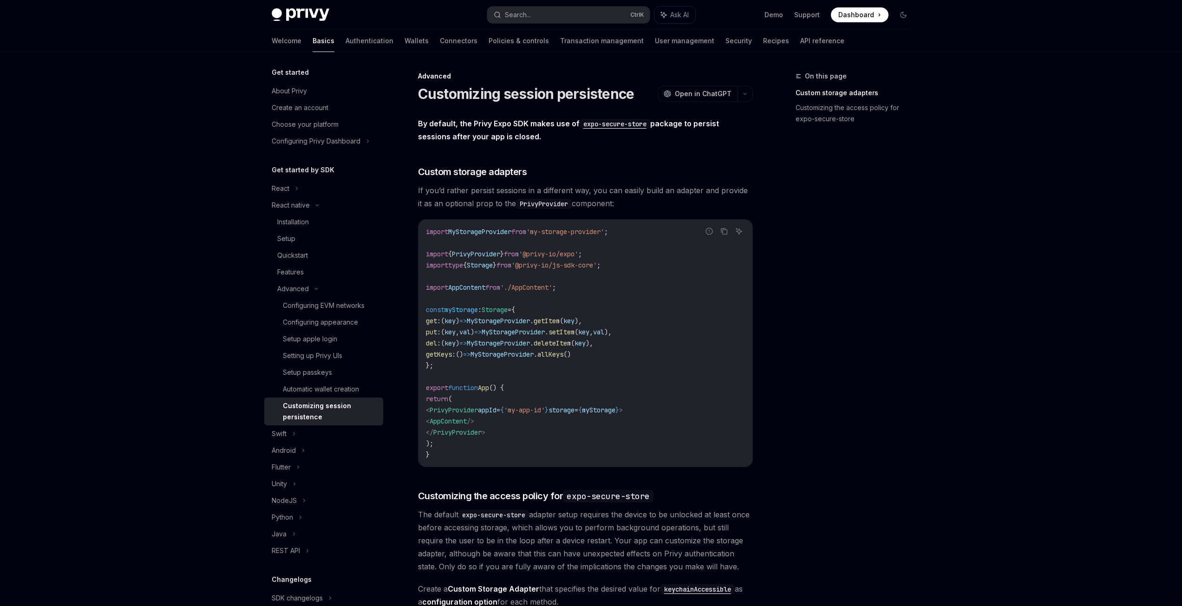
click at [321, 398] on link "Customizing session persistence" at bounding box center [323, 412] width 119 height 28
click at [321, 392] on div "Automatic wallet creation" at bounding box center [321, 389] width 76 height 11
type textarea "*"
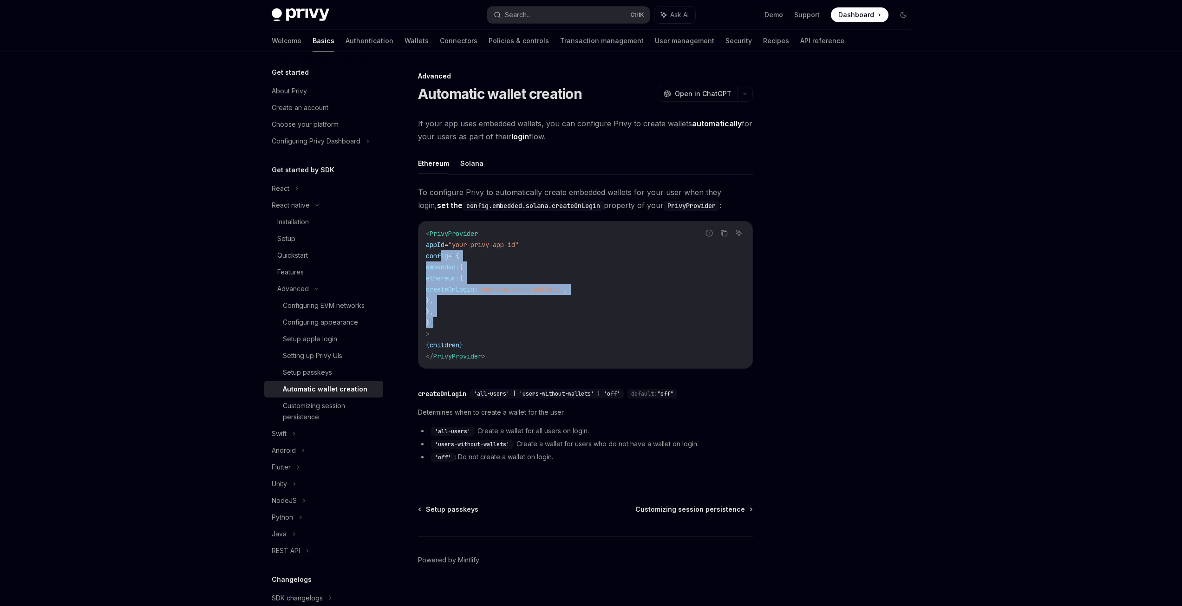
drag, startPoint x: 454, startPoint y: 322, endPoint x: 441, endPoint y: 258, distance: 65.0
click at [441, 258] on code "< PrivyProvider appId = "your-privy-app-id" config = { { embedded: { ethereum: …" at bounding box center [585, 295] width 319 height 134
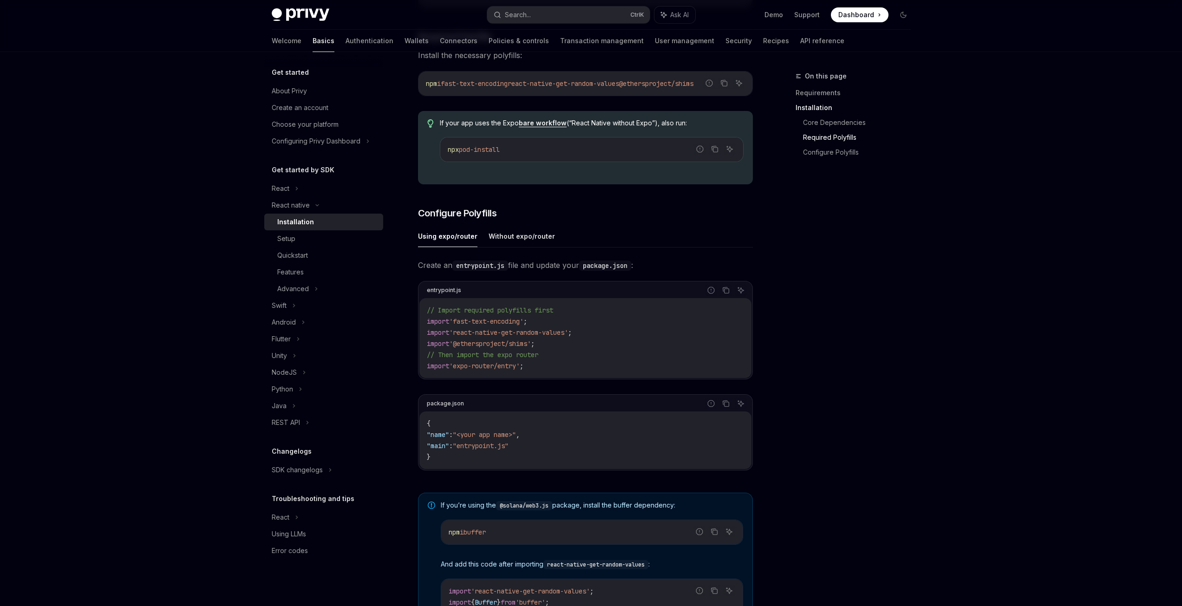
scroll to position [254, 0]
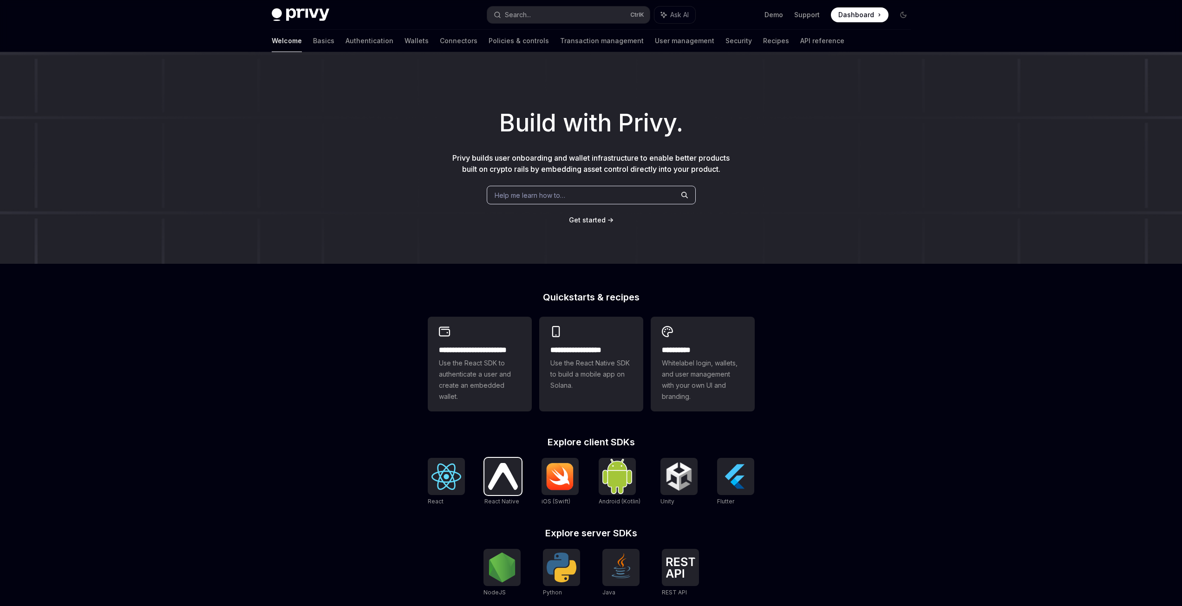
scroll to position [124, 0]
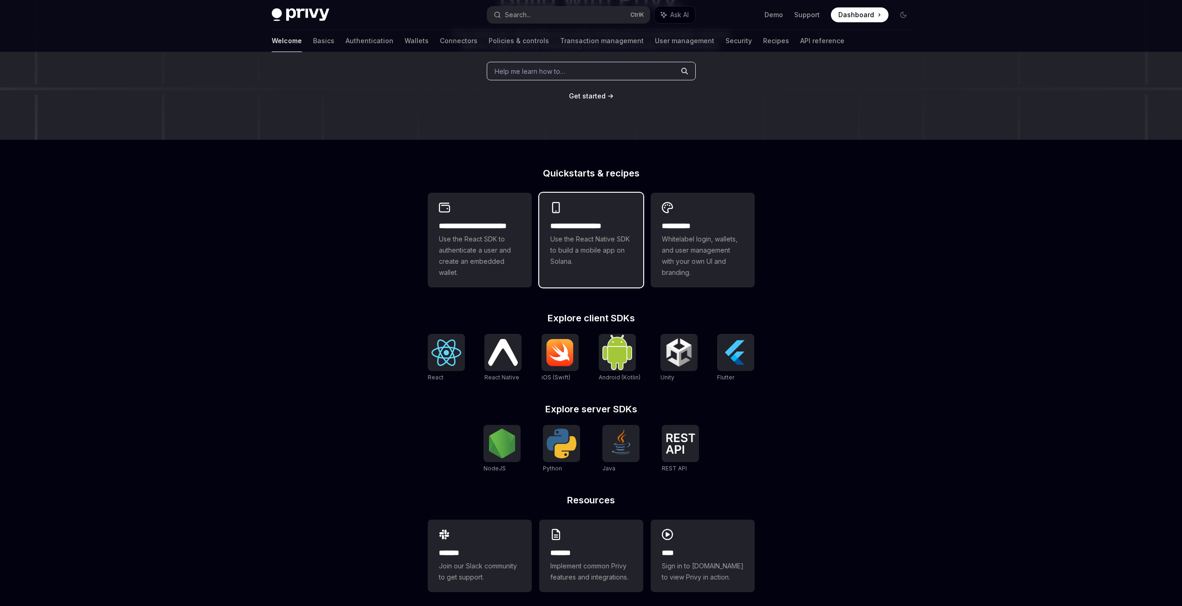
click at [605, 258] on span "Use the React Native SDK to build a mobile app on Solana." at bounding box center [592, 250] width 82 height 33
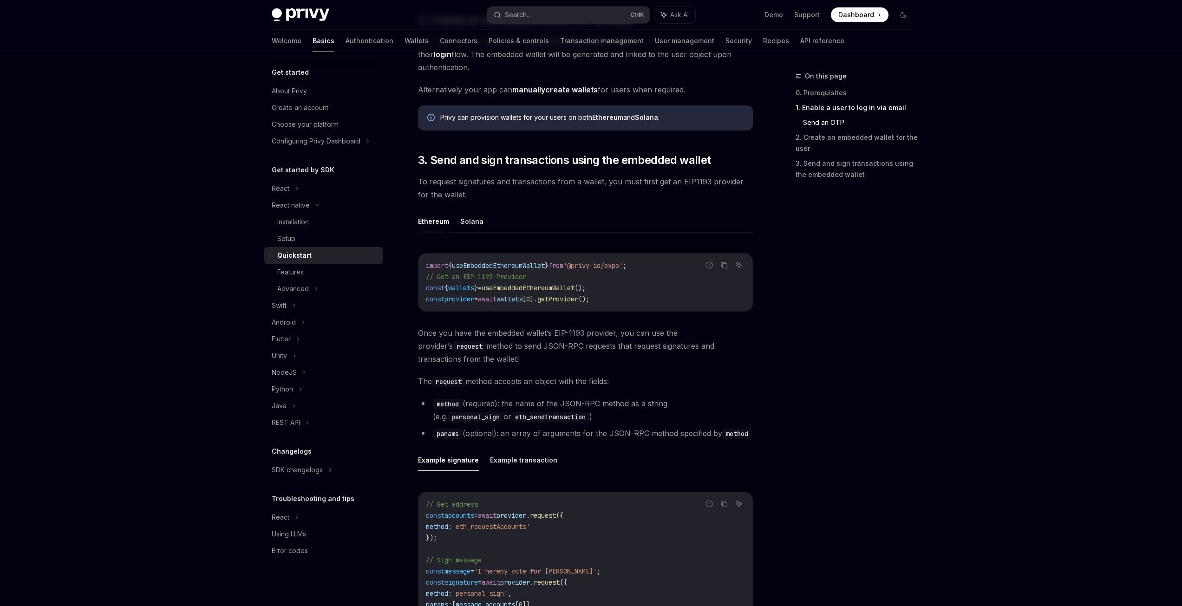
scroll to position [1115, 0]
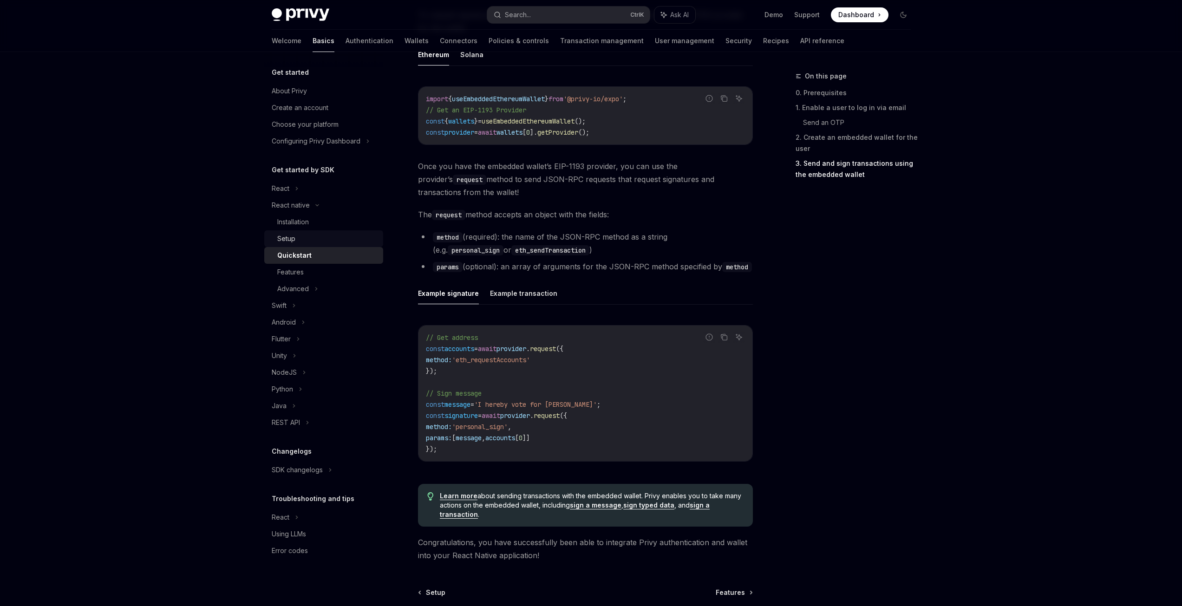
click at [296, 236] on div "Setup" at bounding box center [327, 238] width 100 height 11
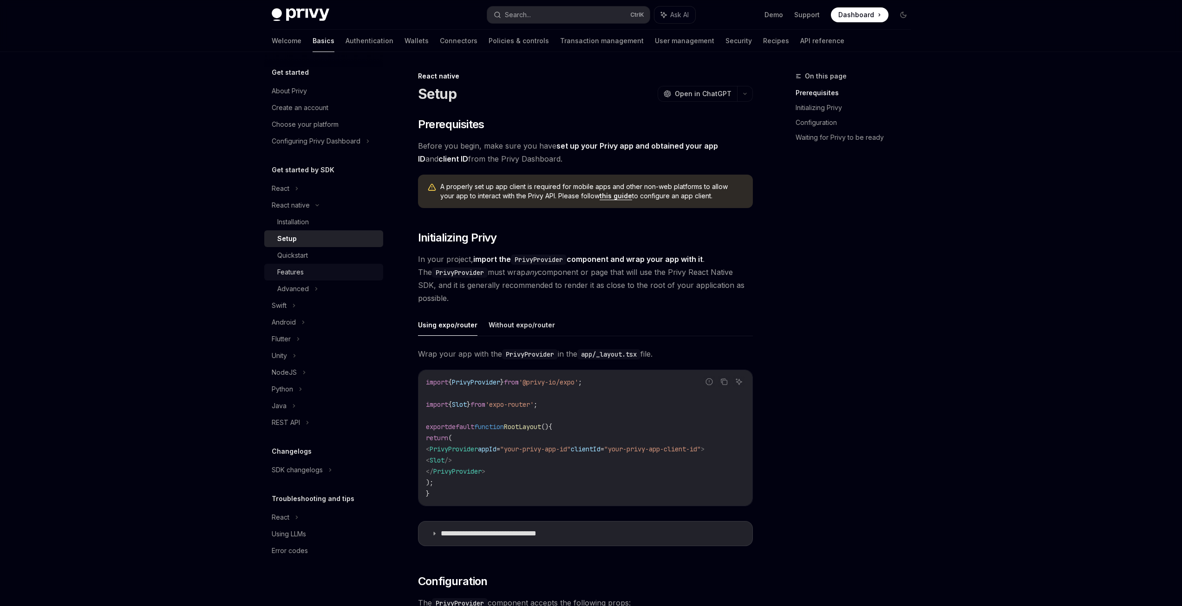
click at [303, 274] on div "Features" at bounding box center [290, 272] width 26 height 11
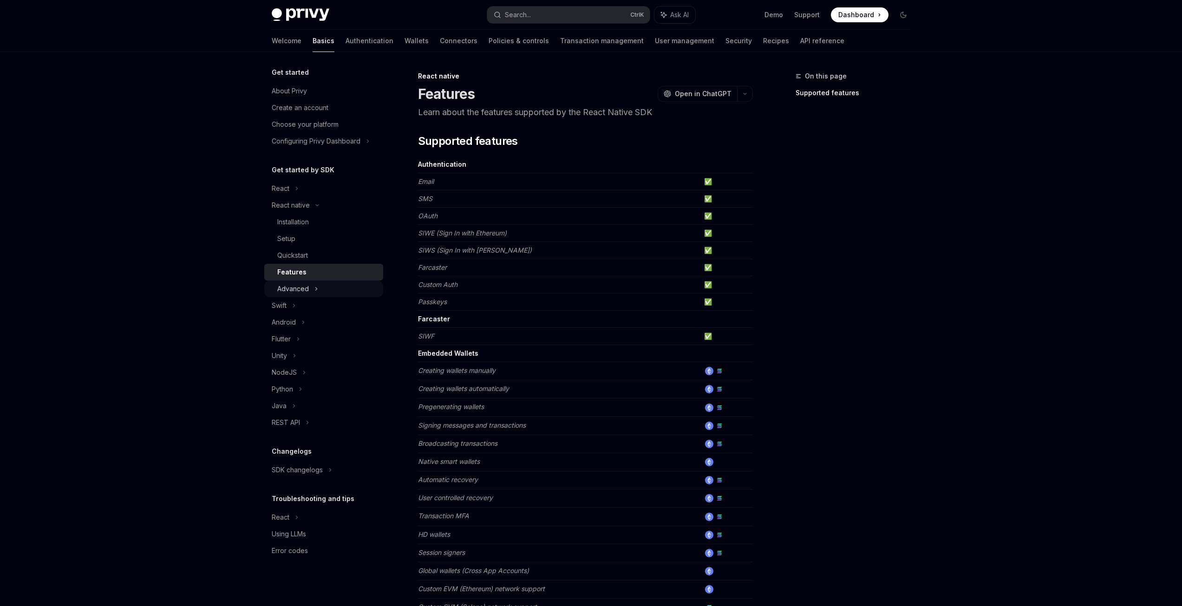
click at [293, 287] on div "Advanced" at bounding box center [293, 288] width 32 height 11
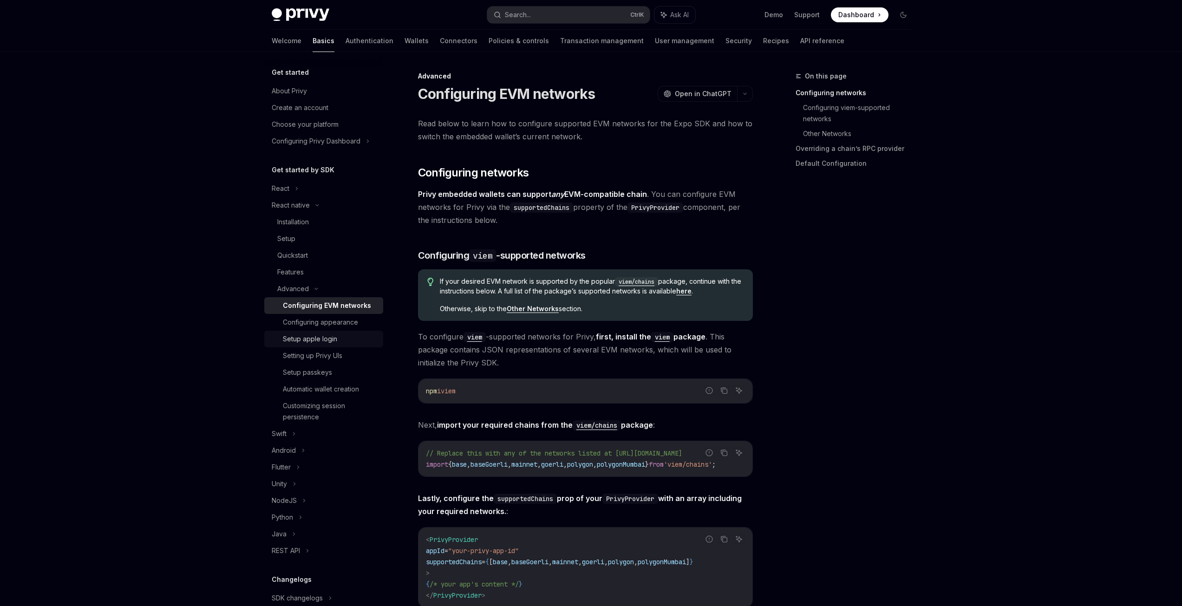
click at [323, 343] on div "Setup apple login" at bounding box center [310, 339] width 54 height 11
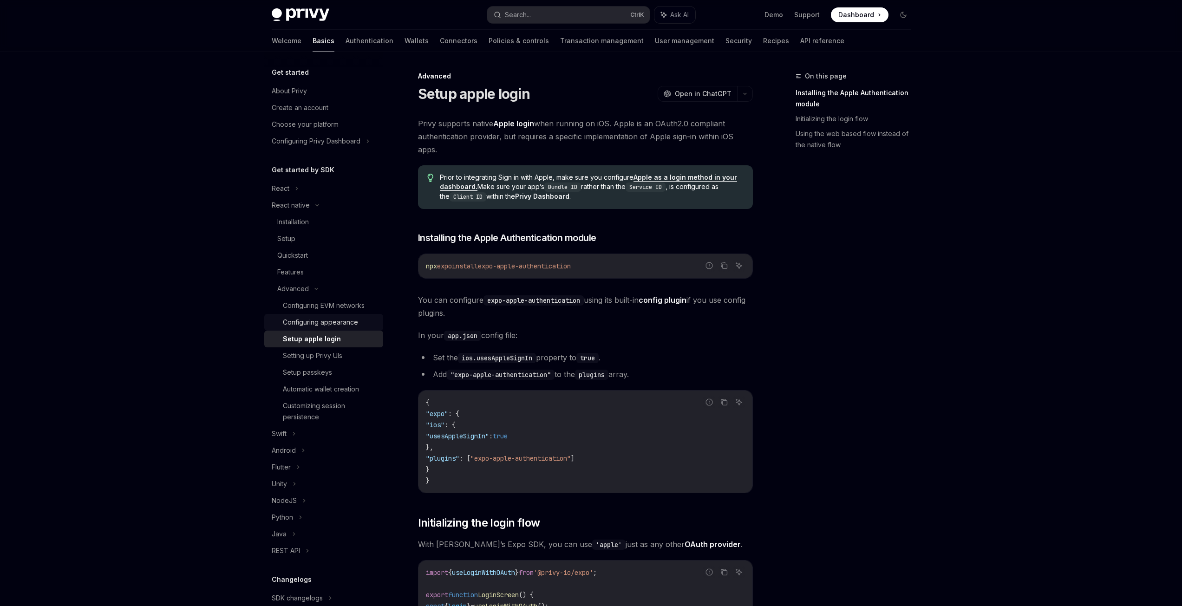
click at [302, 323] on div "Configuring appearance" at bounding box center [320, 322] width 75 height 11
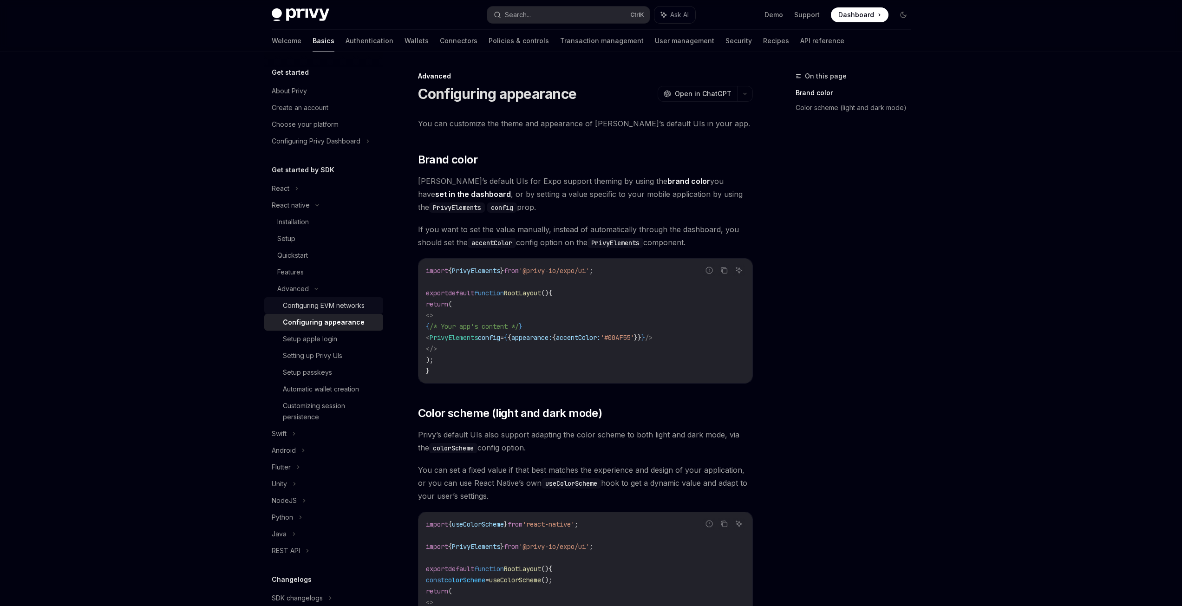
click at [313, 304] on div "Configuring EVM networks" at bounding box center [324, 305] width 82 height 11
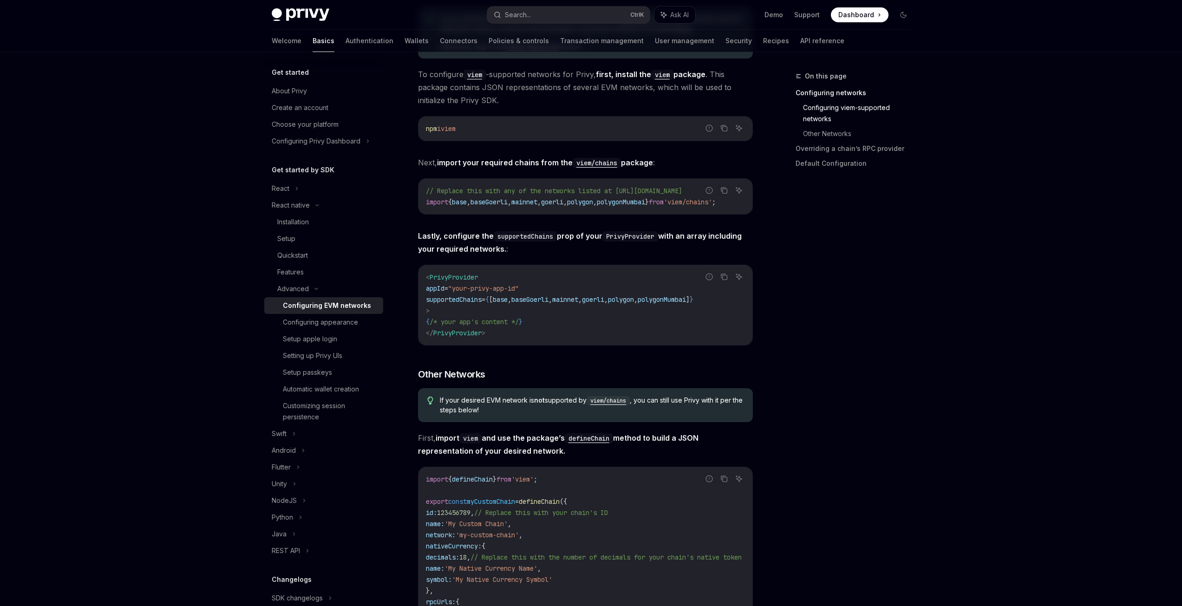
scroll to position [248, 0]
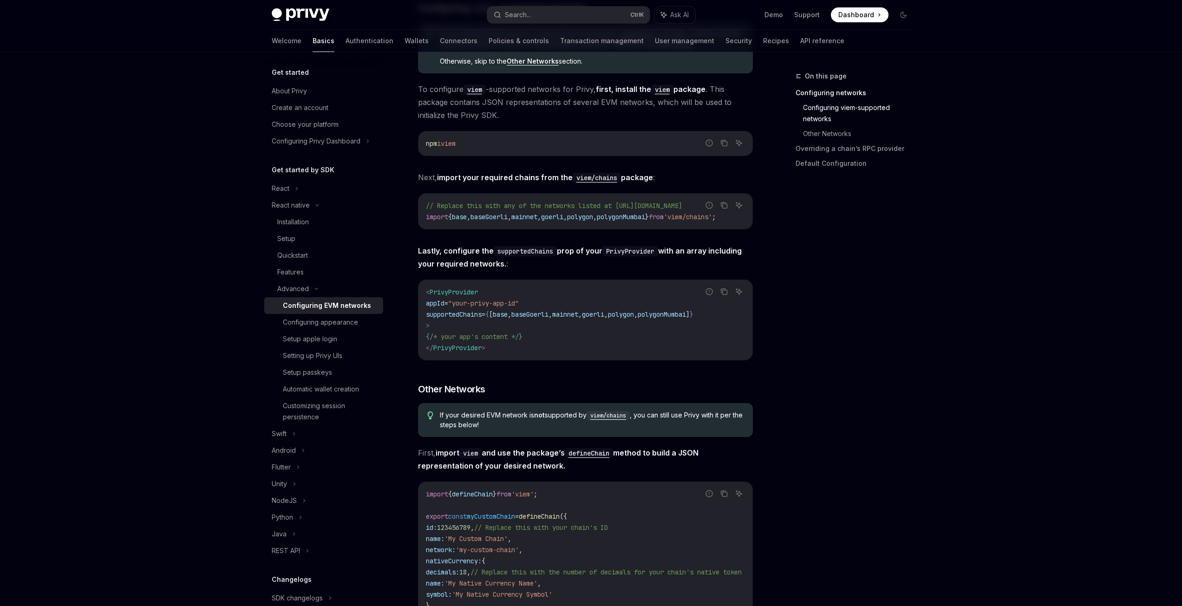
drag, startPoint x: 571, startPoint y: 232, endPoint x: 593, endPoint y: 233, distance: 22.3
click at [593, 230] on div "Report incorrect code Copy Ask AI // Replace this with any of the networks list…" at bounding box center [585, 211] width 335 height 36
click at [616, 240] on div "Read below to learn how to configure supported EVM networks for the Expo SDK an…" at bounding box center [585, 571] width 335 height 1404
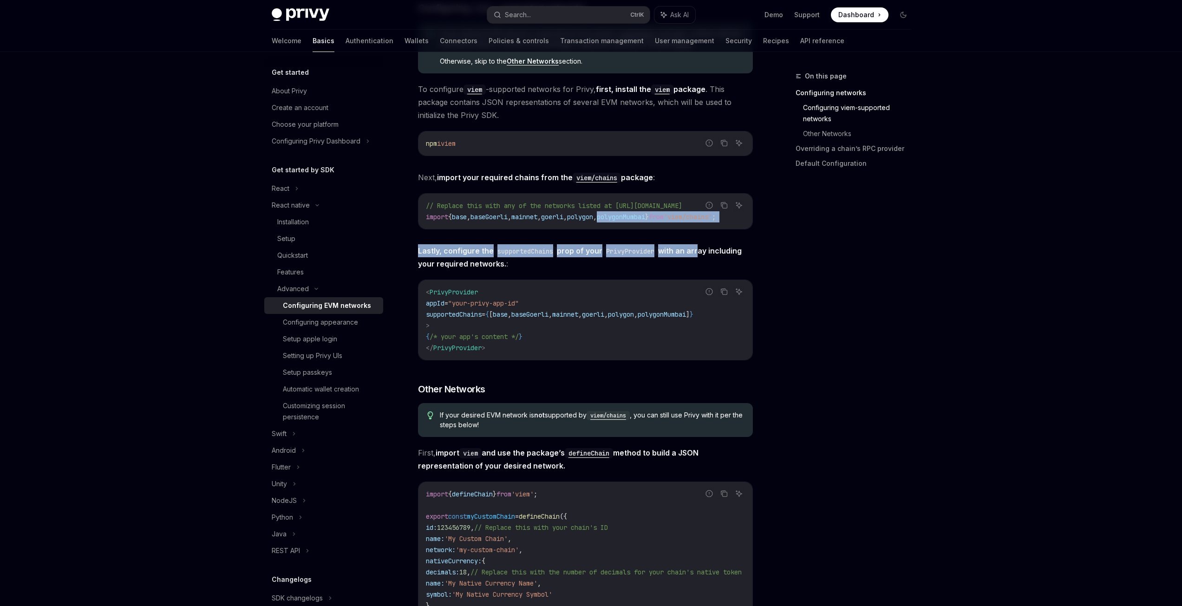
drag, startPoint x: 626, startPoint y: 232, endPoint x: 705, endPoint y: 234, distance: 79.5
click at [704, 234] on div "Read below to learn how to configure supported EVM networks for the Expo SDK an…" at bounding box center [585, 571] width 335 height 1404
click at [714, 229] on div "// Replace this with any of the networks listed at https://viem.sh/docs/chains/…" at bounding box center [586, 211] width 334 height 35
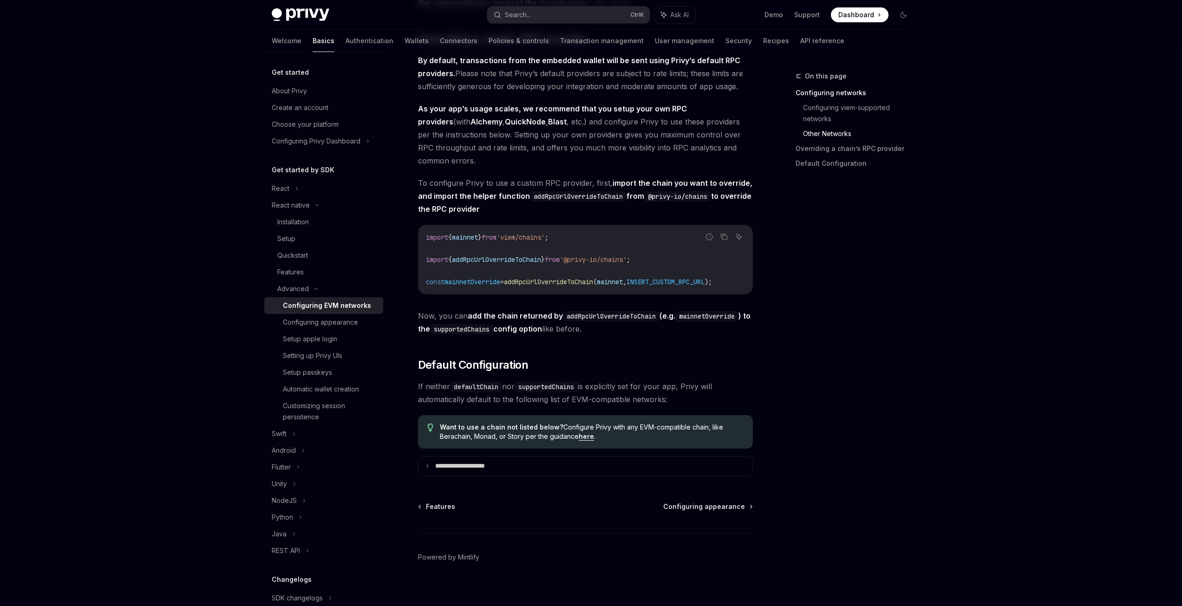
scroll to position [1067, 0]
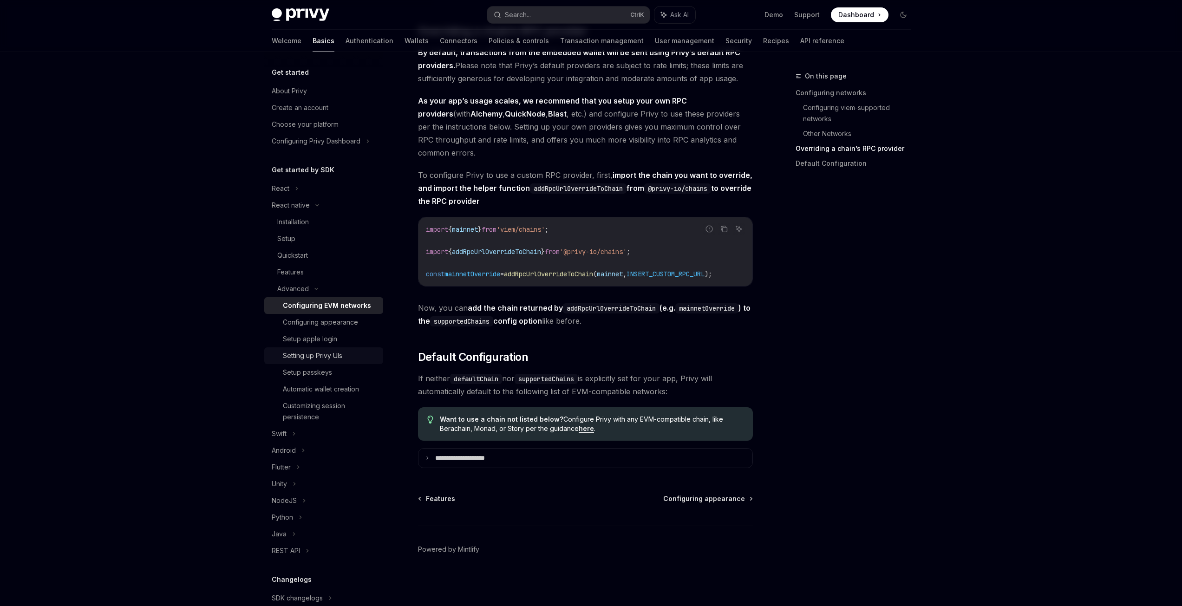
click at [344, 360] on div "Setting up Privy UIs" at bounding box center [330, 355] width 95 height 11
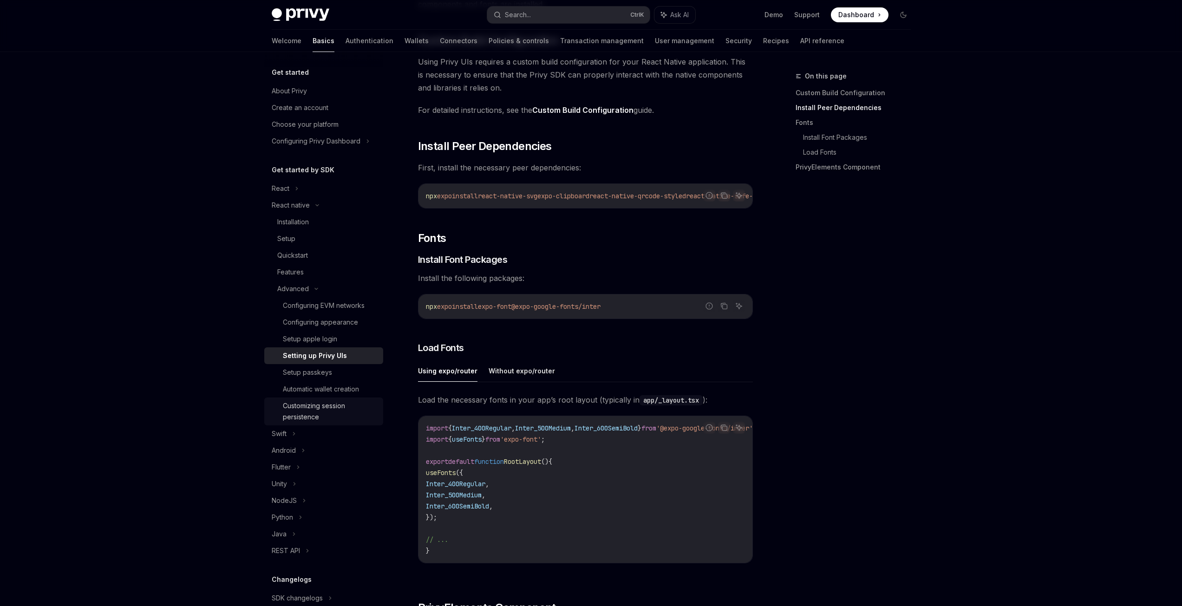
scroll to position [118, 0]
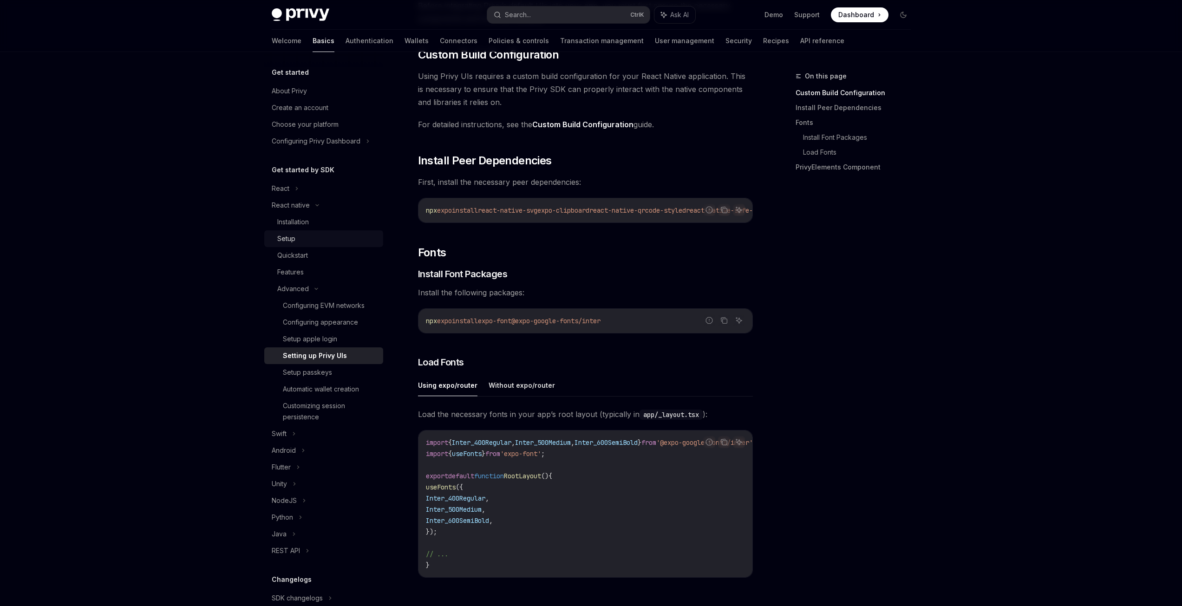
click at [303, 243] on div "Setup" at bounding box center [327, 238] width 100 height 11
type textarea "*"
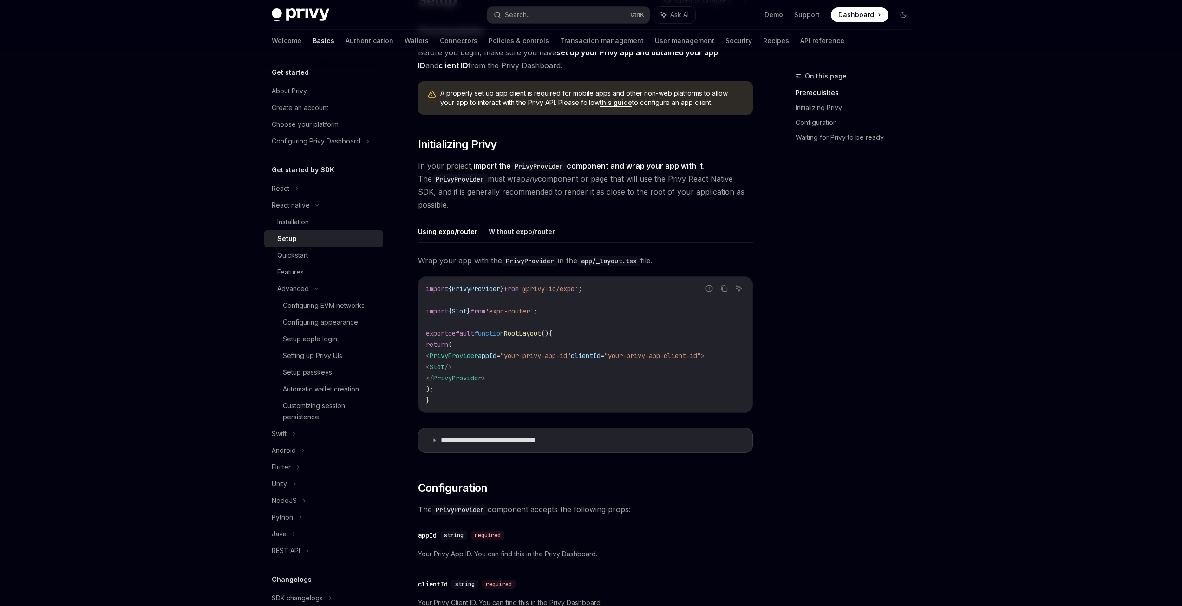
scroll to position [124, 0]
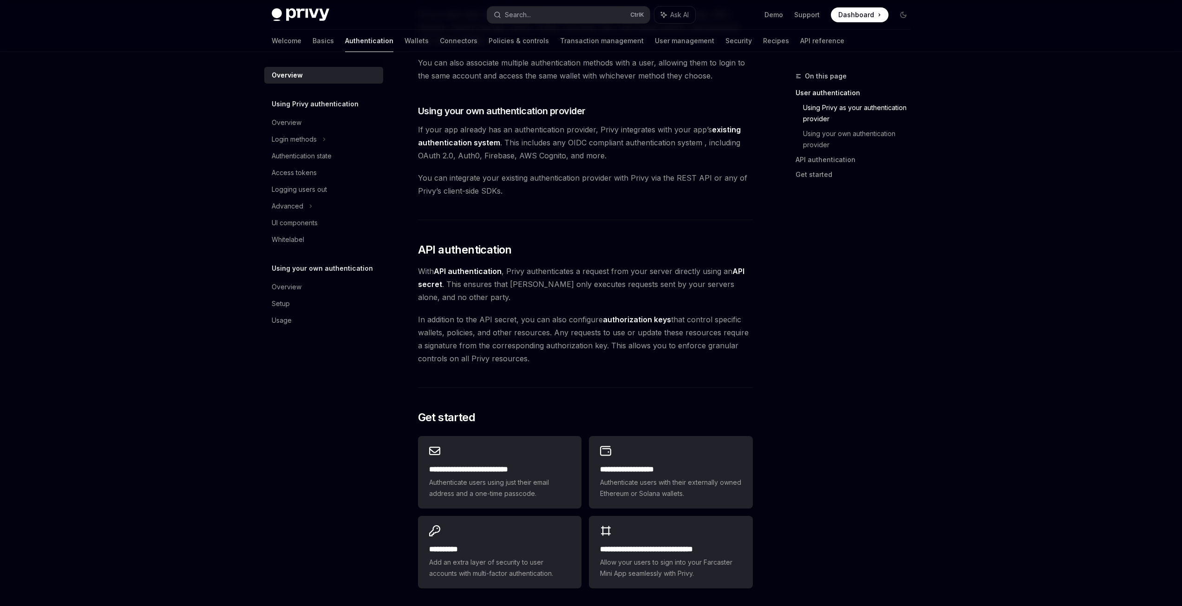
scroll to position [312, 0]
